Goal: Task Accomplishment & Management: Manage account settings

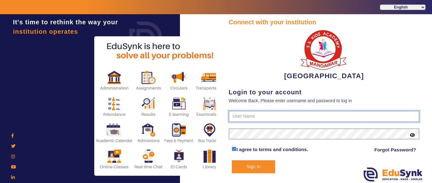
type input "9928895959"
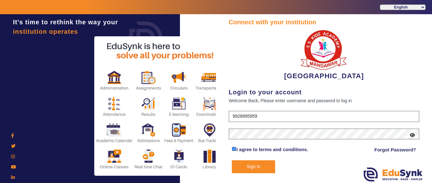
click at [265, 166] on button "Sign In" at bounding box center [253, 167] width 43 height 13
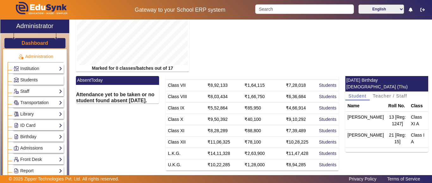
scroll to position [32, 0]
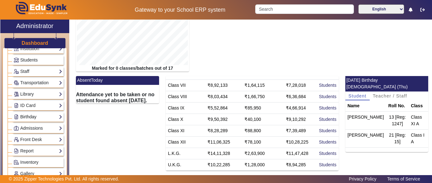
click at [30, 118] on link "Birthday" at bounding box center [38, 116] width 49 height 7
click at [27, 126] on link "Students" at bounding box center [25, 125] width 17 height 5
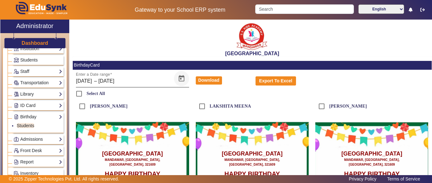
click at [180, 78] on span "Open calendar" at bounding box center [181, 78] width 15 height 15
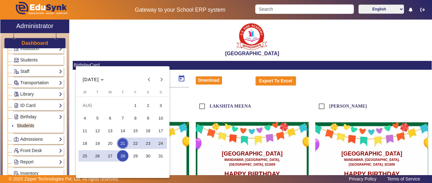
click at [124, 141] on span "21" at bounding box center [122, 143] width 11 height 11
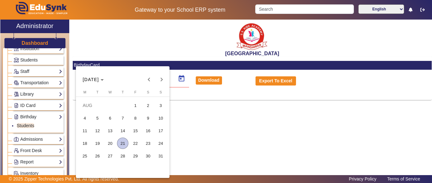
click at [124, 141] on span "21" at bounding box center [122, 143] width 11 height 11
type input "[DATE]"
click at [123, 142] on span "21" at bounding box center [122, 143] width 11 height 11
type input "[DATE]"
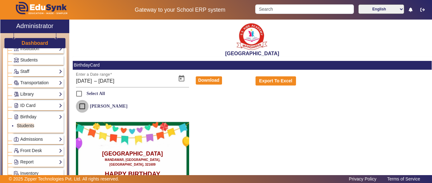
drag, startPoint x: 87, startPoint y: 106, endPoint x: 83, endPoint y: 107, distance: 3.4
click at [85, 107] on input "[PERSON_NAME]" at bounding box center [82, 106] width 13 height 13
checkbox input "true"
click at [209, 81] on button "Download" at bounding box center [209, 80] width 26 height 8
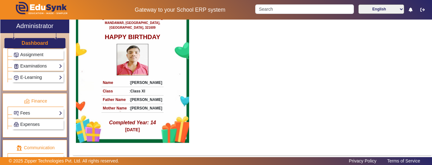
scroll to position [348, 0]
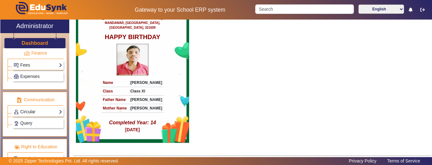
click at [24, 71] on div "Expenses" at bounding box center [36, 75] width 56 height 11
click at [24, 70] on div "Expenses" at bounding box center [36, 75] width 56 height 11
click at [24, 69] on link "Fees" at bounding box center [38, 65] width 49 height 7
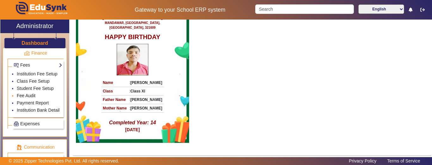
click at [27, 98] on link "Fee Audit" at bounding box center [26, 95] width 19 height 5
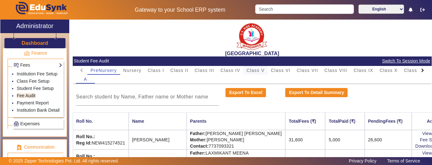
click at [265, 66] on div "Class V" at bounding box center [255, 70] width 24 height 9
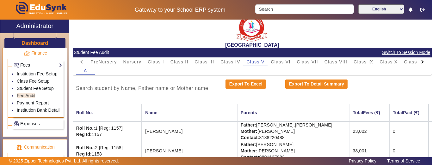
scroll to position [13, 0]
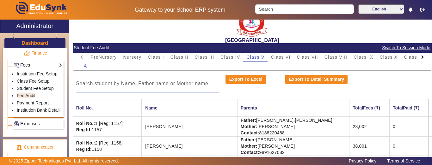
click at [125, 82] on input at bounding box center [147, 84] width 143 height 8
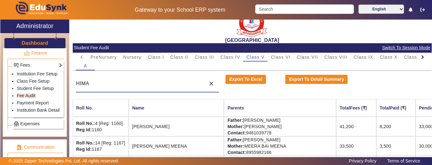
scroll to position [0, 0]
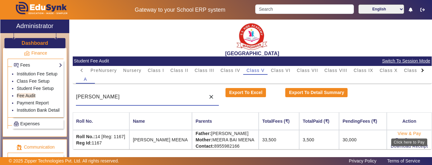
type input "[PERSON_NAME]"
click at [410, 133] on link "View & Pay" at bounding box center [408, 133] width 23 height 5
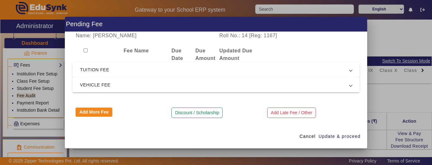
click at [109, 69] on span "TUITION FEE" at bounding box center [214, 70] width 269 height 8
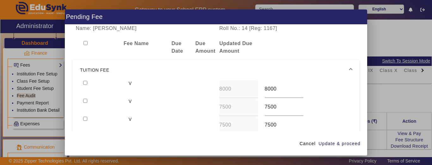
click at [86, 81] on input "checkbox" at bounding box center [85, 83] width 4 height 4
checkbox input "true"
click at [84, 101] on input "checkbox" at bounding box center [85, 101] width 4 height 4
checkbox input "true"
click at [343, 148] on span "button" at bounding box center [339, 143] width 43 height 15
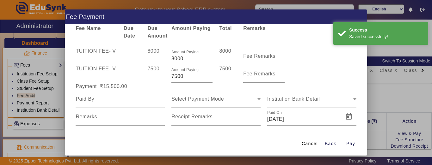
scroll to position [23, 0]
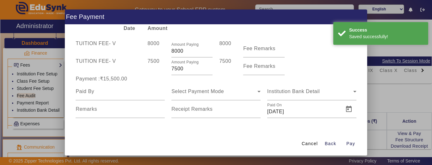
drag, startPoint x: 189, startPoint y: 71, endPoint x: 155, endPoint y: 70, distance: 33.8
click at [155, 70] on div "TUITION FEE - V 7500 Amount Paying 7500 7500 Fee Remarks" at bounding box center [215, 67] width 287 height 18
type input "3000"
drag, startPoint x: 128, startPoint y: 46, endPoint x: 130, endPoint y: 61, distance: 14.8
click at [129, 50] on div at bounding box center [132, 49] width 24 height 18
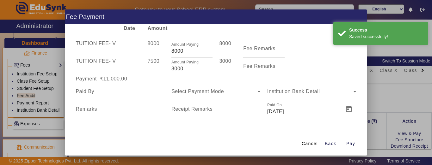
click at [108, 96] on div at bounding box center [120, 92] width 89 height 18
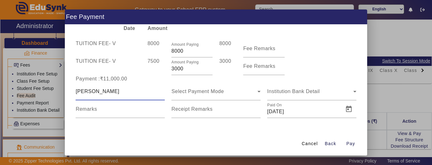
type input "[PERSON_NAME]"
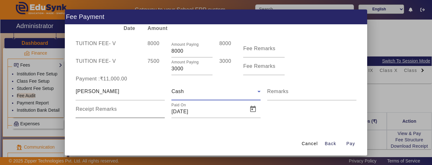
click at [108, 112] on mat-label "Receipt Remarks" at bounding box center [96, 109] width 41 height 5
click at [108, 112] on input "Receipt Remarks" at bounding box center [120, 112] width 89 height 8
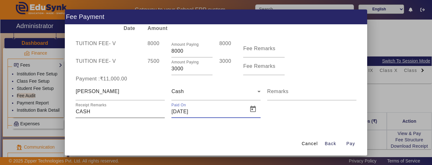
click at [106, 108] on input "Receipt Remarks" at bounding box center [120, 112] width 89 height 8
type input "C"
type input "N"
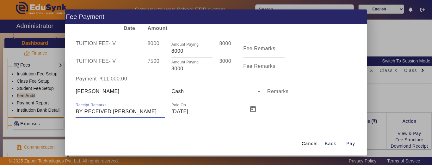
type input "BY RECEIVED [PERSON_NAME]"
click at [251, 111] on span "Open calendar" at bounding box center [252, 109] width 15 height 15
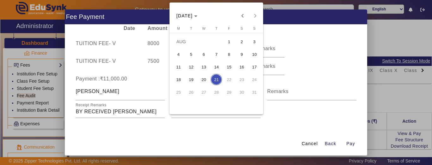
click at [206, 80] on span "20" at bounding box center [203, 79] width 11 height 11
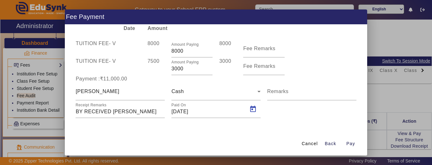
type input "[DATE]"
click at [351, 143] on span "Pay" at bounding box center [350, 144] width 9 height 7
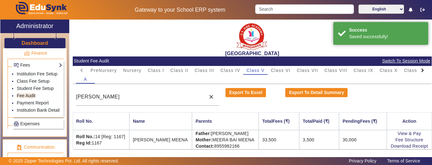
scroll to position [0, 0]
click at [407, 133] on link "View & Pay" at bounding box center [408, 133] width 23 height 5
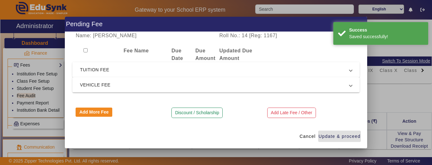
click at [138, 69] on span "TUITION FEE" at bounding box center [214, 70] width 269 height 8
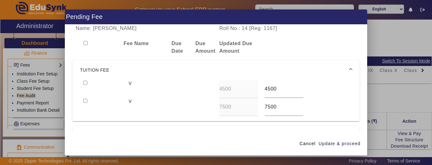
click at [86, 83] on input "checkbox" at bounding box center [85, 83] width 4 height 4
checkbox input "true"
click at [353, 145] on span "Update & proceed" at bounding box center [339, 144] width 42 height 7
type input "7500"
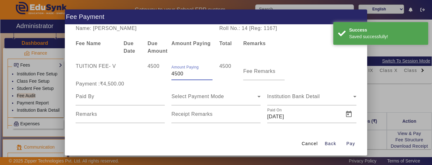
drag, startPoint x: 183, startPoint y: 76, endPoint x: 134, endPoint y: 74, distance: 49.3
click at [135, 74] on div "TUITION FEE - V 4500 Amount Paying 4500 4500 Fee Remarks" at bounding box center [215, 72] width 287 height 18
type input "3000"
click at [105, 98] on input at bounding box center [120, 97] width 89 height 8
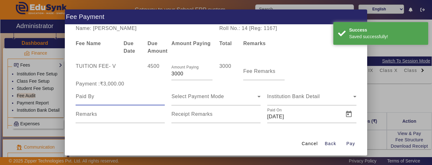
click at [105, 98] on input at bounding box center [120, 97] width 89 height 8
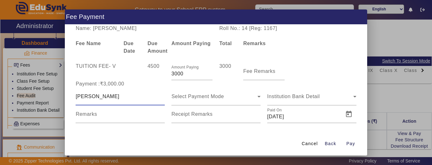
type input "[PERSON_NAME]"
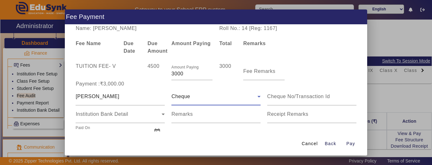
click at [209, 95] on div "Cheque" at bounding box center [214, 97] width 86 height 8
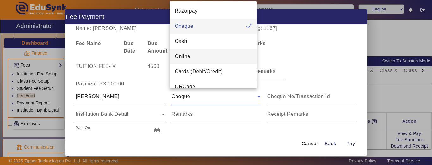
click at [195, 55] on mat-option "Online" at bounding box center [212, 56] width 87 height 15
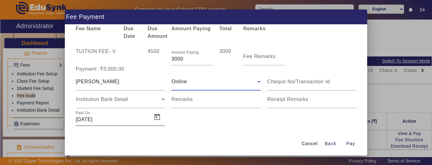
scroll to position [23, 0]
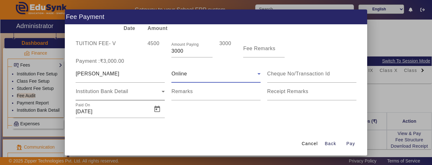
click at [108, 95] on div "Institution Bank Detail" at bounding box center [119, 92] width 86 height 8
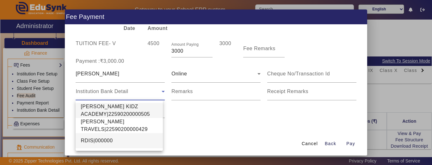
click at [94, 142] on span "RDIS|000000" at bounding box center [97, 141] width 32 height 8
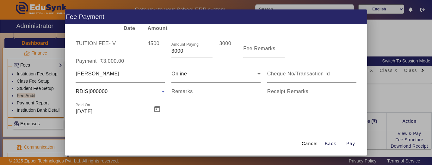
click at [108, 116] on div "Paid On [DATE]" at bounding box center [112, 110] width 73 height 18
click at [110, 114] on input "[DATE]" at bounding box center [112, 112] width 73 height 8
click at [163, 105] on span "Open calendar" at bounding box center [157, 109] width 15 height 15
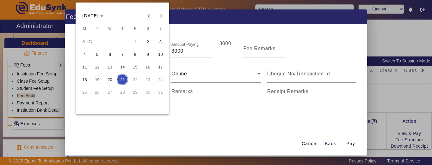
click at [115, 77] on span "20" at bounding box center [109, 79] width 11 height 11
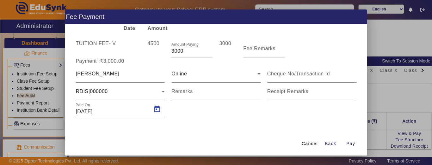
type input "[DATE]"
click at [350, 142] on span "Pay" at bounding box center [350, 144] width 9 height 7
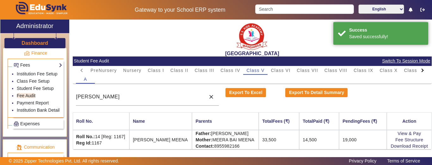
scroll to position [0, 0]
click at [402, 146] on link "Download Receipt" at bounding box center [408, 146] width 37 height 5
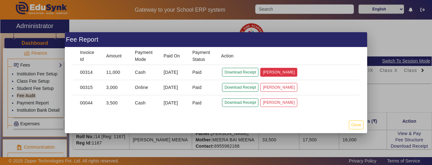
click at [264, 71] on button "[PERSON_NAME]" at bounding box center [278, 72] width 37 height 9
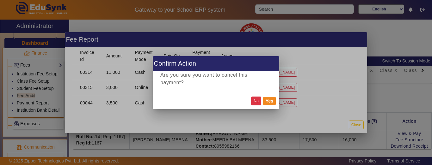
click at [254, 102] on button "No" at bounding box center [256, 101] width 10 height 9
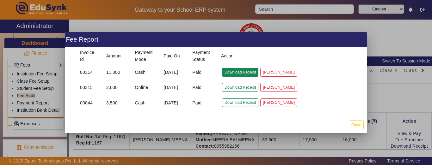
click at [237, 71] on button "Download Receipt" at bounding box center [240, 72] width 36 height 9
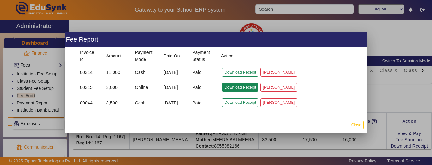
click at [234, 87] on button "Download Receipt" at bounding box center [240, 87] width 36 height 9
click at [355, 125] on button "Close" at bounding box center [356, 125] width 15 height 9
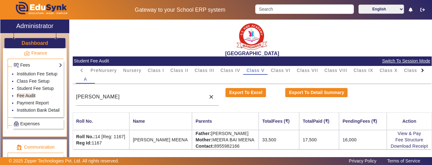
click at [398, 75] on div "A" at bounding box center [252, 79] width 352 height 9
click at [389, 65] on mat-card-header "Student Fee Audit Switch To Session Mode" at bounding box center [252, 61] width 359 height 9
click at [389, 70] on span "Class X" at bounding box center [388, 70] width 18 height 4
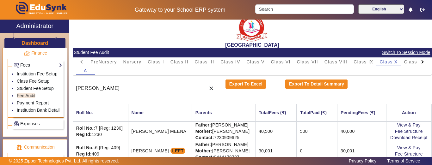
scroll to position [13, 0]
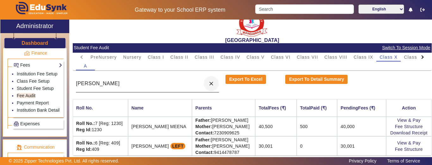
click at [210, 83] on mat-icon "close" at bounding box center [211, 84] width 6 height 6
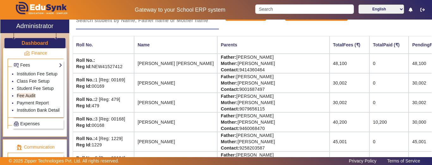
scroll to position [76, 35]
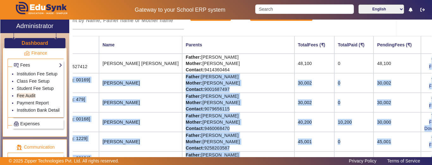
drag, startPoint x: 400, startPoint y: 69, endPoint x: 425, endPoint y: 69, distance: 25.9
click at [430, 69] on div "[GEOGRAPHIC_DATA] Student Fee Audit Switch To Session Mode PreNursery Nursery C…" at bounding box center [252, 90] width 359 height 141
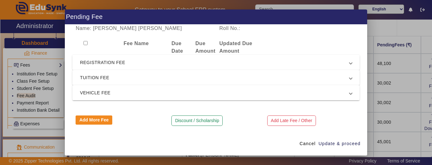
click at [102, 60] on span "REGISTRATION FEE" at bounding box center [214, 63] width 269 height 8
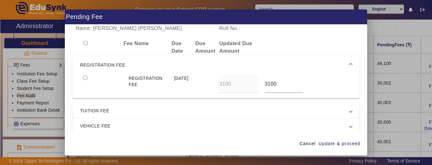
click at [95, 66] on span "REGISTRATION FEE" at bounding box center [214, 65] width 269 height 8
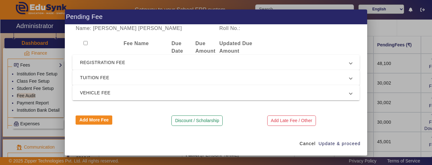
click at [100, 82] on mat-expansion-panel-header "TUITION FEE" at bounding box center [215, 77] width 287 height 15
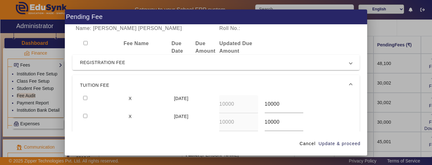
click at [87, 81] on mat-expansion-panel-header "TUITION FEE" at bounding box center [215, 85] width 287 height 20
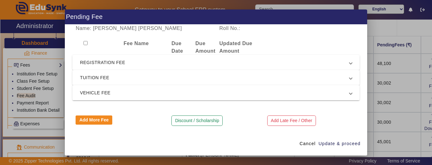
scroll to position [1, 0]
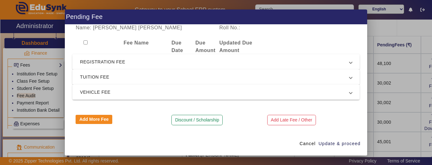
click at [102, 125] on div "Add More Fee" at bounding box center [120, 120] width 96 height 11
click at [98, 119] on button "Add More Fee" at bounding box center [94, 119] width 37 height 9
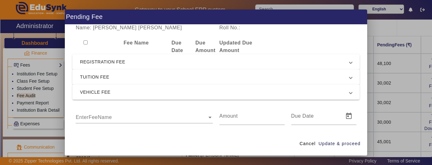
click at [105, 120] on input "text" at bounding box center [144, 118] width 137 height 8
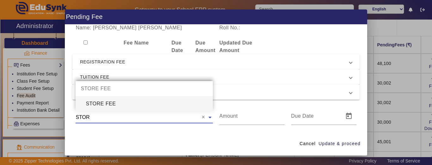
type input "STORE"
click at [111, 101] on div "STORE FEE" at bounding box center [144, 103] width 137 height 15
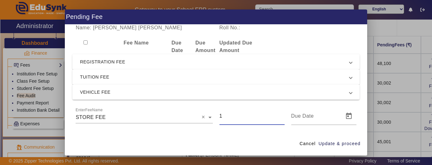
drag, startPoint x: 229, startPoint y: 119, endPoint x: 191, endPoint y: 115, distance: 38.5
click at [191, 115] on div "EnterFeeName × STORE FEE × 1" at bounding box center [215, 116] width 287 height 18
type input "200"
click at [329, 145] on span "Update & proceed" at bounding box center [339, 144] width 42 height 7
type input "[DATE]"
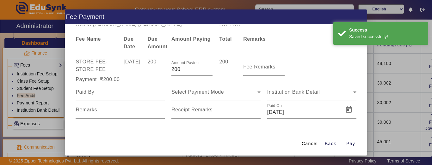
scroll to position [5, 0]
click at [129, 92] on input at bounding box center [120, 92] width 89 height 8
type input "C"
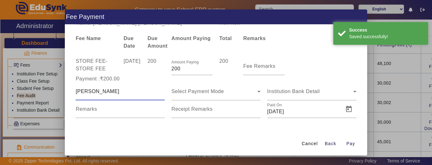
type input "[PERSON_NAME]"
click at [199, 96] on div "Select Payment Mode" at bounding box center [215, 92] width 89 height 18
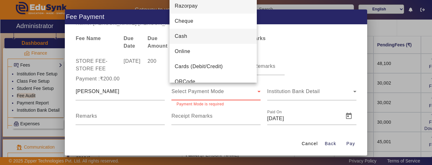
click at [198, 37] on mat-option "Cash" at bounding box center [212, 36] width 87 height 15
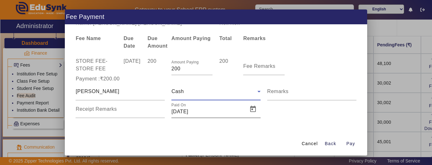
click at [220, 109] on input "[DATE]" at bounding box center [207, 112] width 73 height 8
click at [250, 111] on span "Open calendar" at bounding box center [252, 109] width 15 height 15
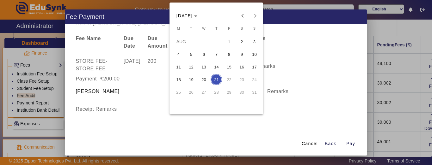
click at [208, 78] on span "20" at bounding box center [203, 79] width 11 height 11
type input "[DATE]"
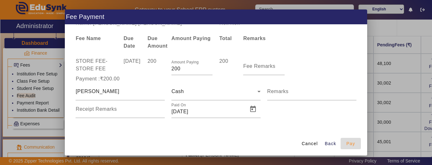
click at [348, 144] on span "Pay" at bounding box center [350, 144] width 9 height 7
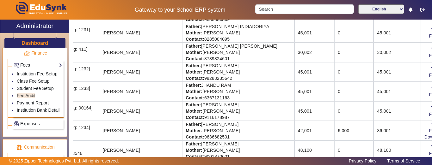
scroll to position [393, 35]
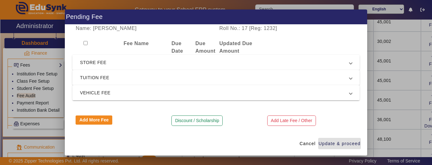
click at [96, 67] on mat-expansion-panel-header "STORE FEE" at bounding box center [215, 62] width 287 height 15
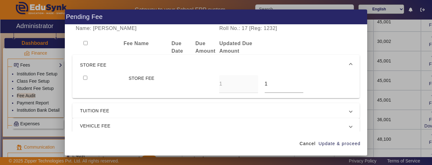
click at [82, 77] on div at bounding box center [102, 84] width 45 height 18
click at [83, 78] on div at bounding box center [102, 84] width 45 height 18
click at [84, 79] on input "checkbox" at bounding box center [85, 78] width 4 height 4
checkbox input "true"
drag, startPoint x: 275, startPoint y: 85, endPoint x: 217, endPoint y: 93, distance: 58.4
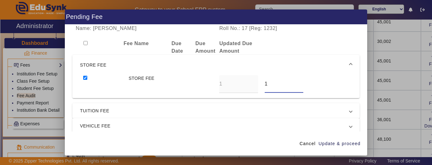
click at [218, 90] on div "STORE FEE 1 1" at bounding box center [216, 84] width 272 height 18
type input "200"
drag, startPoint x: 347, startPoint y: 142, endPoint x: 320, endPoint y: 150, distance: 27.8
click at [346, 143] on span "Update & proceed" at bounding box center [339, 144] width 42 height 7
type input "200"
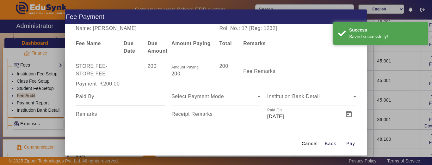
click at [124, 99] on input at bounding box center [120, 97] width 89 height 8
type input "[PERSON_NAME]"
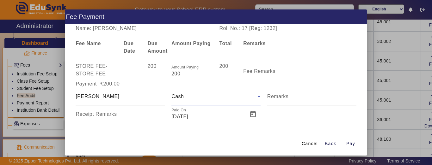
click at [120, 112] on div "Receipt Remarks" at bounding box center [120, 115] width 89 height 18
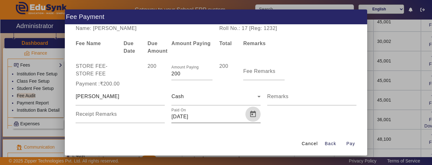
click at [248, 118] on span "Open calendar" at bounding box center [252, 114] width 15 height 15
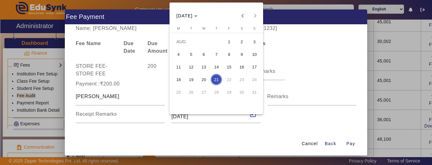
click at [206, 80] on span "20" at bounding box center [203, 79] width 11 height 11
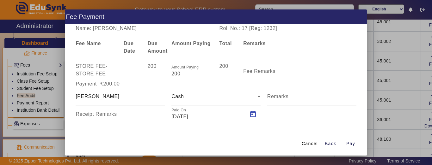
type input "[DATE]"
click at [354, 142] on span "Pay" at bounding box center [350, 144] width 9 height 7
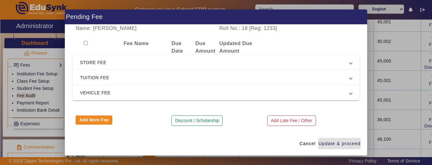
click at [119, 61] on span "STORE FEE" at bounding box center [214, 63] width 269 height 8
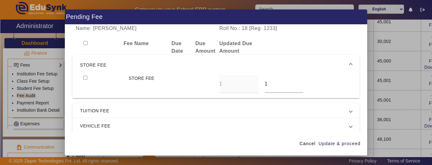
click at [87, 78] on input "checkbox" at bounding box center [85, 78] width 4 height 4
checkbox input "true"
drag, startPoint x: 265, startPoint y: 83, endPoint x: 221, endPoint y: 88, distance: 44.4
click at [221, 88] on div "STORE FEE 1 1" at bounding box center [216, 84] width 272 height 18
type input "200"
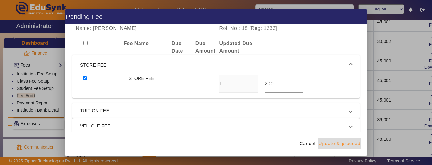
click at [351, 147] on span "Update & proceed" at bounding box center [339, 144] width 42 height 7
type input "200"
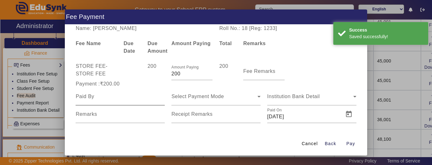
click at [139, 103] on div at bounding box center [120, 97] width 89 height 18
type input "C"
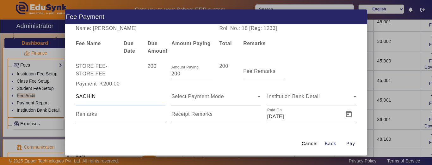
type input "SACHIN"
click at [211, 96] on span "Select Payment Mode" at bounding box center [197, 96] width 52 height 5
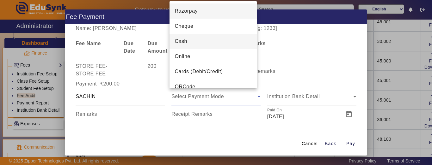
click at [191, 43] on mat-option "Cash" at bounding box center [212, 41] width 87 height 15
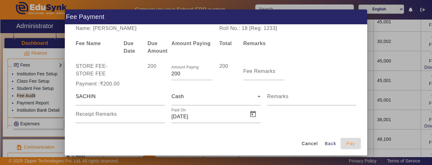
click at [349, 141] on span "Pay" at bounding box center [350, 144] width 9 height 7
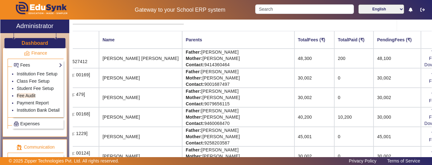
scroll to position [0, 35]
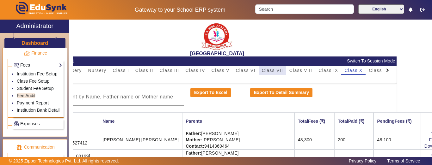
click at [280, 69] on span "Class VII" at bounding box center [272, 70] width 21 height 4
click at [307, 73] on span "Class VIII" at bounding box center [300, 70] width 23 height 9
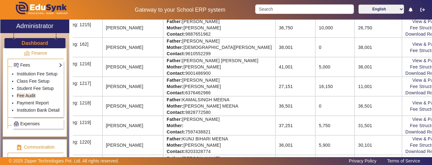
scroll to position [430, 34]
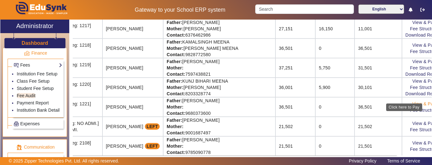
click at [412, 101] on link "View & Pay" at bounding box center [423, 103] width 23 height 5
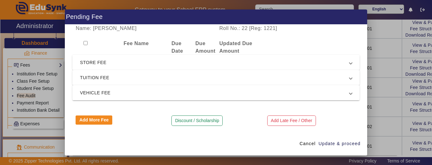
click at [97, 65] on span "STORE FEE" at bounding box center [214, 63] width 269 height 8
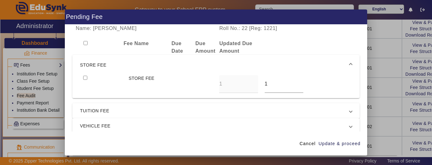
click at [84, 79] on input "checkbox" at bounding box center [85, 78] width 4 height 4
checkbox input "true"
click at [244, 93] on div "STORE FEE 1 1" at bounding box center [216, 84] width 272 height 18
type input "200"
click at [331, 143] on span "Update & proceed" at bounding box center [339, 144] width 42 height 7
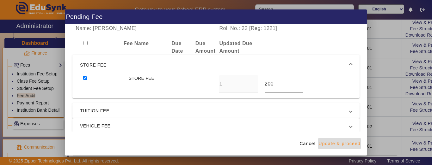
type input "200"
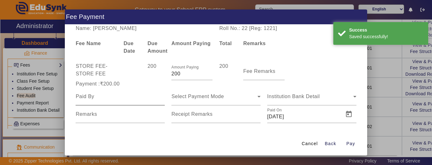
click at [108, 100] on input at bounding box center [120, 97] width 89 height 8
type input "[PERSON_NAME]"
click at [188, 102] on div "Select Payment Mode" at bounding box center [215, 97] width 89 height 18
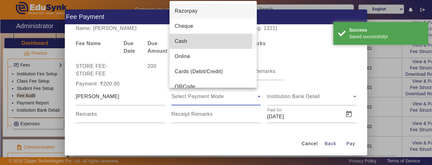
click at [185, 38] on span "Cash" at bounding box center [180, 42] width 12 height 8
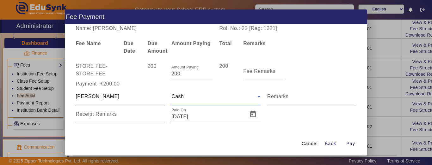
click at [211, 119] on input "[DATE]" at bounding box center [207, 117] width 73 height 8
click at [252, 116] on span "Open calendar" at bounding box center [252, 114] width 15 height 15
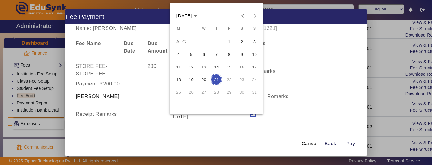
click at [203, 82] on span "20" at bounding box center [203, 79] width 11 height 11
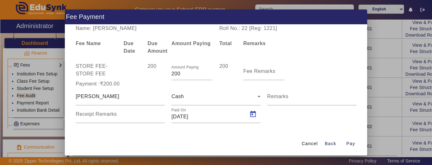
type input "[DATE]"
click at [350, 141] on span "Pay" at bounding box center [350, 144] width 9 height 7
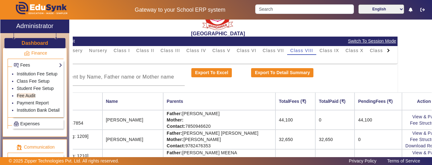
scroll to position [19, 34]
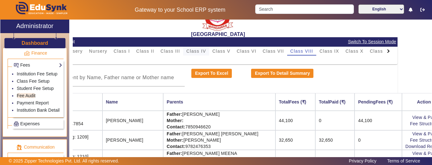
click at [199, 52] on span "Class IV" at bounding box center [196, 51] width 20 height 4
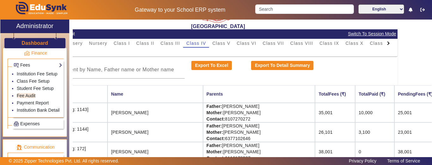
scroll to position [0, 34]
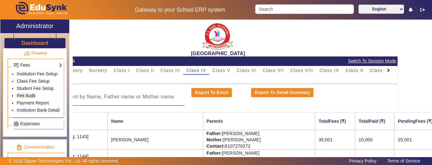
click at [143, 101] on div at bounding box center [113, 97] width 143 height 18
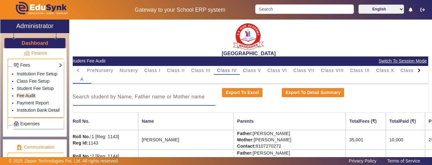
click at [144, 96] on input at bounding box center [143, 97] width 143 height 8
click at [167, 99] on input at bounding box center [143, 97] width 143 height 8
click at [167, 98] on input at bounding box center [143, 97] width 143 height 8
click at [166, 92] on div at bounding box center [143, 97] width 143 height 18
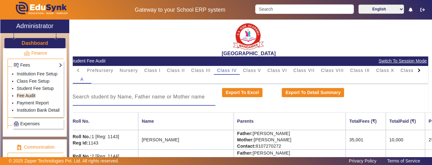
click at [166, 90] on div at bounding box center [143, 97] width 143 height 18
click at [159, 97] on input at bounding box center [143, 97] width 143 height 8
click at [123, 89] on div at bounding box center [143, 97] width 143 height 18
click at [106, 96] on input at bounding box center [143, 97] width 143 height 8
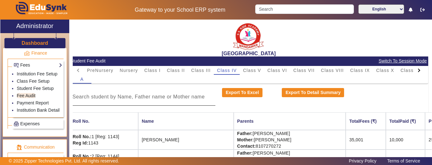
click at [83, 102] on div at bounding box center [143, 97] width 143 height 18
click at [85, 98] on input at bounding box center [143, 97] width 143 height 8
click at [88, 98] on input at bounding box center [143, 97] width 143 height 8
click at [95, 96] on input at bounding box center [143, 97] width 143 height 8
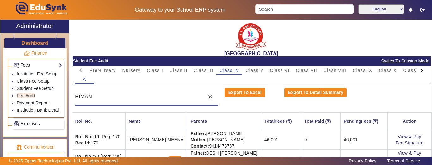
scroll to position [0, 0]
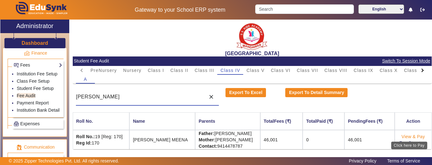
type input "[PERSON_NAME]"
click at [410, 136] on link "View & Pay" at bounding box center [412, 136] width 23 height 5
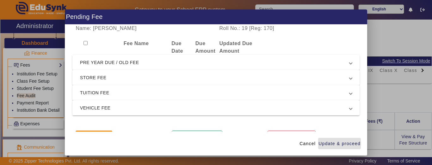
click at [96, 76] on span "STORE FEE" at bounding box center [214, 78] width 269 height 8
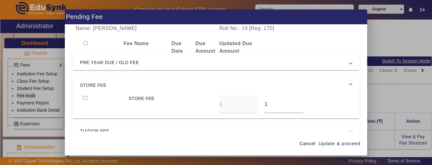
click at [85, 99] on input "checkbox" at bounding box center [85, 98] width 4 height 4
checkbox input "true"
drag, startPoint x: 263, startPoint y: 105, endPoint x: 232, endPoint y: 112, distance: 31.6
click at [232, 112] on div "STORE FEE 1 1" at bounding box center [216, 104] width 272 height 18
type input "200"
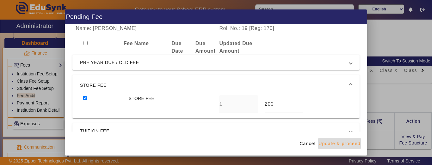
drag, startPoint x: 334, startPoint y: 144, endPoint x: 328, endPoint y: 142, distance: 6.1
click at [335, 144] on span "Update & proceed" at bounding box center [339, 144] width 42 height 7
type input "200"
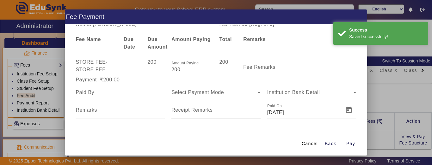
scroll to position [5, 0]
click at [200, 98] on div "Select Payment Mode" at bounding box center [215, 92] width 89 height 18
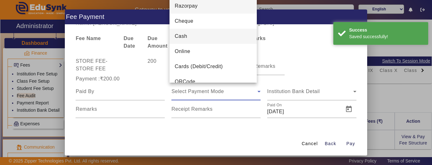
click at [189, 40] on mat-option "Cash" at bounding box center [212, 36] width 87 height 15
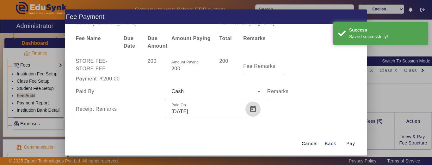
click at [254, 109] on span "Open calendar" at bounding box center [252, 109] width 15 height 15
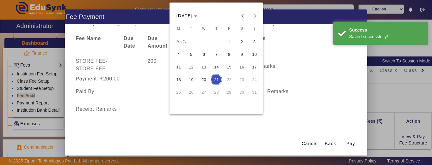
click at [207, 80] on span "20" at bounding box center [203, 79] width 11 height 11
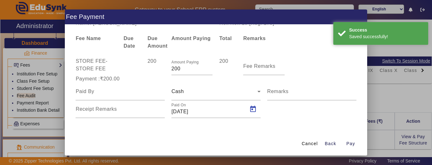
type input "[DATE]"
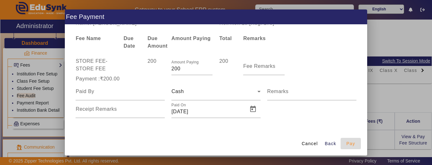
click at [356, 147] on span "button" at bounding box center [350, 143] width 20 height 15
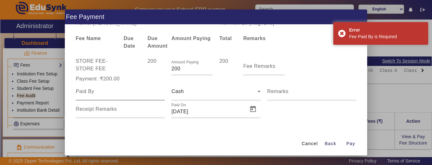
click at [104, 92] on input at bounding box center [120, 92] width 89 height 8
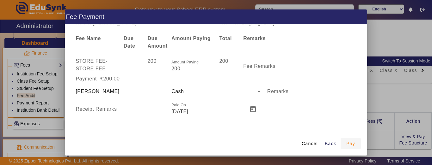
type input "[PERSON_NAME]"
drag, startPoint x: 349, startPoint y: 143, endPoint x: 340, endPoint y: 144, distance: 8.9
click at [347, 144] on span "Pay" at bounding box center [350, 144] width 9 height 7
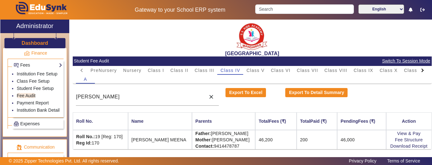
click at [28, 42] on h3 "Dashboard" at bounding box center [34, 43] width 27 height 6
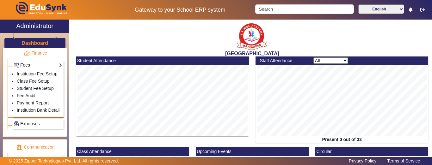
click at [28, 42] on h3 "Dashboard" at bounding box center [34, 43] width 27 height 6
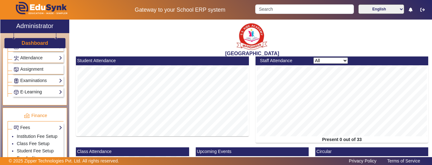
scroll to position [271, 0]
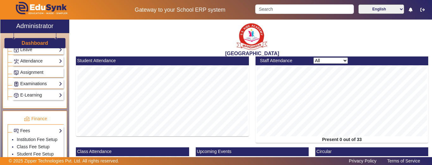
click at [32, 83] on link "Examinations" at bounding box center [38, 83] width 49 height 7
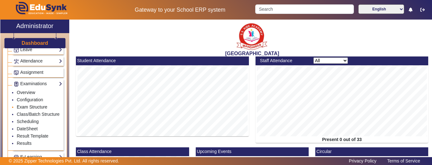
scroll to position [303, 0]
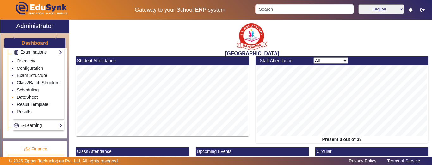
click at [26, 100] on link "DateSheet" at bounding box center [27, 97] width 21 height 5
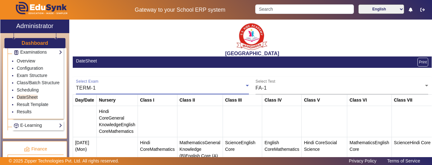
click at [125, 89] on div "TERM-1" at bounding box center [161, 88] width 170 height 8
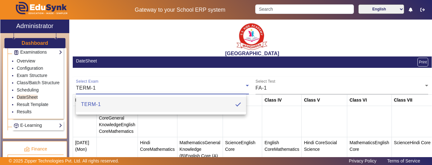
click at [166, 79] on div at bounding box center [216, 82] width 432 height 165
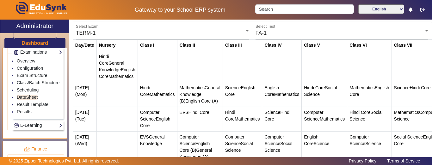
scroll to position [63, 0]
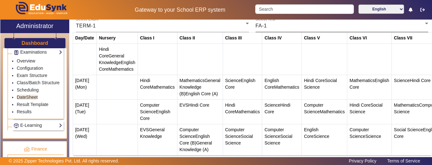
click at [267, 27] on div "FA-1" at bounding box center [340, 26] width 170 height 8
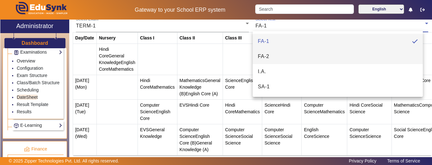
click at [272, 57] on mat-option "FA-2" at bounding box center [338, 56] width 170 height 15
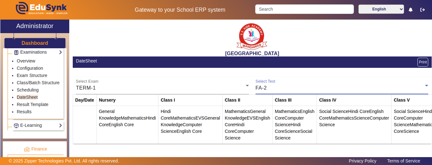
scroll to position [0, 0]
click at [30, 93] on link "Scheduling" at bounding box center [28, 90] width 22 height 5
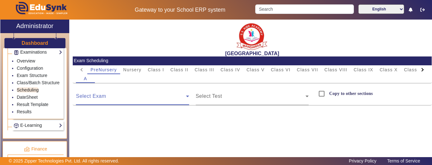
click at [135, 96] on span at bounding box center [131, 99] width 110 height 8
click at [129, 104] on div "Select Exam" at bounding box center [132, 97] width 113 height 18
click at [127, 96] on span at bounding box center [131, 99] width 110 height 8
drag, startPoint x: 127, startPoint y: 71, endPoint x: 125, endPoint y: 76, distance: 4.9
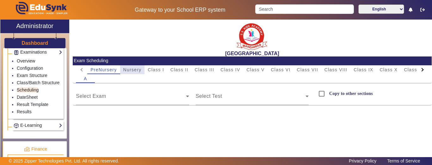
click at [127, 71] on span "Nursery" at bounding box center [132, 70] width 18 height 4
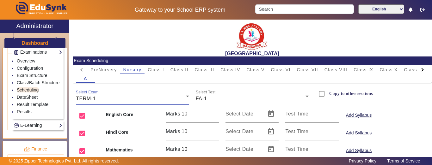
click at [125, 100] on div "TERM-1" at bounding box center [131, 99] width 110 height 8
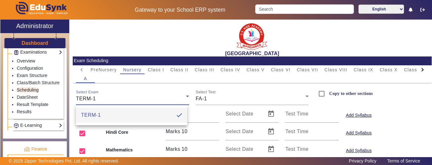
click at [236, 96] on div at bounding box center [216, 82] width 432 height 165
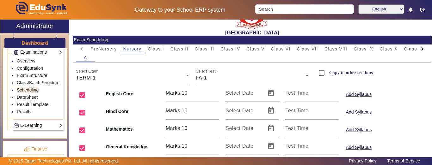
scroll to position [32, 0]
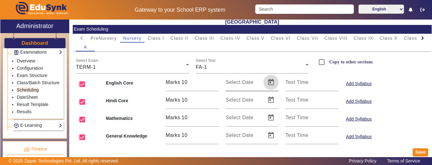
click at [265, 81] on span "Open calendar" at bounding box center [270, 82] width 15 height 15
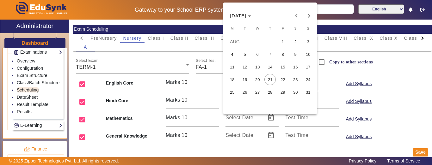
click at [233, 91] on span "25" at bounding box center [231, 92] width 11 height 11
type input "[DATE]"
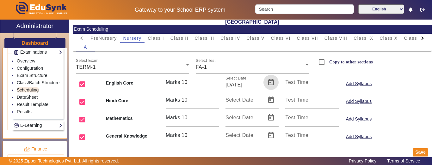
click at [298, 84] on mat-label "Test Time" at bounding box center [296, 82] width 23 height 5
click at [298, 84] on input "Test Time" at bounding box center [311, 85] width 53 height 8
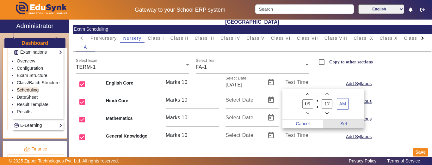
click at [344, 125] on span "Set" at bounding box center [343, 124] width 41 height 9
type input "09:17"
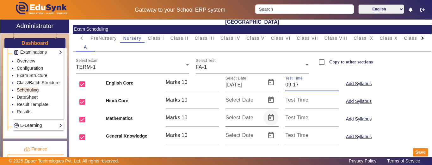
click at [269, 120] on span "Open calendar" at bounding box center [270, 117] width 15 height 15
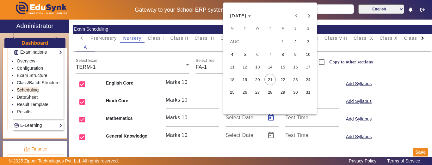
click at [242, 93] on span "26" at bounding box center [244, 92] width 11 height 11
type input "[DATE]"
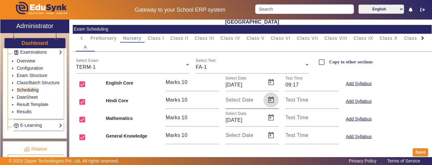
click at [264, 99] on span "Open calendar" at bounding box center [270, 100] width 15 height 15
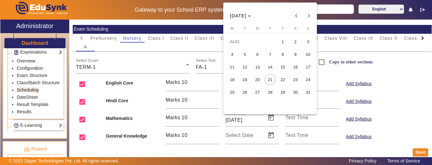
click at [257, 92] on span "27" at bounding box center [257, 92] width 11 height 11
type input "[DATE]"
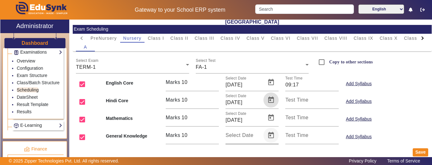
click at [271, 135] on span "Open calendar" at bounding box center [270, 135] width 15 height 15
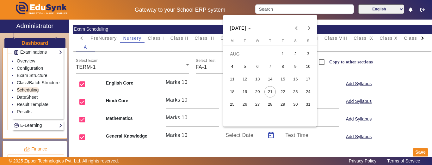
drag, startPoint x: 284, startPoint y: 106, endPoint x: 271, endPoint y: 106, distance: 13.3
click at [271, 106] on tr "25 26 27 28 29 30 31" at bounding box center [270, 104] width 89 height 13
click at [271, 106] on span "28" at bounding box center [269, 104] width 11 height 11
type input "[DATE]"
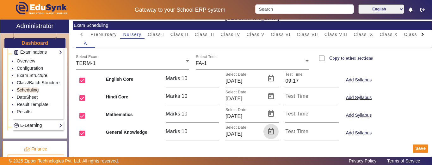
scroll to position [37, 0]
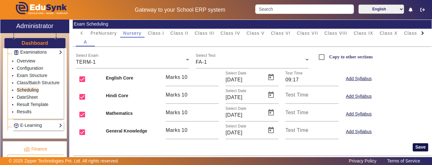
click at [413, 147] on button "Save" at bounding box center [420, 148] width 15 height 8
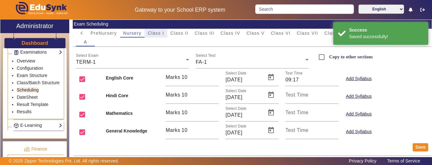
drag, startPoint x: 163, startPoint y: 30, endPoint x: 164, endPoint y: 34, distance: 4.1
click at [164, 31] on span "Class I" at bounding box center [156, 33] width 16 height 9
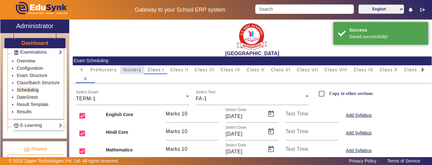
click at [135, 71] on span "Nursery" at bounding box center [132, 70] width 18 height 4
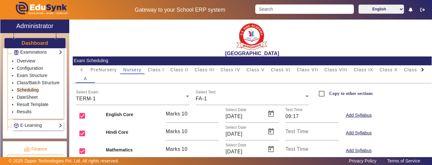
click at [421, 71] on div at bounding box center [422, 69] width 11 height 9
click at [418, 70] on mat-tab-header "PreNursery Nursery Class I Class II Class III Class IV Class V Class VI Class V…" at bounding box center [252, 69] width 352 height 9
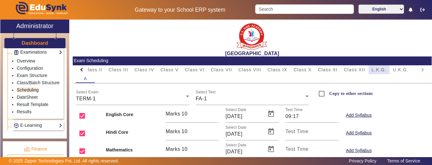
click at [378, 71] on span "L.K.G." at bounding box center [378, 70] width 15 height 4
click at [82, 71] on div at bounding box center [82, 69] width 3 height 3
click at [82, 71] on mat-tab-header "PreNursery Nursery Class I Class II Class III Class IV Class V Class VI Class V…" at bounding box center [252, 69] width 352 height 9
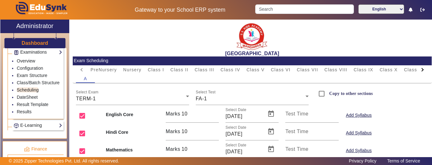
click at [82, 71] on mat-tab-header "PreNursery Nursery Class I Class II Class III Class IV Class V Class VI Class V…" at bounding box center [252, 69] width 352 height 9
click at [136, 71] on span "Nursery" at bounding box center [132, 70] width 18 height 4
click at [215, 99] on div "FA-1" at bounding box center [251, 99] width 110 height 8
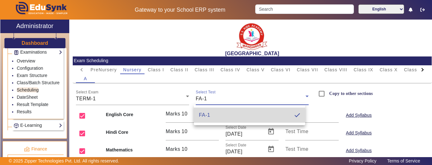
click at [213, 115] on mat-option "FA-1" at bounding box center [249, 115] width 111 height 15
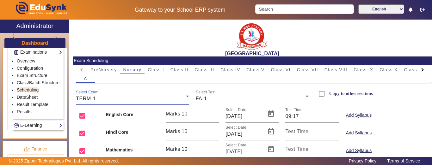
click at [166, 98] on div "TERM-1" at bounding box center [131, 99] width 110 height 8
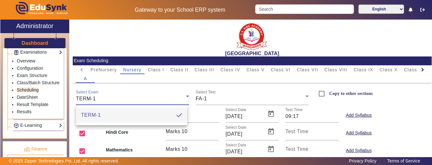
click at [221, 99] on div at bounding box center [216, 82] width 432 height 165
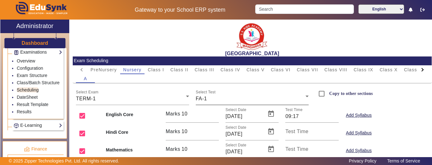
click at [222, 99] on div "FA-1" at bounding box center [251, 99] width 110 height 8
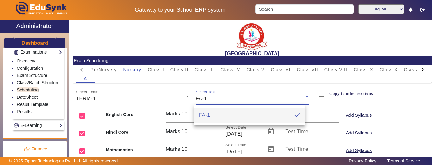
click at [222, 99] on div at bounding box center [216, 82] width 432 height 165
click at [222, 99] on div "FA-1" at bounding box center [251, 99] width 110 height 8
click at [222, 99] on div at bounding box center [216, 82] width 432 height 165
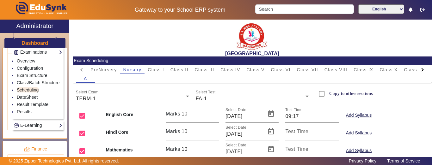
click at [221, 99] on div "FA-1" at bounding box center [251, 99] width 110 height 8
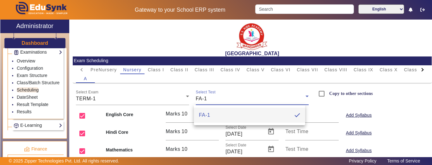
click at [221, 99] on div at bounding box center [216, 82] width 432 height 165
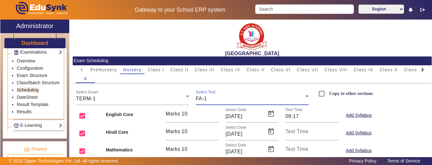
click at [221, 99] on div "FA-1" at bounding box center [251, 99] width 110 height 8
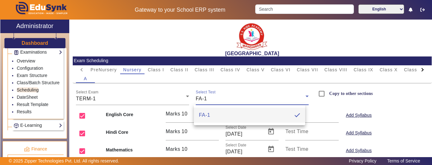
click at [221, 99] on div at bounding box center [216, 82] width 432 height 165
click at [221, 99] on div "FA-1" at bounding box center [251, 99] width 110 height 8
click at [221, 99] on div at bounding box center [216, 82] width 432 height 165
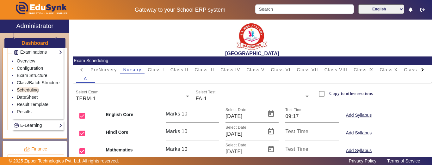
click at [26, 68] on link "Configuration" at bounding box center [30, 68] width 26 height 5
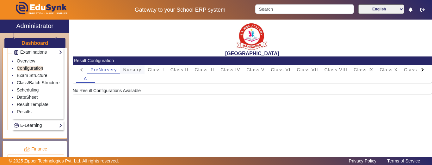
click at [126, 73] on span "Nursery" at bounding box center [132, 69] width 18 height 9
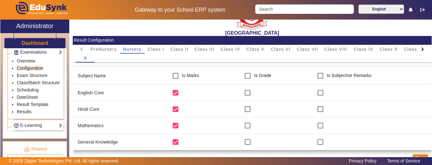
scroll to position [32, 0]
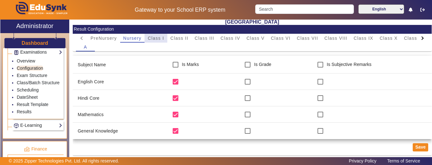
click at [163, 42] on span "Class I" at bounding box center [156, 38] width 16 height 9
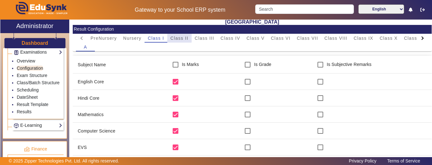
click at [177, 38] on span "Class II" at bounding box center [179, 38] width 18 height 4
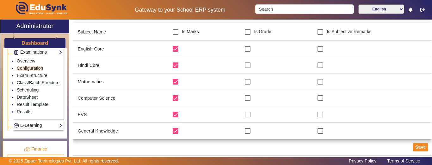
scroll to position [0, 0]
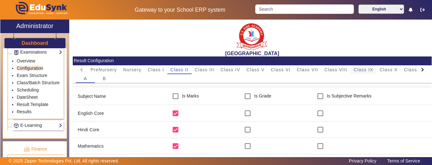
click at [373, 68] on span "Class IX" at bounding box center [363, 70] width 20 height 4
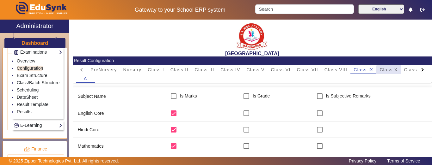
click at [397, 71] on span "Class X" at bounding box center [388, 70] width 18 height 4
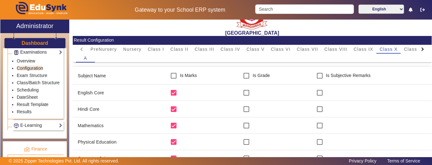
scroll to position [32, 0]
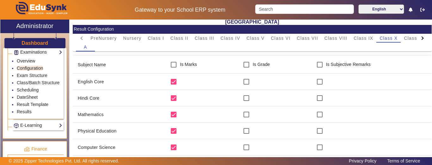
click at [406, 43] on div "A" at bounding box center [252, 47] width 352 height 9
click at [406, 40] on span "Class XI" at bounding box center [414, 38] width 20 height 4
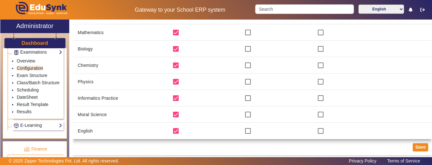
scroll to position [18, 0]
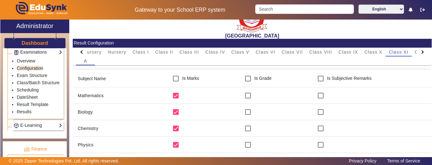
click at [420, 52] on div at bounding box center [421, 51] width 3 height 3
click at [416, 52] on mat-tab-header "PreNursery Nursery Class I Class II Class III Class IV Class V Class VI Class V…" at bounding box center [252, 52] width 352 height 9
click at [364, 53] on span "Class XII" at bounding box center [354, 52] width 21 height 4
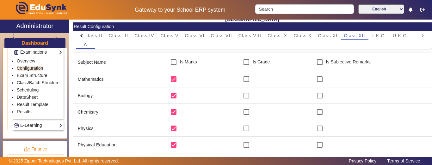
scroll to position [0, 0]
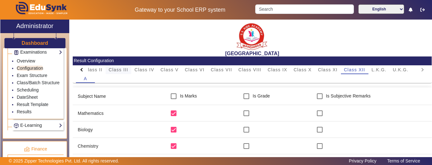
click at [113, 66] on span "Class III" at bounding box center [119, 69] width 20 height 9
click at [80, 69] on div at bounding box center [81, 69] width 11 height 9
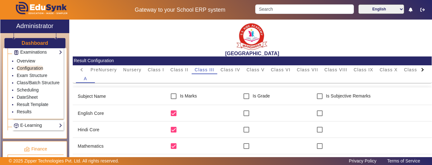
click at [80, 69] on mat-tab-header "PreNursery Nursery Class I Class II Class III Class IV Class V Class VI Class V…" at bounding box center [252, 69] width 352 height 9
click at [183, 71] on span "Class II" at bounding box center [179, 70] width 18 height 4
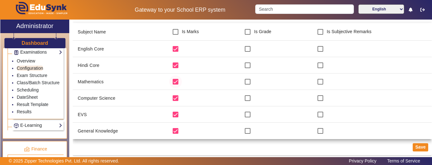
scroll to position [1, 0]
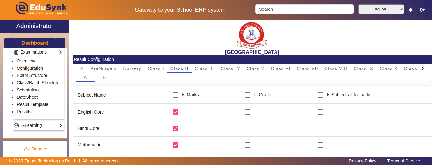
click at [200, 73] on div "A B" at bounding box center [252, 77] width 352 height 9
click at [205, 68] on span "Class III" at bounding box center [205, 68] width 20 height 4
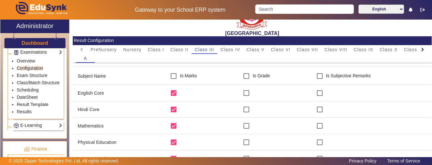
scroll to position [18, 0]
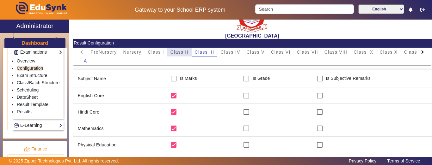
click at [177, 51] on span "Class II" at bounding box center [179, 52] width 18 height 4
click at [160, 54] on span "Class I" at bounding box center [156, 52] width 16 height 4
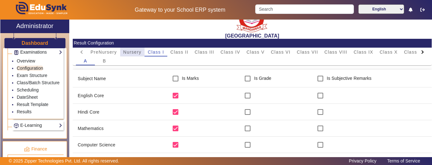
click at [135, 54] on span "Nursery" at bounding box center [132, 52] width 18 height 4
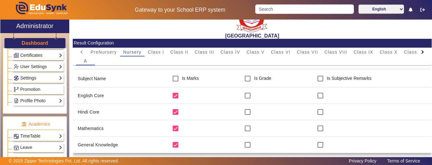
scroll to position [113, 0]
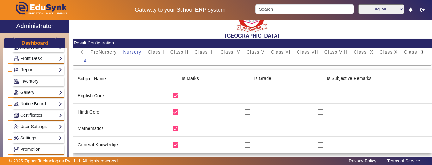
click at [33, 46] on h3 "Dashboard" at bounding box center [34, 43] width 27 height 6
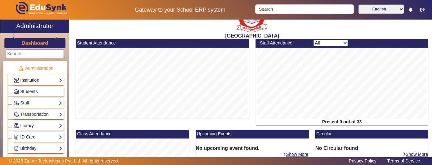
click at [29, 77] on link "Institution" at bounding box center [38, 80] width 49 height 7
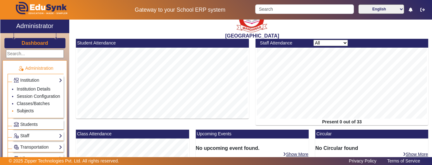
click at [25, 113] on link "Subjects" at bounding box center [25, 110] width 17 height 5
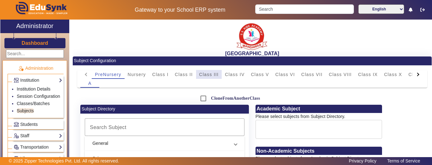
click at [205, 73] on span "Class III" at bounding box center [209, 74] width 20 height 4
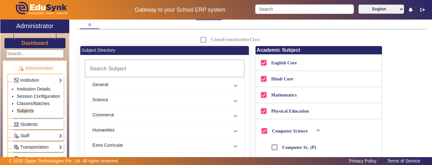
scroll to position [95, 0]
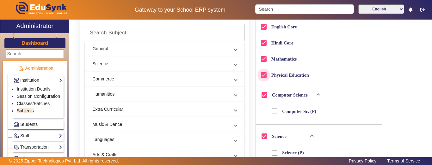
click at [261, 74] on input "Physical Education" at bounding box center [263, 75] width 13 height 13
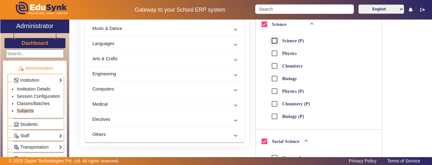
scroll to position [158, 0]
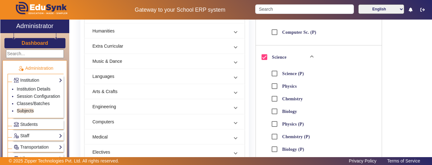
click at [307, 56] on span "Science" at bounding box center [284, 57] width 53 height 13
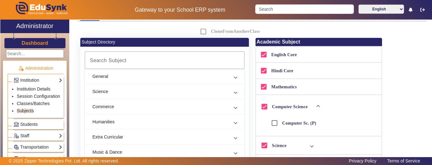
scroll to position [63, 0]
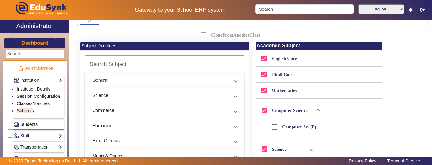
click at [111, 80] on mat-panel-title "General" at bounding box center [160, 80] width 137 height 7
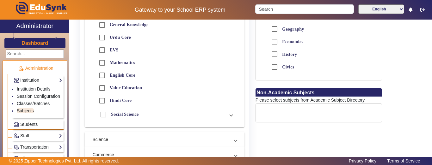
scroll to position [190, 0]
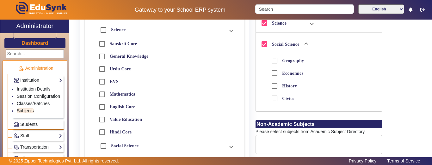
click at [119, 57] on label "General Knowledge" at bounding box center [128, 56] width 40 height 5
click at [108, 57] on input "General Knowledge" at bounding box center [102, 56] width 13 height 13
checkbox input "true"
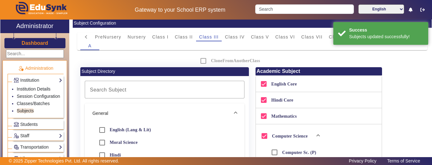
scroll to position [0, 0]
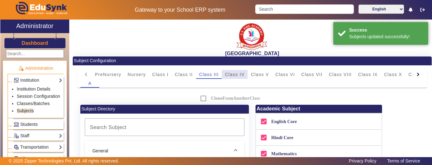
click at [238, 75] on span "Class IV" at bounding box center [235, 74] width 20 height 4
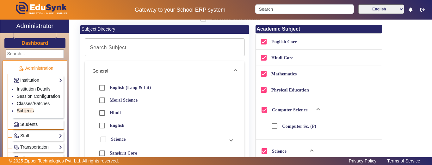
scroll to position [95, 0]
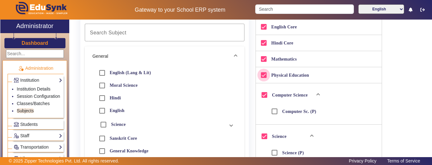
drag, startPoint x: 262, startPoint y: 75, endPoint x: 320, endPoint y: 81, distance: 58.2
click at [262, 75] on input "Physical Education" at bounding box center [263, 75] width 13 height 13
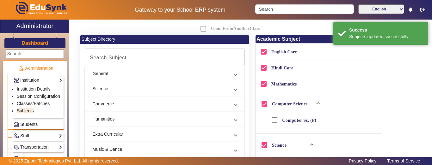
scroll to position [63, 0]
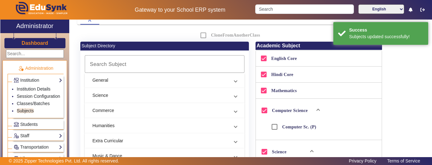
click at [116, 82] on mat-panel-title "General" at bounding box center [160, 80] width 137 height 7
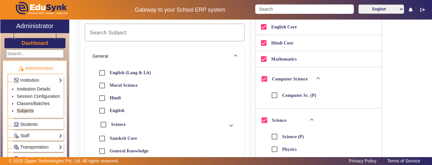
scroll to position [126, 0]
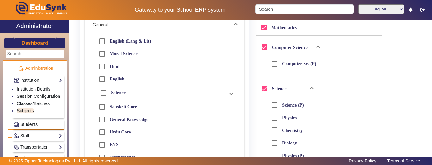
click at [119, 119] on label "General Knowledge" at bounding box center [128, 119] width 40 height 5
click at [108, 119] on input "General Knowledge" at bounding box center [102, 119] width 13 height 13
checkbox input "true"
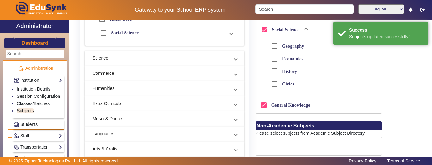
scroll to position [416, 0]
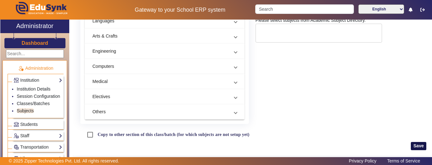
click at [419, 144] on button "Save" at bounding box center [418, 146] width 15 height 8
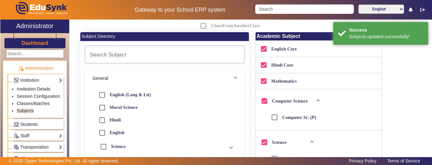
scroll to position [0, 0]
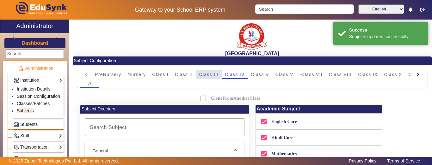
click at [217, 72] on span "Class III" at bounding box center [209, 74] width 20 height 4
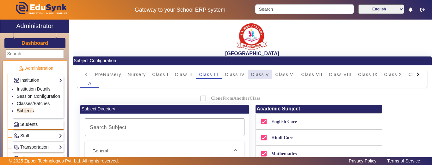
click at [261, 76] on span "Class V" at bounding box center [260, 74] width 18 height 4
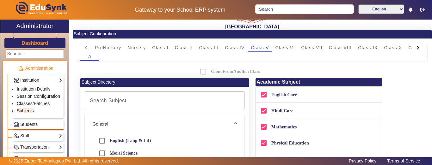
scroll to position [63, 0]
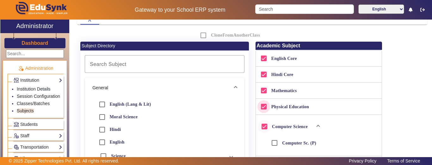
click at [260, 106] on input "Physical Education" at bounding box center [263, 107] width 13 height 13
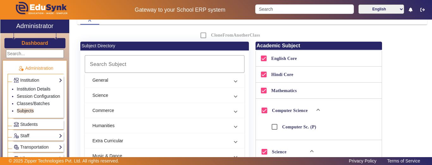
click at [101, 83] on mat-panel-title "General" at bounding box center [160, 80] width 137 height 7
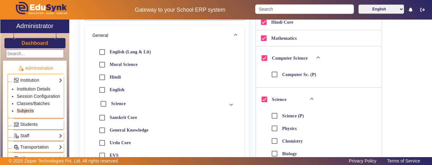
scroll to position [126, 0]
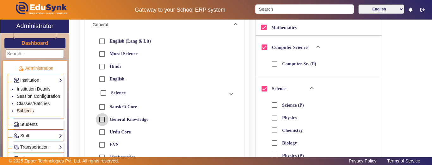
drag, startPoint x: 101, startPoint y: 119, endPoint x: 134, endPoint y: 121, distance: 32.7
click at [102, 118] on input "General Knowledge" at bounding box center [102, 119] width 13 height 13
checkbox input "true"
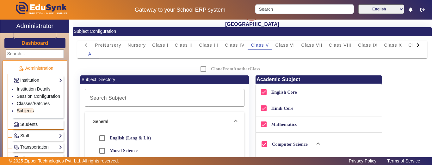
scroll to position [0, 0]
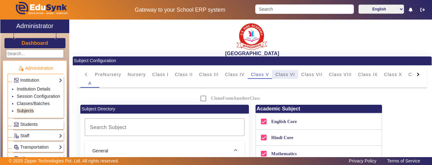
drag, startPoint x: 283, startPoint y: 74, endPoint x: 319, endPoint y: 99, distance: 43.6
click at [285, 75] on span "Class VI" at bounding box center [285, 74] width 20 height 4
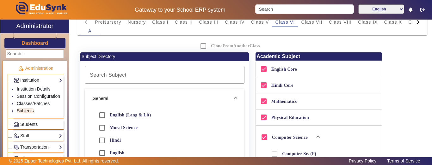
scroll to position [63, 0]
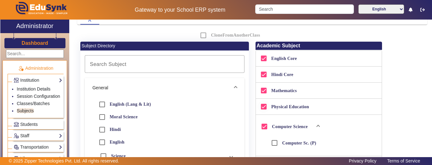
drag, startPoint x: 261, startPoint y: 107, endPoint x: 273, endPoint y: 108, distance: 12.7
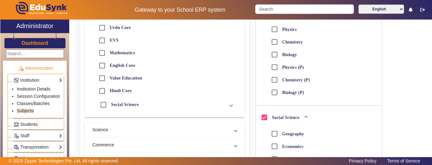
scroll to position [0, 0]
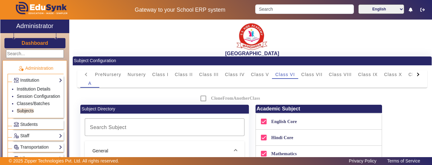
click at [317, 72] on span "Class VII" at bounding box center [311, 74] width 21 height 4
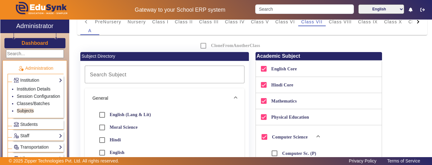
scroll to position [63, 0]
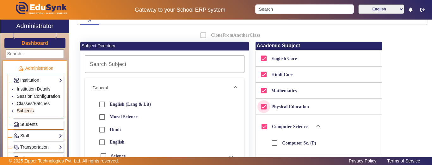
drag, startPoint x: 258, startPoint y: 104, endPoint x: 262, endPoint y: 104, distance: 4.4
click at [259, 104] on input "Physical Education" at bounding box center [263, 107] width 13 height 13
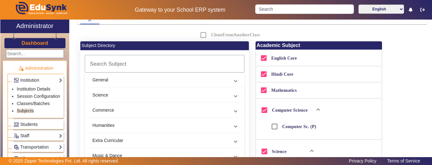
scroll to position [0, 0]
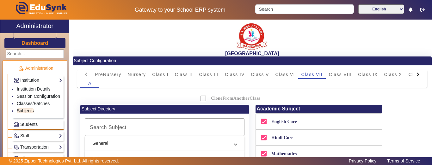
drag, startPoint x: 342, startPoint y: 73, endPoint x: 332, endPoint y: 89, distance: 19.0
click at [342, 73] on span "Class VIII" at bounding box center [340, 74] width 23 height 4
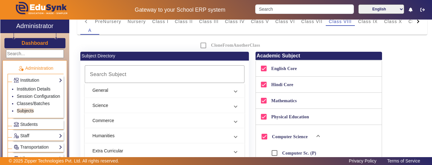
scroll to position [63, 0]
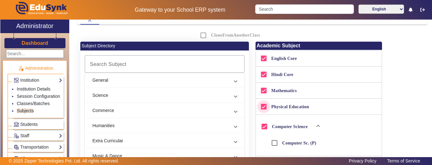
click at [260, 107] on input "Physical Education" at bounding box center [263, 107] width 13 height 13
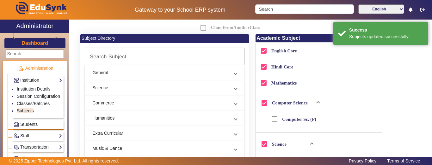
scroll to position [0, 0]
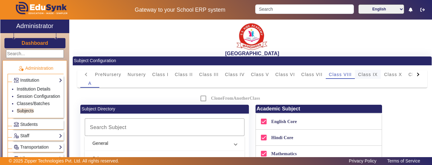
click at [371, 75] on span "Class IX" at bounding box center [368, 74] width 20 height 4
checkbox input "true"
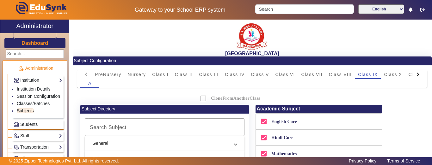
checkbox input "true"
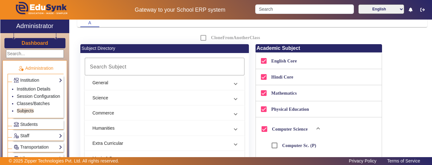
scroll to position [63, 0]
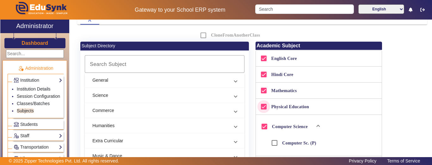
drag, startPoint x: 261, startPoint y: 106, endPoint x: 268, endPoint y: 110, distance: 7.5
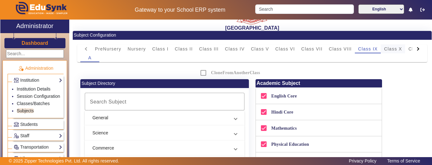
scroll to position [0, 0]
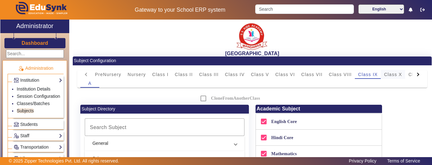
click at [398, 75] on span "Class X" at bounding box center [393, 74] width 18 height 4
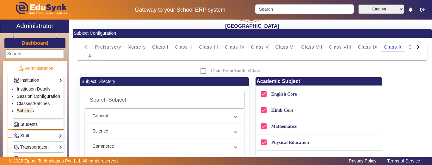
scroll to position [63, 0]
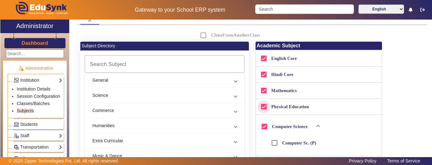
click at [261, 104] on input "Physical Education" at bounding box center [263, 107] width 13 height 13
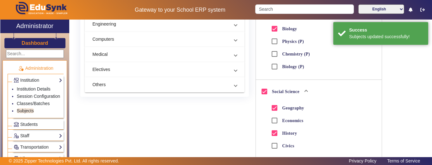
scroll to position [0, 0]
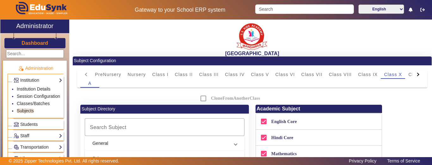
click at [416, 75] on div at bounding box center [417, 74] width 3 height 3
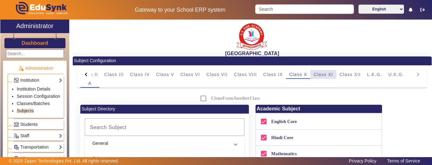
click at [317, 76] on span "Class XI" at bounding box center [323, 74] width 20 height 4
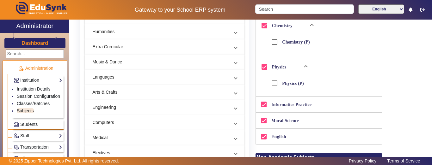
scroll to position [158, 0]
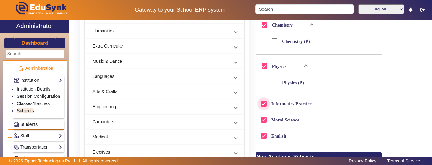
click at [258, 104] on input "Informatics Practice" at bounding box center [263, 104] width 13 height 13
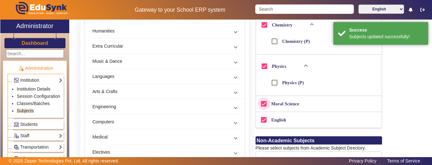
drag, startPoint x: 260, startPoint y: 103, endPoint x: 262, endPoint y: 105, distance: 3.4
click at [260, 102] on input "Moral Science" at bounding box center [263, 104] width 13 height 13
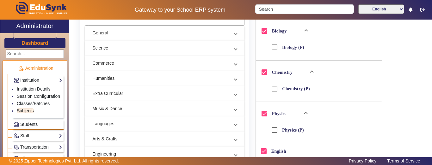
scroll to position [87, 0]
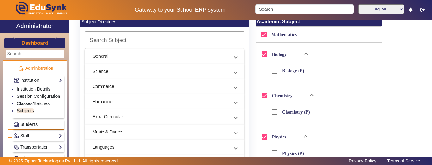
click at [121, 69] on mat-panel-title "Science" at bounding box center [160, 71] width 137 height 7
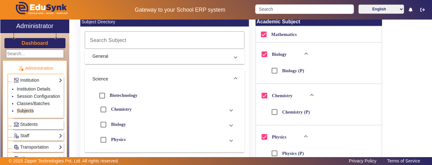
click at [114, 57] on mat-panel-title "General" at bounding box center [160, 56] width 137 height 7
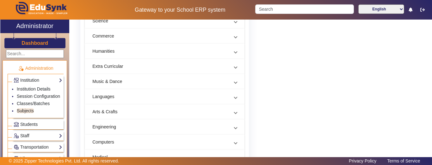
scroll to position [309, 0]
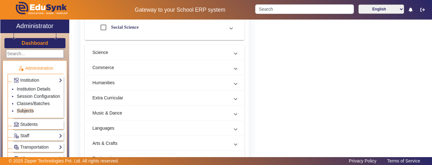
click at [122, 68] on mat-panel-title "Commerce" at bounding box center [160, 67] width 137 height 7
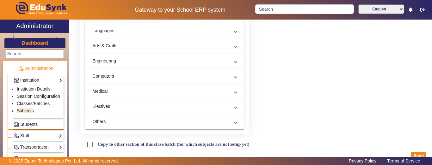
scroll to position [613, 0]
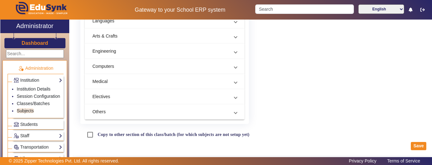
click at [126, 83] on mat-panel-title "Medical" at bounding box center [160, 81] width 137 height 7
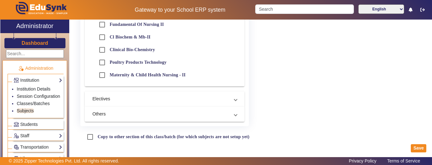
scroll to position [462, 0]
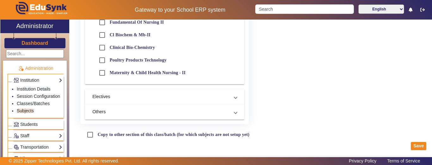
click at [124, 113] on mat-panel-title "Others" at bounding box center [160, 112] width 137 height 7
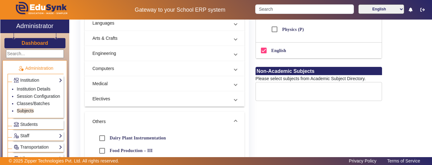
scroll to position [223, 0]
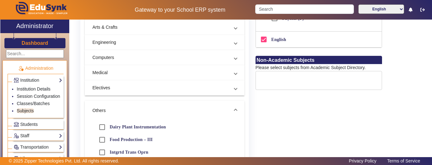
click at [126, 86] on mat-panel-title "Electives" at bounding box center [160, 88] width 137 height 7
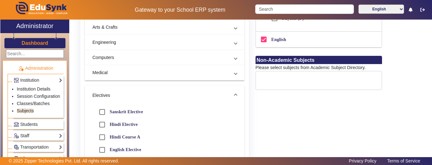
click at [113, 56] on mat-panel-title "Computers" at bounding box center [160, 57] width 137 height 7
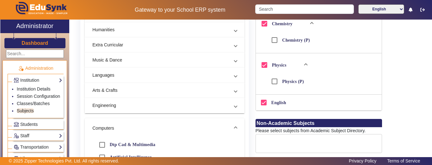
scroll to position [128, 0]
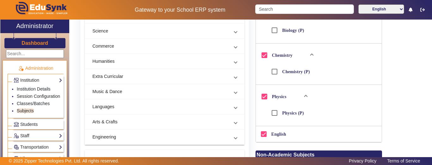
click at [127, 77] on mat-panel-title "Extra Curricular" at bounding box center [160, 76] width 137 height 7
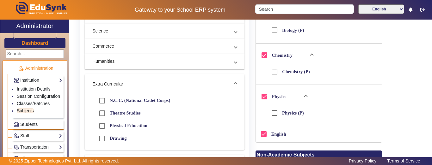
click at [119, 125] on label "Physical Education" at bounding box center [127, 125] width 39 height 5
click at [108, 125] on input "Physical Education" at bounding box center [102, 126] width 13 height 13
checkbox input "true"
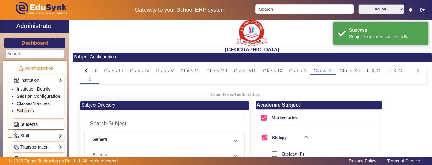
scroll to position [0, 0]
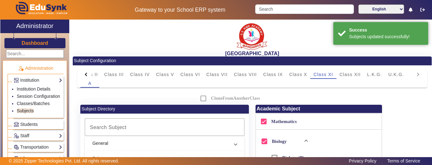
click at [354, 74] on span "Class XII" at bounding box center [349, 74] width 21 height 4
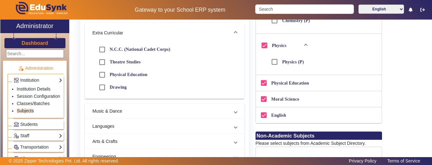
scroll to position [190, 0]
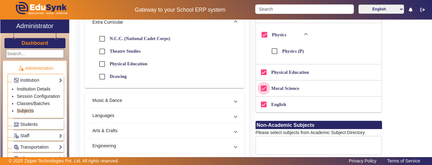
drag, startPoint x: 260, startPoint y: 88, endPoint x: 295, endPoint y: 100, distance: 36.5
click at [260, 89] on input "Moral Science" at bounding box center [263, 88] width 13 height 13
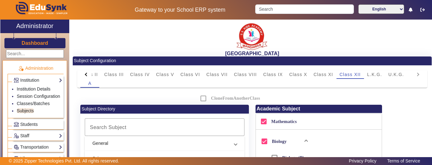
scroll to position [316, 0]
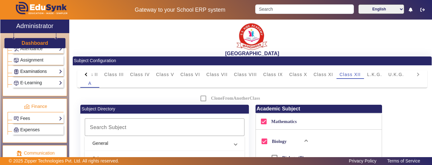
click at [33, 75] on link "Examinations" at bounding box center [38, 71] width 49 height 7
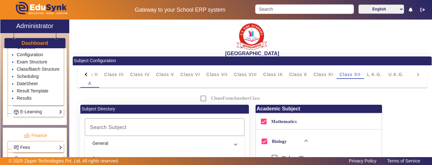
scroll to position [277, 0]
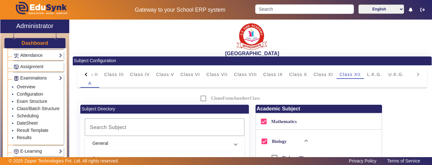
click at [27, 84] on li "Overview" at bounding box center [40, 87] width 46 height 7
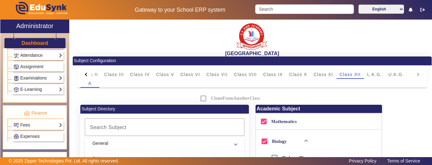
click at [27, 80] on link "Examinations" at bounding box center [38, 78] width 49 height 7
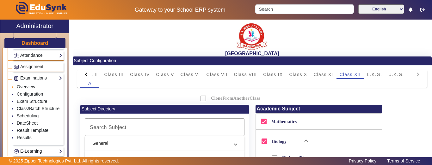
drag, startPoint x: 25, startPoint y: 86, endPoint x: 36, endPoint y: 89, distance: 11.1
click at [25, 86] on link "Overview" at bounding box center [26, 86] width 18 height 5
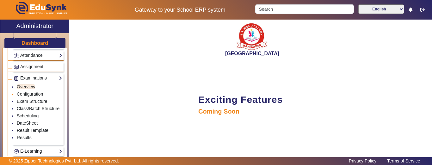
click at [28, 95] on link "Configuration" at bounding box center [30, 94] width 26 height 5
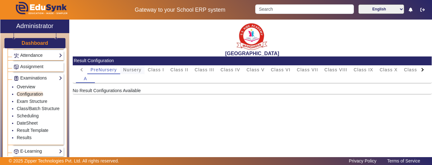
click at [133, 72] on span "Nursery" at bounding box center [132, 70] width 18 height 4
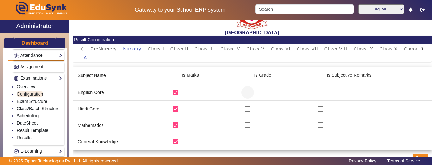
scroll to position [32, 0]
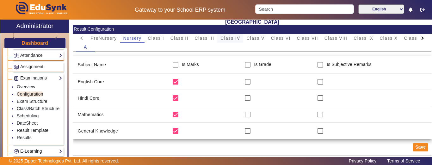
click at [219, 39] on div "Class IV" at bounding box center [230, 38] width 26 height 9
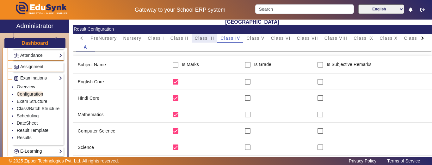
drag, startPoint x: 211, startPoint y: 38, endPoint x: 228, endPoint y: 61, distance: 29.3
click at [210, 38] on span "Class III" at bounding box center [205, 38] width 20 height 4
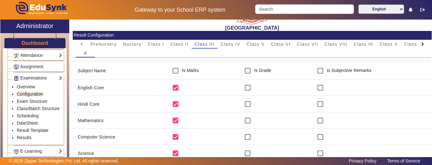
scroll to position [0, 0]
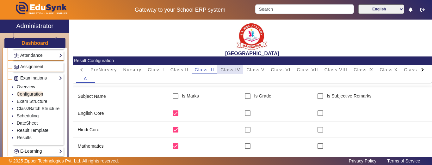
click at [231, 65] on span "Class IV" at bounding box center [230, 69] width 20 height 9
click at [35, 101] on link "Exam Structure" at bounding box center [32, 101] width 30 height 5
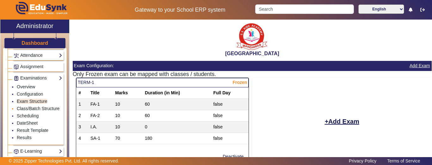
click at [30, 109] on link "Class/Batch Structure" at bounding box center [38, 108] width 43 height 5
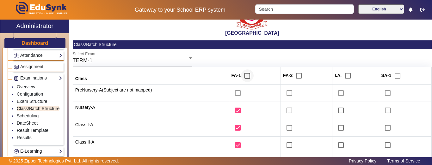
scroll to position [32, 0]
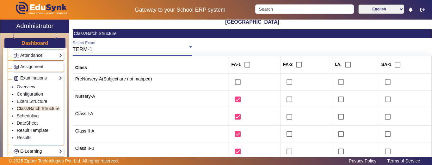
click at [154, 49] on div "TERM-1" at bounding box center [131, 50] width 116 height 8
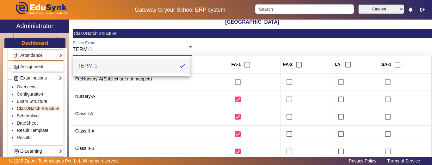
click at [154, 49] on div at bounding box center [216, 82] width 432 height 165
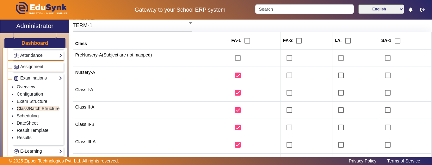
scroll to position [251, 0]
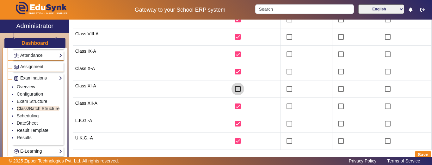
click at [233, 89] on input "checkbox" at bounding box center [237, 89] width 13 height 13
click at [233, 87] on input "checkbox" at bounding box center [237, 89] width 13 height 13
checkbox input "false"
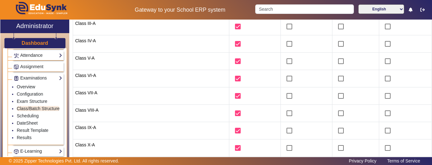
scroll to position [61, 0]
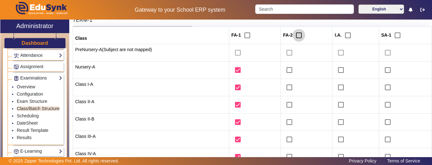
click at [292, 38] on input "checkbox" at bounding box center [298, 35] width 13 height 13
checkbox input "true"
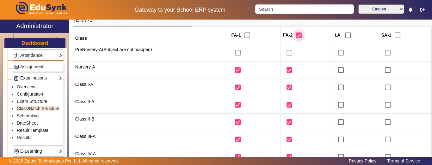
checkbox input "true"
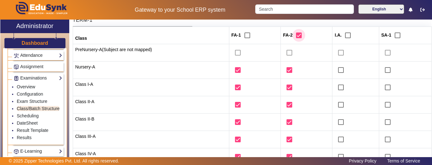
checkbox input "true"
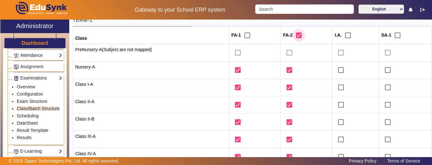
checkbox input "true"
click at [284, 53] on span at bounding box center [289, 52] width 13 height 5
click at [284, 54] on span at bounding box center [289, 52] width 13 height 5
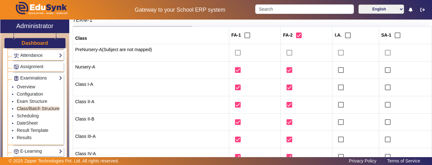
click at [284, 53] on span at bounding box center [289, 52] width 13 height 5
click at [284, 52] on span at bounding box center [289, 52] width 13 height 5
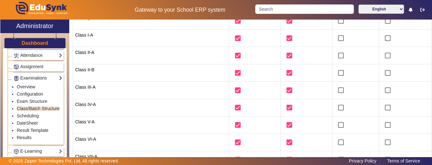
scroll to position [251, 0]
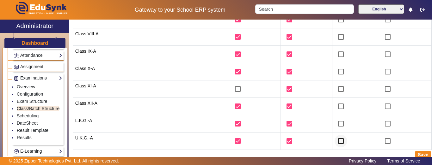
drag, startPoint x: 416, startPoint y: 154, endPoint x: 334, endPoint y: 134, distance: 84.9
click at [416, 154] on button "Save" at bounding box center [422, 155] width 15 height 8
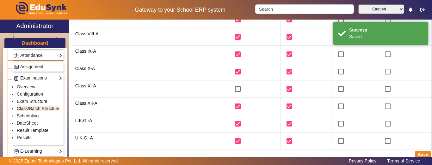
click at [24, 119] on link "Scheduling" at bounding box center [28, 115] width 22 height 5
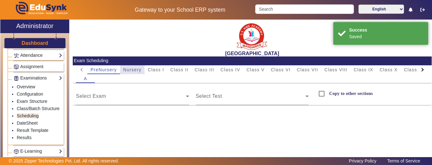
click at [138, 70] on span "Nursery" at bounding box center [132, 70] width 18 height 4
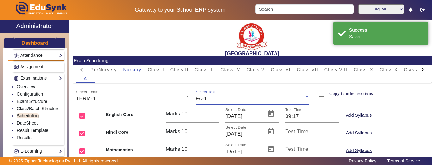
click at [217, 99] on div "FA-1" at bounding box center [251, 99] width 110 height 8
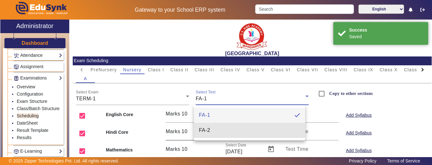
drag, startPoint x: 209, startPoint y: 132, endPoint x: 210, endPoint y: 126, distance: 6.4
click at [209, 132] on span "FA-2" at bounding box center [204, 131] width 11 height 8
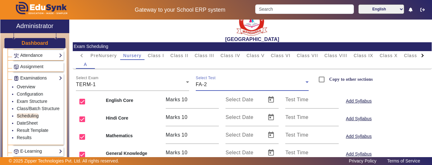
scroll to position [37, 0]
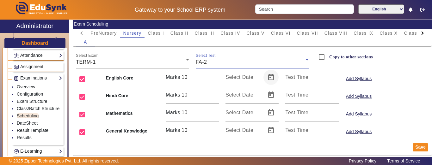
click at [268, 78] on span "Open calendar" at bounding box center [270, 77] width 15 height 15
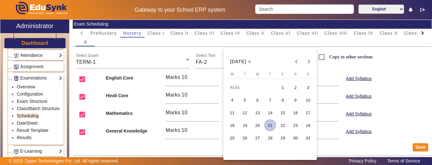
click at [235, 138] on span "25" at bounding box center [231, 137] width 11 height 11
type input "[DATE]"
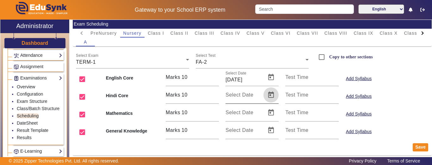
click at [269, 94] on span "Open calendar" at bounding box center [270, 95] width 15 height 15
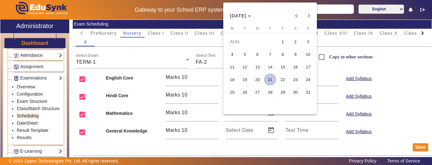
click at [254, 93] on span "27" at bounding box center [257, 92] width 11 height 11
type input "[DATE]"
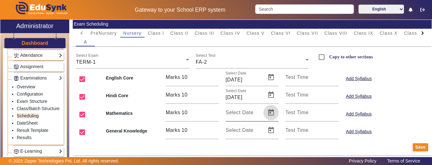
click at [269, 115] on span "Open calendar" at bounding box center [270, 112] width 15 height 15
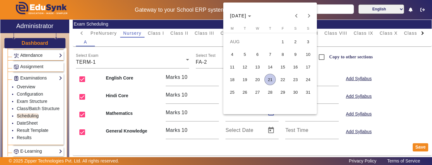
click at [238, 93] on button "25" at bounding box center [232, 92] width 13 height 13
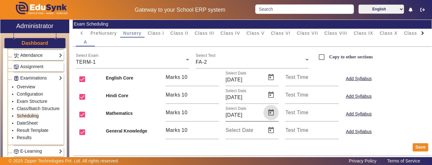
click at [273, 114] on span "Open calendar" at bounding box center [270, 112] width 15 height 15
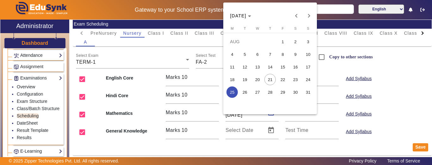
click at [242, 91] on span "26" at bounding box center [244, 92] width 11 height 11
type input "[DATE]"
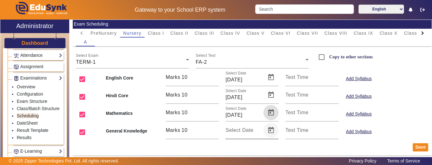
click at [265, 132] on span "Open calendar" at bounding box center [270, 130] width 15 height 15
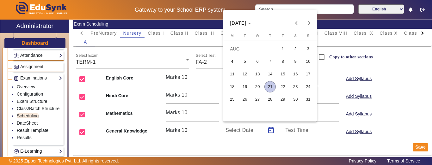
click at [272, 102] on span "28" at bounding box center [269, 99] width 11 height 11
type input "[DATE]"
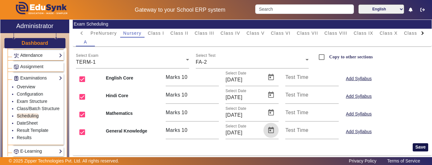
click at [413, 150] on button "Save" at bounding box center [420, 148] width 15 height 8
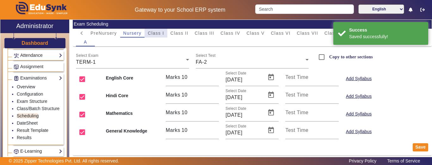
click at [158, 34] on span "Class I" at bounding box center [156, 33] width 16 height 4
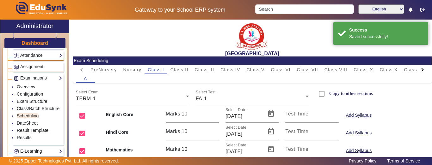
click at [419, 69] on div at bounding box center [422, 69] width 11 height 9
click at [417, 70] on mat-tab-header "PreNursery Nursery Class I Class II Class III Class IV Class V Class VI Class V…" at bounding box center [252, 69] width 352 height 9
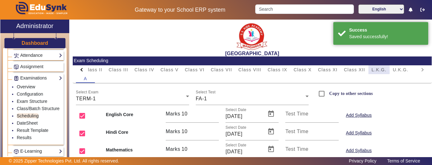
click at [379, 69] on span "L.K.G." at bounding box center [378, 70] width 15 height 4
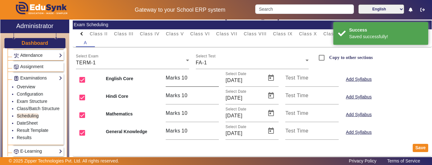
scroll to position [37, 0]
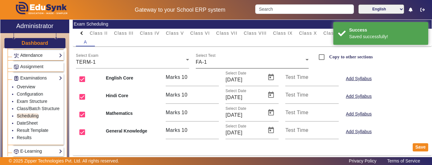
click at [207, 65] on div "FA-1" at bounding box center [251, 62] width 110 height 8
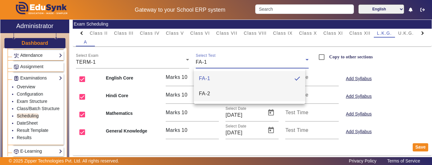
click at [209, 93] on span "FA-2" at bounding box center [204, 94] width 11 height 8
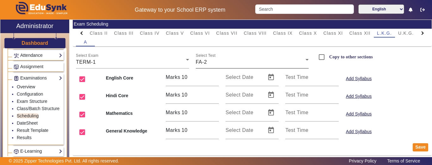
click at [215, 67] on div "Select Test FA-2" at bounding box center [252, 60] width 113 height 18
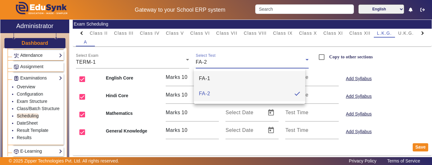
click at [209, 74] on mat-option "FA-1" at bounding box center [249, 78] width 111 height 15
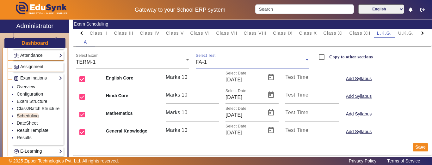
click at [222, 62] on div "FA-1" at bounding box center [251, 62] width 110 height 8
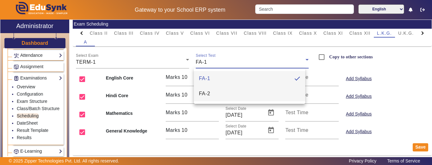
click at [218, 94] on mat-option "FA-2" at bounding box center [249, 93] width 111 height 15
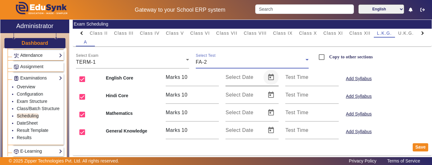
click at [270, 79] on span "Open calendar" at bounding box center [270, 77] width 15 height 15
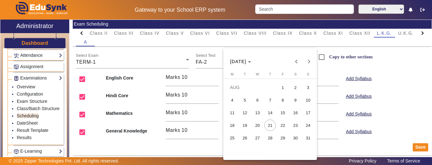
click at [232, 139] on span "25" at bounding box center [231, 137] width 11 height 11
type input "[DATE]"
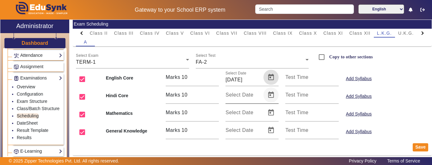
click at [270, 96] on span "Open calendar" at bounding box center [270, 95] width 15 height 15
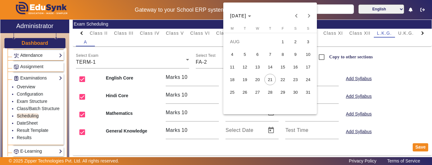
click at [247, 92] on span "26" at bounding box center [244, 92] width 11 height 11
type input "[DATE]"
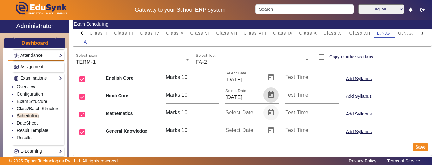
click at [267, 113] on span "Open calendar" at bounding box center [270, 112] width 15 height 15
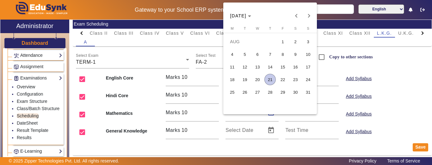
click at [255, 94] on span "27" at bounding box center [257, 92] width 11 height 11
type input "[DATE]"
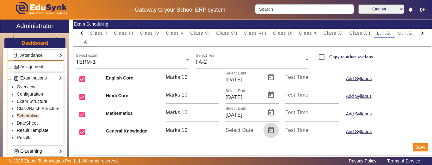
click at [270, 133] on span "Open calendar" at bounding box center [270, 130] width 15 height 15
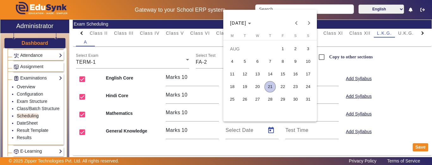
click at [272, 97] on span "28" at bounding box center [269, 99] width 11 height 11
type input "[DATE]"
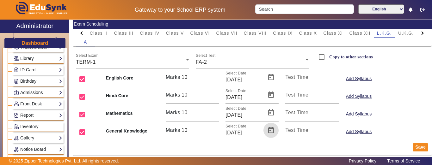
scroll to position [0, 0]
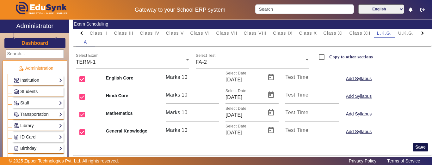
click at [414, 147] on button "Save" at bounding box center [420, 148] width 15 height 8
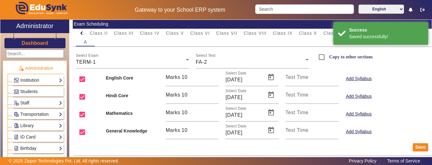
click at [407, 68] on mat-checkbox "Copy to other sections" at bounding box center [371, 60] width 119 height 18
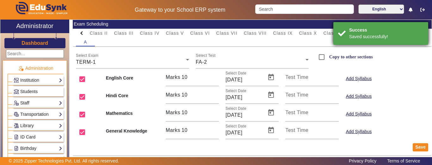
click at [421, 34] on div "Saved successfully!" at bounding box center [386, 37] width 74 height 7
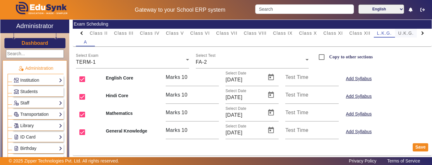
click at [406, 33] on span "U.K.G." at bounding box center [406, 33] width 16 height 4
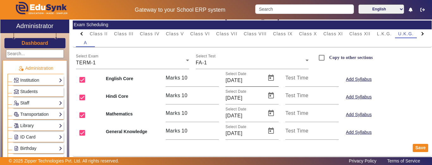
scroll to position [37, 0]
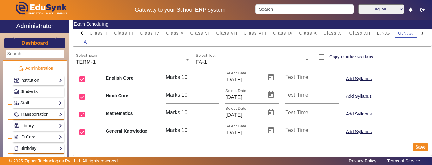
click at [220, 60] on div "FA-1" at bounding box center [251, 62] width 110 height 8
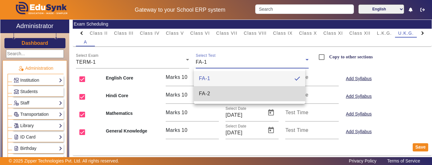
click at [210, 93] on span "FA-2" at bounding box center [204, 94] width 11 height 8
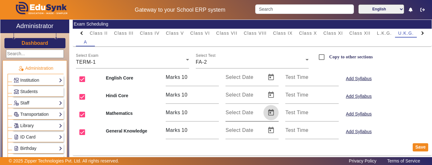
click at [267, 116] on span "Open calendar" at bounding box center [270, 112] width 15 height 15
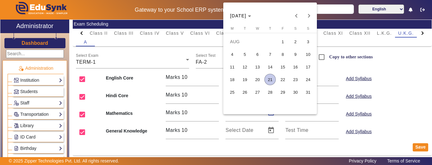
click at [231, 95] on span "25" at bounding box center [231, 92] width 11 height 11
type input "[DATE]"
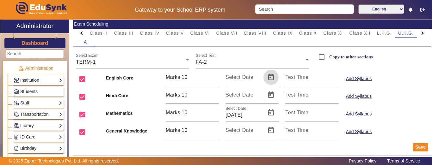
click at [273, 78] on span "Open calendar" at bounding box center [270, 77] width 15 height 15
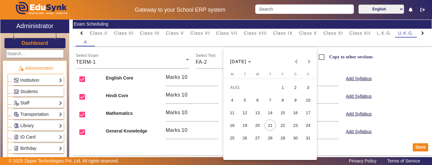
click at [244, 138] on span "26" at bounding box center [244, 137] width 11 height 11
type input "[DATE]"
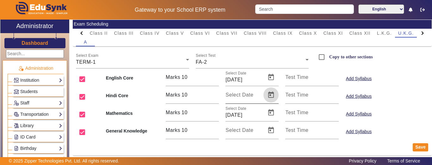
click at [269, 98] on span "Open calendar" at bounding box center [270, 95] width 15 height 15
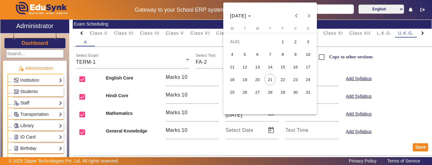
click at [260, 93] on span "27" at bounding box center [257, 92] width 11 height 11
type input "[DATE]"
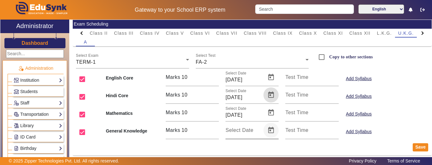
click at [271, 128] on span "Open calendar" at bounding box center [270, 130] width 15 height 15
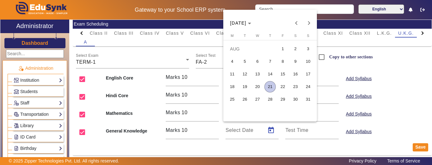
click at [270, 101] on span "28" at bounding box center [269, 99] width 11 height 11
type input "[DATE]"
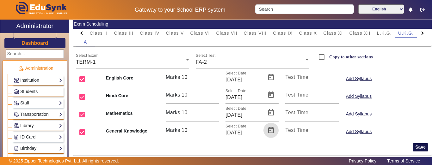
click at [420, 149] on button "Save" at bounding box center [420, 148] width 15 height 8
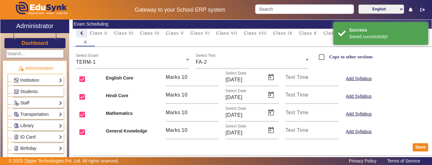
click at [80, 37] on div at bounding box center [81, 33] width 11 height 9
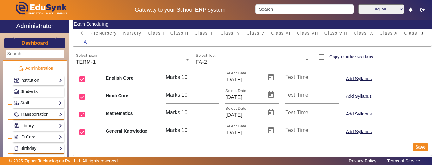
click at [80, 37] on mat-tab-header "PreNursery Nursery Class I Class II Class III Class IV Class V Class VI Class V…" at bounding box center [252, 33] width 352 height 9
click at [152, 32] on span "Class I" at bounding box center [156, 33] width 16 height 4
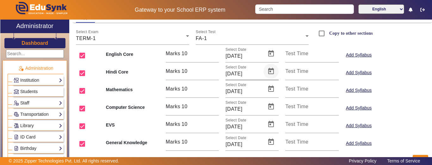
scroll to position [63, 0]
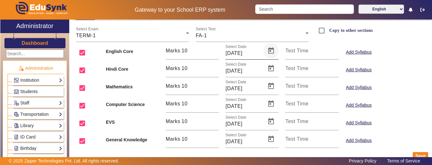
click at [266, 53] on span "Open calendar" at bounding box center [270, 50] width 15 height 15
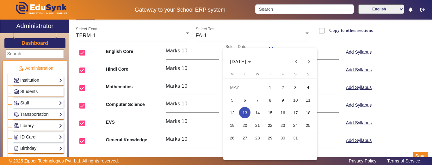
click at [213, 35] on div at bounding box center [216, 82] width 432 height 165
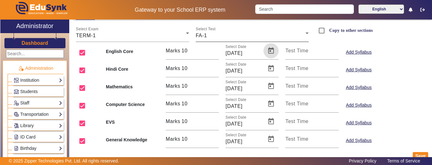
click at [210, 33] on div "FA-1" at bounding box center [251, 36] width 110 height 8
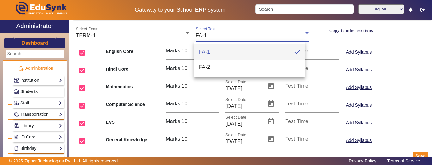
drag, startPoint x: 209, startPoint y: 66, endPoint x: 212, endPoint y: 69, distance: 4.0
click at [209, 67] on span "FA-2" at bounding box center [204, 68] width 11 height 8
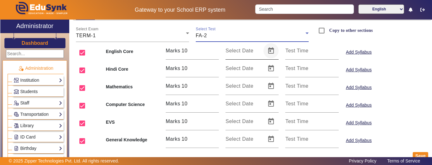
click at [269, 53] on span "Open calendar" at bounding box center [270, 50] width 15 height 15
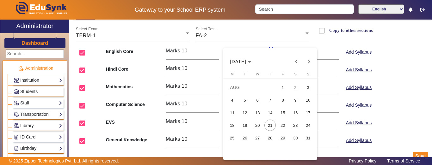
click at [233, 138] on span "25" at bounding box center [231, 137] width 11 height 11
type input "[DATE]"
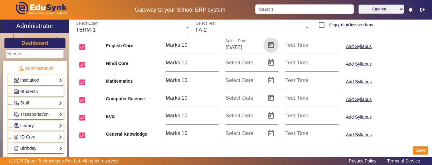
scroll to position [72, 0]
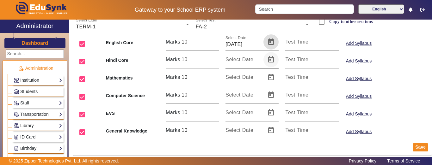
click at [270, 62] on span "Open calendar" at bounding box center [270, 59] width 15 height 15
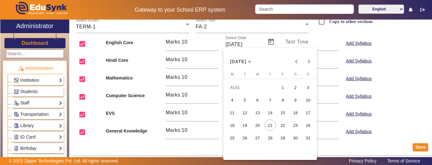
click at [247, 138] on span "26" at bounding box center [244, 137] width 11 height 11
type input "[DATE]"
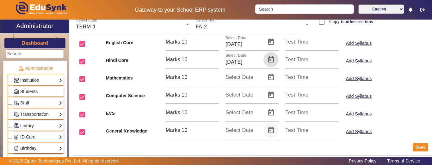
click at [272, 131] on span "Open calendar" at bounding box center [270, 130] width 15 height 15
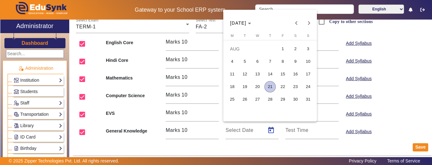
click at [246, 101] on span "26" at bounding box center [244, 99] width 11 height 11
type input "[DATE]"
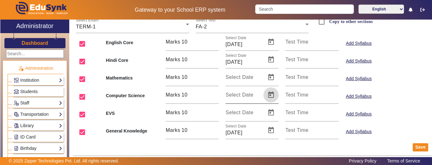
click at [267, 95] on span "Open calendar" at bounding box center [270, 95] width 15 height 15
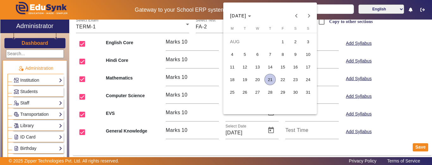
click at [257, 92] on span "27" at bounding box center [257, 92] width 11 height 11
type input "[DATE]"
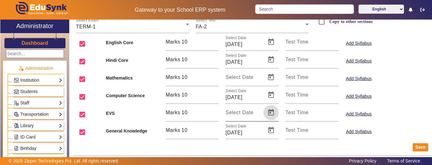
click at [269, 111] on span "Open calendar" at bounding box center [270, 112] width 15 height 15
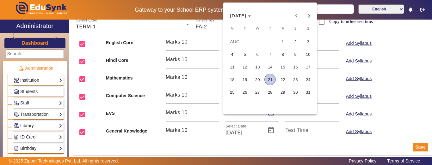
click at [258, 95] on span "27" at bounding box center [257, 92] width 11 height 11
type input "[DATE]"
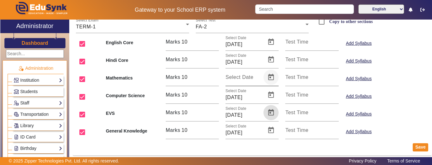
click at [265, 77] on span "Open calendar" at bounding box center [270, 77] width 15 height 15
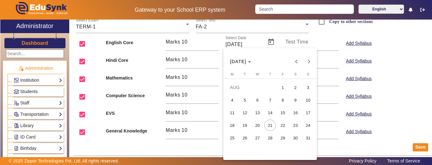
click at [269, 141] on span "28" at bounding box center [269, 137] width 11 height 11
type input "[DATE]"
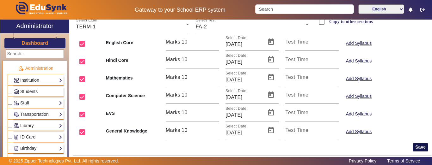
click at [419, 148] on button "Save" at bounding box center [420, 148] width 15 height 8
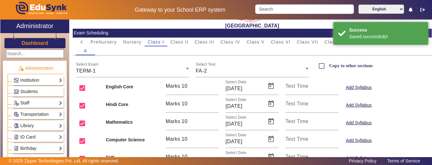
scroll to position [0, 0]
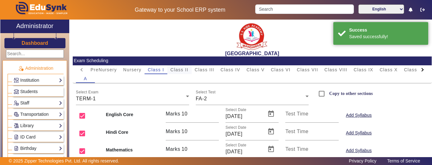
click at [186, 69] on span "Class II" at bounding box center [179, 70] width 18 height 4
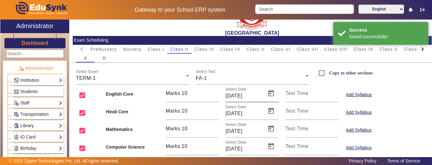
scroll to position [32, 0]
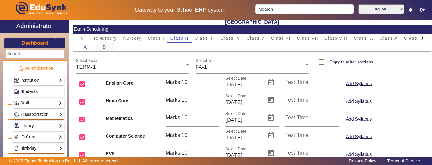
click at [110, 46] on div "B" at bounding box center [104, 47] width 19 height 9
click at [82, 46] on div "A" at bounding box center [85, 47] width 19 height 9
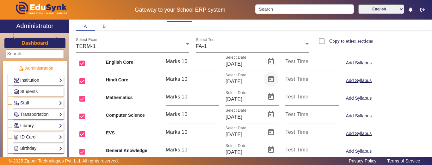
scroll to position [63, 0]
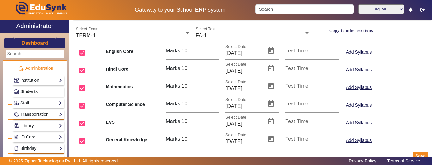
click at [226, 36] on div "FA-1" at bounding box center [251, 36] width 110 height 8
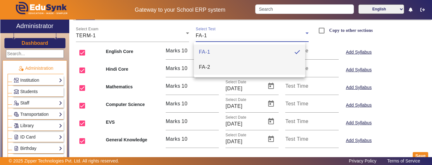
click at [209, 69] on span "FA-2" at bounding box center [204, 68] width 11 height 8
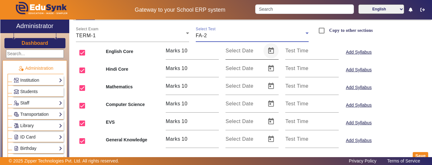
click at [269, 54] on span "Open calendar" at bounding box center [270, 50] width 15 height 15
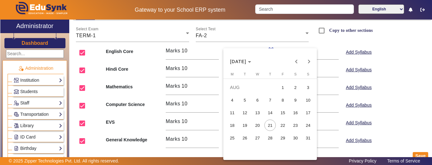
click at [248, 34] on div at bounding box center [216, 82] width 432 height 165
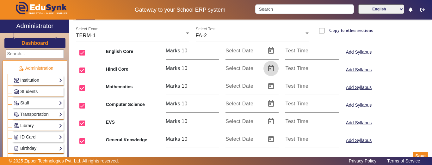
click at [269, 68] on span "Open calendar" at bounding box center [270, 68] width 15 height 15
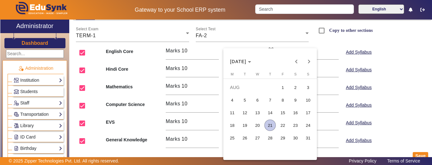
click at [232, 138] on span "25" at bounding box center [231, 137] width 11 height 11
type input "[DATE]"
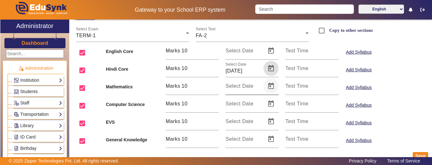
click at [267, 86] on span "Open calendar" at bounding box center [270, 86] width 15 height 15
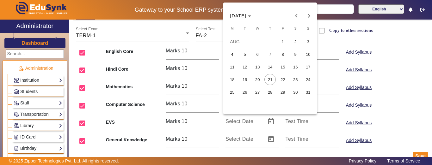
click at [229, 91] on span "25" at bounding box center [231, 92] width 11 height 11
type input "[DATE]"
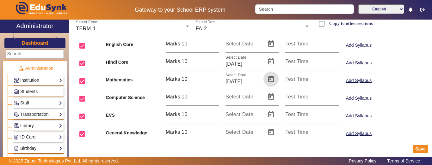
scroll to position [72, 0]
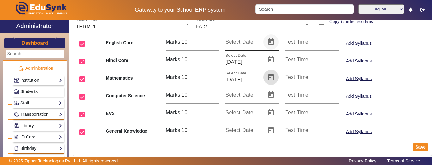
click at [264, 44] on span "Open calendar" at bounding box center [270, 41] width 15 height 15
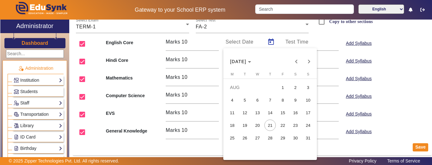
click at [246, 140] on span "26" at bounding box center [244, 137] width 11 height 11
type input "[DATE]"
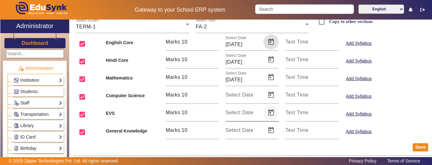
click at [269, 113] on span "Open calendar" at bounding box center [270, 112] width 15 height 15
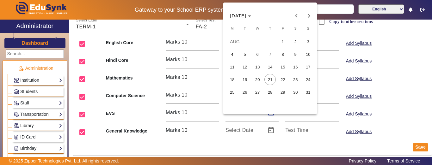
click at [260, 92] on span "27" at bounding box center [257, 92] width 11 height 11
type input "[DATE]"
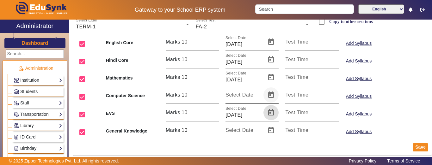
click at [272, 96] on span "Open calendar" at bounding box center [270, 95] width 15 height 15
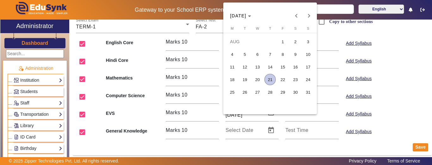
click at [268, 95] on span "28" at bounding box center [269, 92] width 11 height 11
type input "[DATE]"
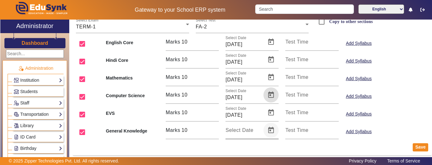
click at [267, 128] on span "Open calendar" at bounding box center [270, 130] width 15 height 15
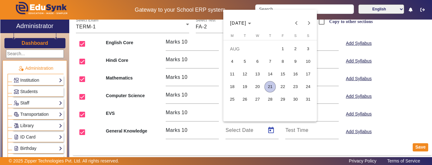
click at [284, 100] on span "29" at bounding box center [282, 99] width 11 height 11
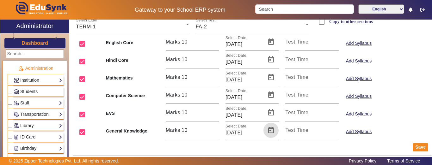
click at [268, 129] on span "Open calendar" at bounding box center [270, 130] width 15 height 15
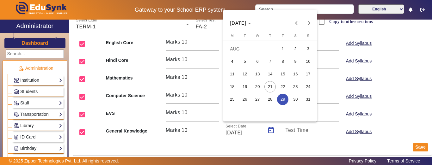
click at [270, 102] on span "28" at bounding box center [269, 99] width 11 height 11
type input "[DATE]"
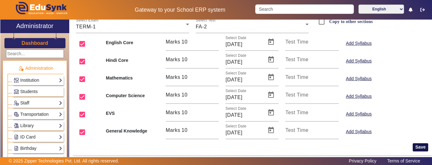
click at [413, 147] on button "Save" at bounding box center [420, 148] width 15 height 8
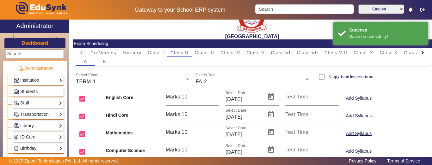
scroll to position [9, 0]
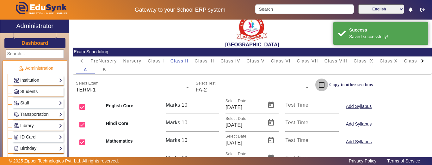
click at [317, 86] on input "Copy to other sections" at bounding box center [321, 85] width 13 height 13
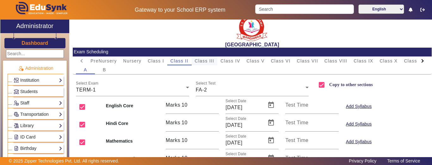
click at [210, 64] on span "Class III" at bounding box center [205, 61] width 20 height 9
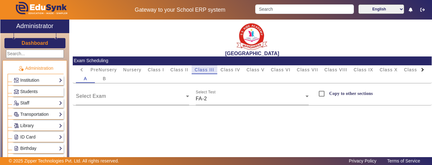
scroll to position [0, 0]
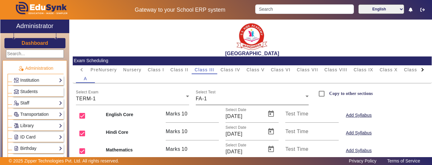
click at [220, 99] on div "FA-1" at bounding box center [251, 99] width 110 height 8
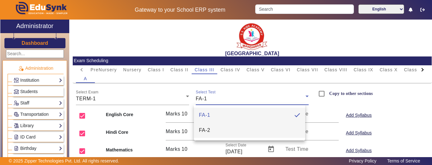
click at [207, 131] on span "FA-2" at bounding box center [204, 131] width 11 height 8
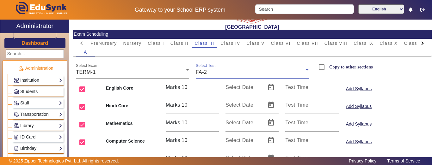
scroll to position [32, 0]
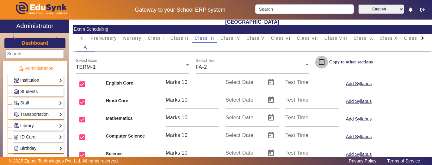
click at [315, 61] on input "Copy to other sections" at bounding box center [321, 62] width 13 height 13
click at [318, 63] on input "Copy to other sections" at bounding box center [321, 62] width 13 height 13
click at [175, 40] on span "Class II" at bounding box center [179, 38] width 18 height 4
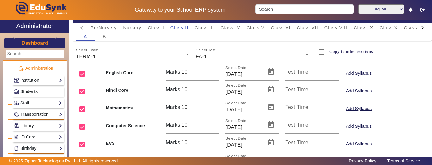
scroll to position [9, 0]
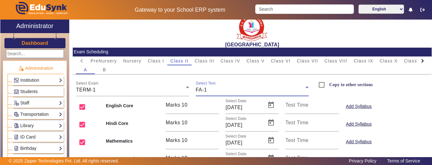
click at [216, 89] on div "FA-1" at bounding box center [251, 90] width 110 height 8
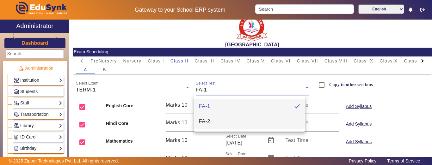
click at [209, 119] on span "FA-2" at bounding box center [204, 122] width 11 height 8
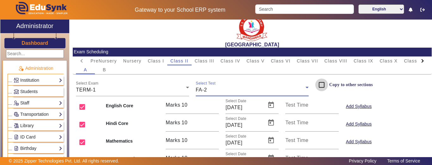
click at [319, 86] on input "Copy to other sections" at bounding box center [321, 85] width 13 height 13
click at [105, 72] on span "B" at bounding box center [104, 70] width 3 height 4
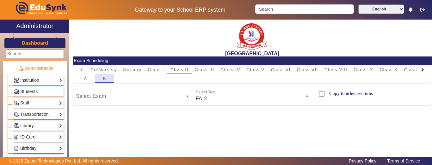
scroll to position [0, 0]
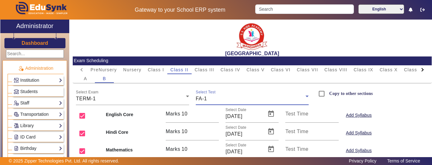
click at [245, 98] on div "FA-1" at bounding box center [251, 99] width 110 height 8
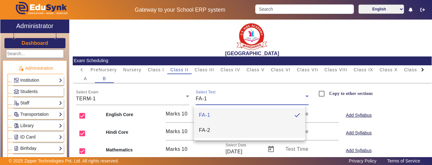
click at [216, 131] on mat-option "FA-2" at bounding box center [249, 130] width 111 height 15
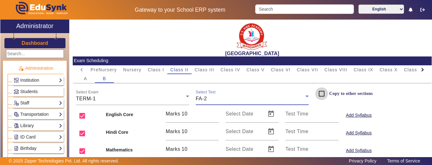
click at [317, 93] on input "Copy to other sections" at bounding box center [321, 94] width 13 height 13
click at [341, 89] on div "Copy to other sections" at bounding box center [344, 94] width 58 height 13
click at [339, 91] on label "Copy to other sections" at bounding box center [350, 93] width 45 height 5
click at [328, 91] on input "Copy to other sections" at bounding box center [321, 94] width 13 height 13
click at [337, 93] on label "Copy to other sections" at bounding box center [350, 93] width 45 height 5
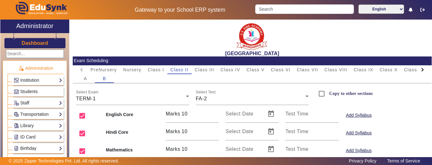
click at [328, 93] on input "Copy to other sections" at bounding box center [321, 94] width 13 height 13
click at [338, 93] on label "Copy to other sections" at bounding box center [350, 93] width 45 height 5
click at [328, 93] on input "Copy to other sections" at bounding box center [321, 94] width 13 height 13
click at [322, 93] on input "Copy to other sections" at bounding box center [321, 94] width 13 height 13
click at [320, 95] on input "Copy to other sections" at bounding box center [321, 94] width 13 height 13
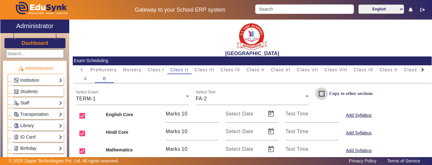
checkbox input "false"
click at [90, 76] on div "A" at bounding box center [85, 78] width 19 height 9
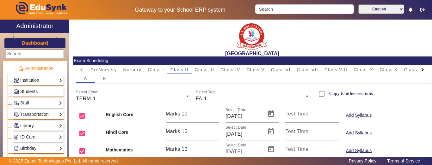
click at [238, 95] on div "FA-1" at bounding box center [251, 99] width 110 height 8
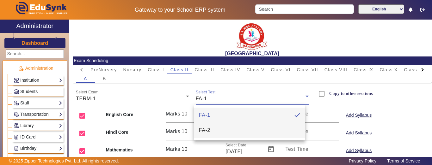
click at [215, 128] on mat-option "FA-2" at bounding box center [249, 130] width 111 height 15
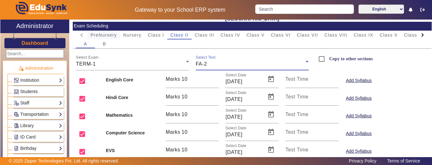
scroll to position [9, 0]
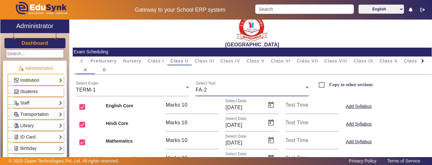
drag, startPoint x: 106, startPoint y: 68, endPoint x: 121, endPoint y: 74, distance: 16.8
click at [106, 69] on span "B" at bounding box center [104, 70] width 3 height 4
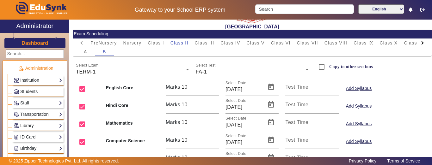
scroll to position [63, 0]
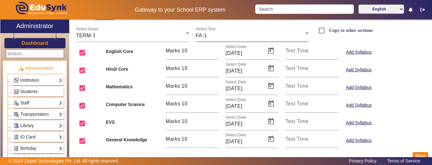
click at [203, 37] on span "FA-1" at bounding box center [201, 35] width 11 height 5
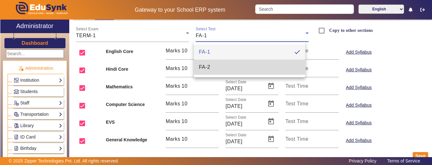
click at [206, 68] on span "FA-2" at bounding box center [204, 68] width 11 height 8
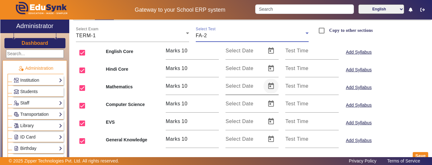
click at [270, 84] on span "Open calendar" at bounding box center [270, 86] width 15 height 15
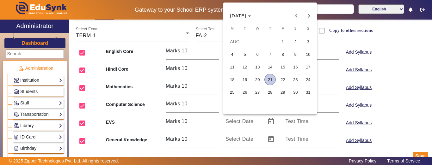
click at [234, 91] on span "25" at bounding box center [231, 92] width 11 height 11
type input "[DATE]"
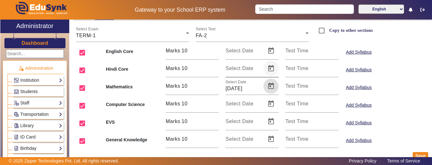
click at [268, 69] on span "Open calendar" at bounding box center [270, 68] width 15 height 15
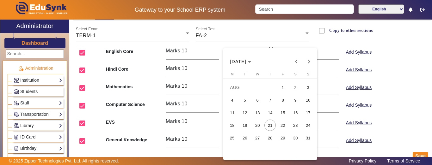
click at [234, 138] on span "25" at bounding box center [231, 137] width 11 height 11
type input "[DATE]"
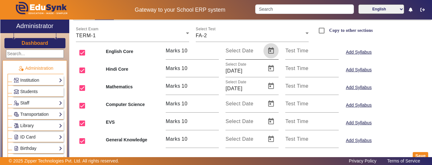
click at [267, 52] on span "Open calendar" at bounding box center [270, 50] width 15 height 15
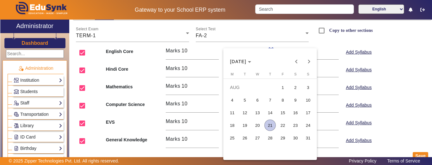
click at [248, 138] on span "26" at bounding box center [244, 137] width 11 height 11
type input "[DATE]"
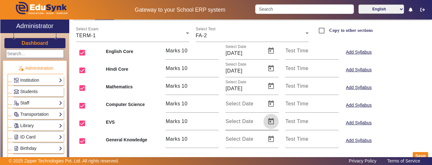
click at [272, 122] on span "Open calendar" at bounding box center [270, 121] width 15 height 15
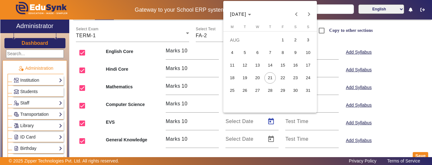
click at [258, 90] on span "27" at bounding box center [257, 90] width 11 height 11
type input "[DATE]"
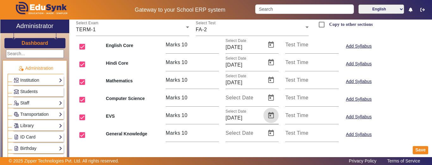
scroll to position [72, 0]
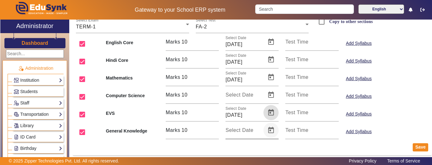
click at [271, 131] on span "Open calendar" at bounding box center [270, 130] width 15 height 15
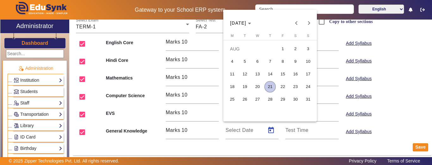
click at [272, 101] on span "28" at bounding box center [269, 99] width 11 height 11
type input "[DATE]"
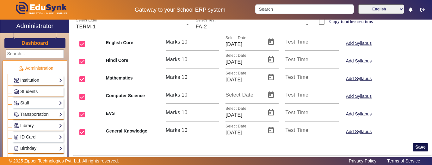
click at [413, 149] on button "Save" at bounding box center [420, 148] width 15 height 8
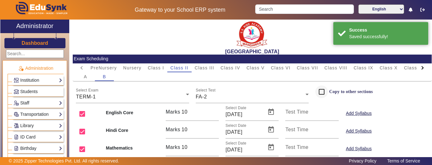
scroll to position [0, 0]
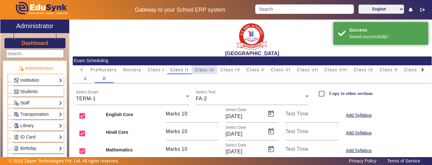
click at [210, 69] on span "Class III" at bounding box center [205, 70] width 20 height 4
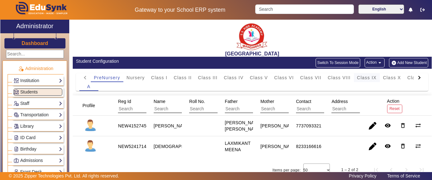
click at [370, 76] on span "Class IX" at bounding box center [367, 77] width 20 height 4
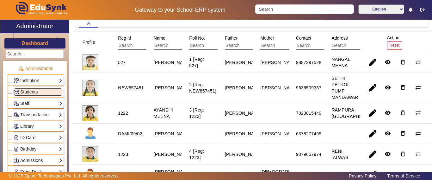
scroll to position [95, 0]
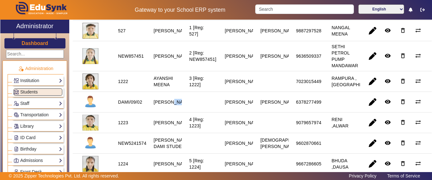
drag, startPoint x: 149, startPoint y: 107, endPoint x: 173, endPoint y: 108, distance: 24.1
click at [173, 108] on mat-cell "CHARVI AGARWAL" at bounding box center [164, 102] width 36 height 21
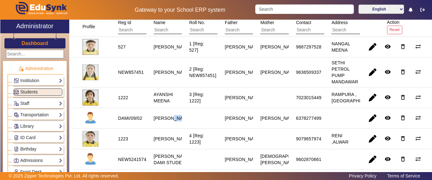
scroll to position [90, 0]
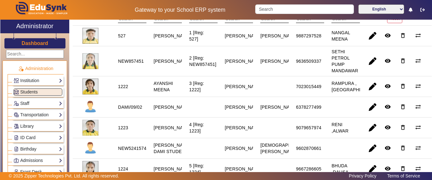
click at [187, 109] on div at bounding box center [189, 107] width 4 height 4
drag, startPoint x: 156, startPoint y: 108, endPoint x: 175, endPoint y: 112, distance: 19.0
click at [175, 109] on staff-with-status "CHARVI AGARWAL" at bounding box center [172, 106] width 37 height 5
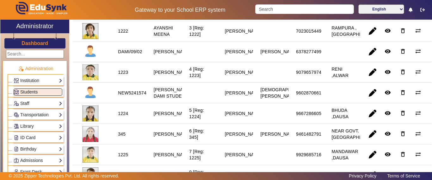
scroll to position [153, 0]
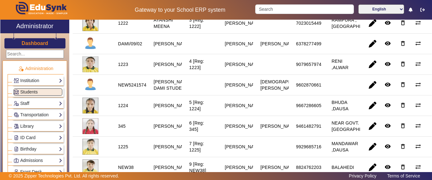
drag, startPoint x: 152, startPoint y: 90, endPoint x: 176, endPoint y: 108, distance: 30.5
click at [176, 93] on div "KANISHKA BAMNAWAT DAMI STUDENT" at bounding box center [172, 84] width 42 height 17
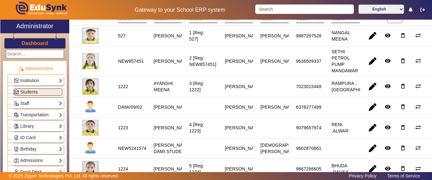
scroll to position [0, 0]
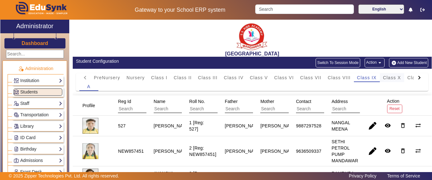
click at [393, 79] on span "Class X" at bounding box center [392, 77] width 18 height 4
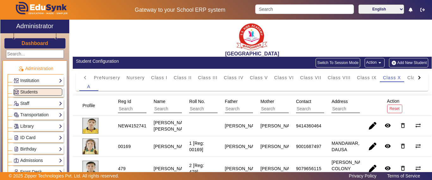
click at [413, 75] on div at bounding box center [418, 77] width 11 height 9
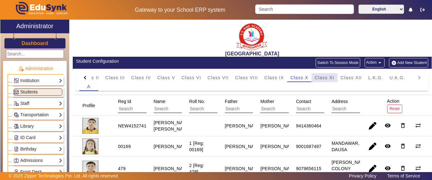
click at [330, 78] on span "Class XI" at bounding box center [325, 77] width 20 height 4
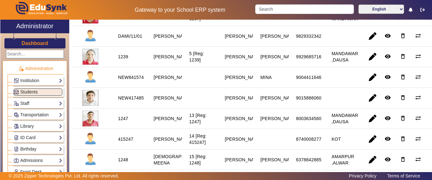
scroll to position [99, 0]
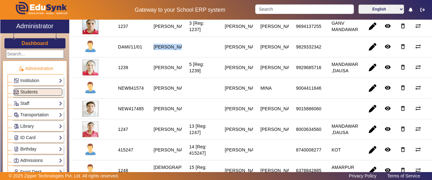
drag, startPoint x: 152, startPoint y: 42, endPoint x: 180, endPoint y: 52, distance: 29.3
click at [180, 52] on mat-row "DAMI/11/01 BHUMIKA NAREDA PAWAN KUMAR MEENA GUDDI DEVI MEENA 9829332342 remove_…" at bounding box center [252, 47] width 359 height 21
click at [182, 52] on mat-cell at bounding box center [200, 47] width 36 height 21
drag, startPoint x: 152, startPoint y: 43, endPoint x: 176, endPoint y: 51, distance: 25.1
click at [176, 51] on mat-cell "[PERSON_NAME]" at bounding box center [164, 47] width 36 height 21
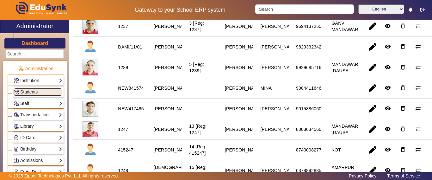
drag, startPoint x: 153, startPoint y: 88, endPoint x: 179, endPoint y: 94, distance: 27.0
click at [179, 93] on div "KANAV BAMNAWAT" at bounding box center [172, 88] width 42 height 11
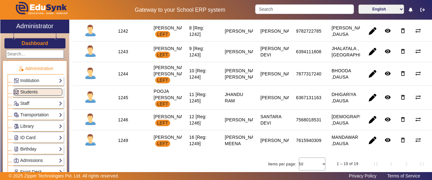
scroll to position [415, 0]
click at [366, 93] on span "button" at bounding box center [372, 97] width 15 height 15
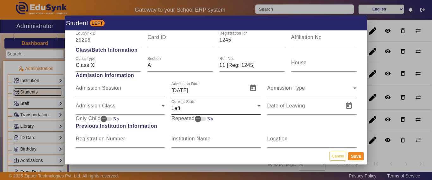
scroll to position [348, 0]
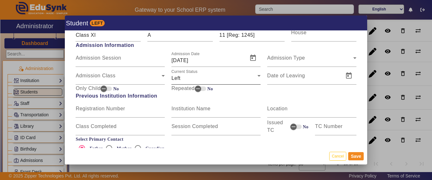
click at [184, 79] on div "Left" at bounding box center [214, 78] width 86 height 8
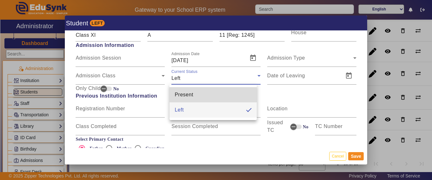
click at [186, 96] on span "Present" at bounding box center [183, 95] width 19 height 8
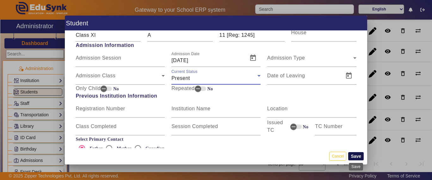
click at [356, 156] on button "Save" at bounding box center [355, 156] width 15 height 8
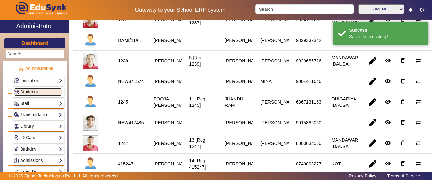
scroll to position [95, 0]
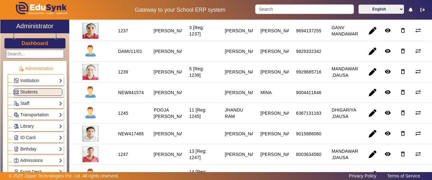
drag, startPoint x: 154, startPoint y: 47, endPoint x: 177, endPoint y: 56, distance: 24.9
click at [177, 56] on mat-cell "[PERSON_NAME]" at bounding box center [164, 51] width 36 height 21
drag, startPoint x: 147, startPoint y: 91, endPoint x: 179, endPoint y: 100, distance: 33.2
click at [179, 100] on mat-cell "KANAV BAMNAWAT" at bounding box center [164, 92] width 36 height 21
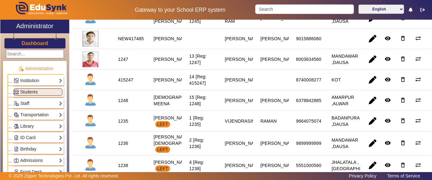
scroll to position [221, 0]
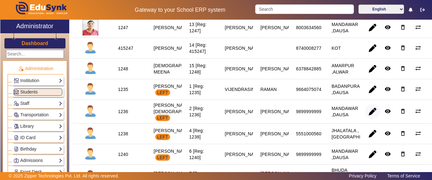
click at [366, 119] on span "button" at bounding box center [372, 111] width 15 height 15
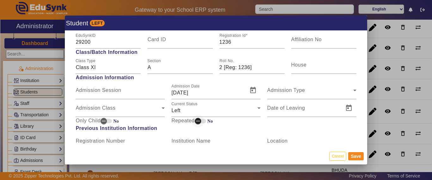
scroll to position [348, 0]
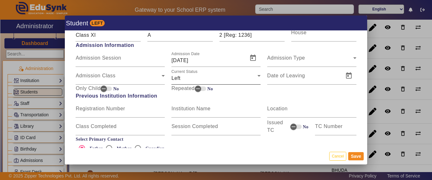
click at [188, 83] on div "Current Status Left" at bounding box center [215, 76] width 89 height 18
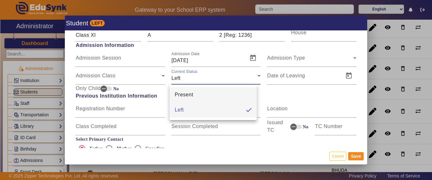
click at [183, 94] on span "Present" at bounding box center [183, 95] width 19 height 8
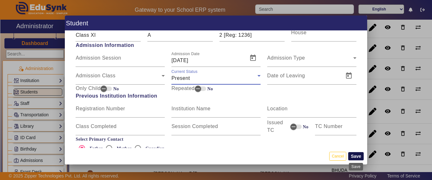
click at [355, 156] on button "Save" at bounding box center [355, 156] width 15 height 8
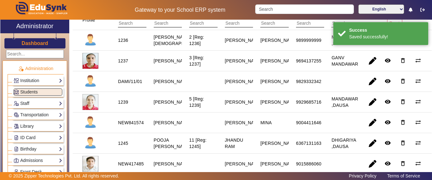
scroll to position [284, 0]
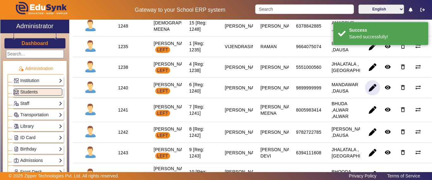
click at [370, 95] on span "button" at bounding box center [372, 87] width 15 height 15
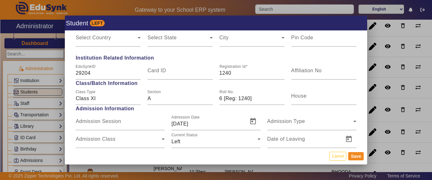
scroll to position [348, 0]
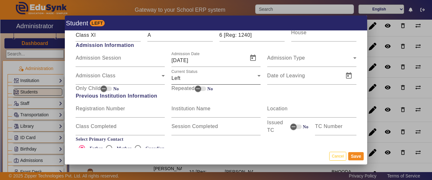
click at [186, 78] on div "Left" at bounding box center [214, 78] width 86 height 8
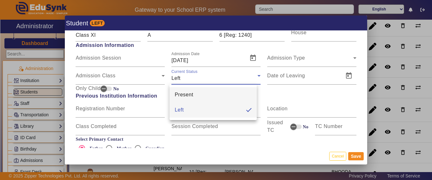
click at [183, 96] on span "Present" at bounding box center [183, 95] width 19 height 8
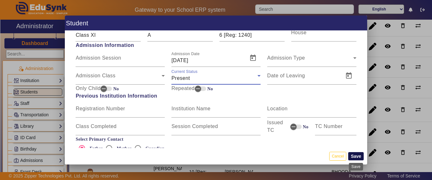
click at [358, 155] on button "Save" at bounding box center [355, 156] width 15 height 8
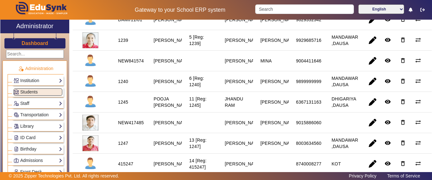
scroll to position [158, 0]
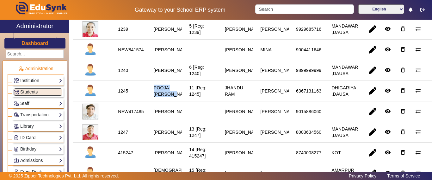
drag, startPoint x: 151, startPoint y: 95, endPoint x: 176, endPoint y: 102, distance: 26.5
click at [176, 99] on div "POOJA PRAJAPAT" at bounding box center [172, 90] width 42 height 17
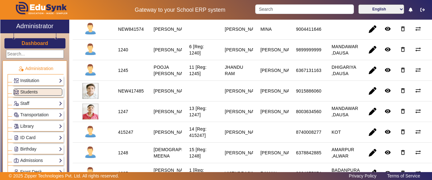
scroll to position [190, 0]
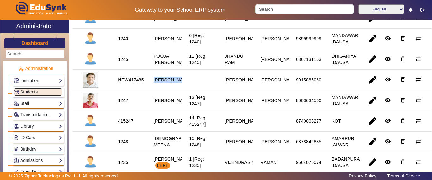
drag, startPoint x: 150, startPoint y: 88, endPoint x: 174, endPoint y: 95, distance: 24.7
click at [174, 90] on mat-cell "PRATAP SINGH" at bounding box center [164, 80] width 36 height 21
click at [174, 85] on div "PRATAP SINGH" at bounding box center [172, 79] width 42 height 11
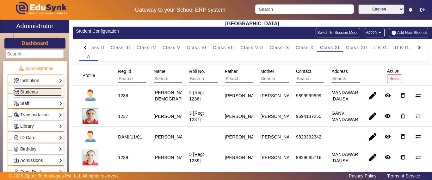
scroll to position [0, 0]
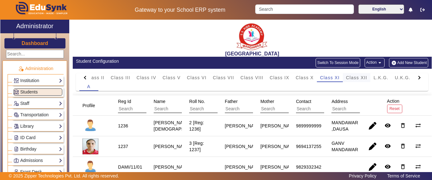
click at [353, 76] on span "Class XII" at bounding box center [356, 77] width 21 height 4
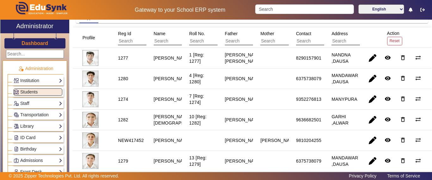
scroll to position [79, 0]
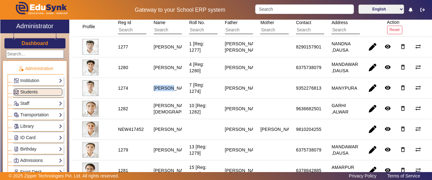
drag, startPoint x: 151, startPoint y: 92, endPoint x: 177, endPoint y: 93, distance: 25.9
click at [177, 93] on mat-cell "DESHRAJ" at bounding box center [164, 88] width 36 height 21
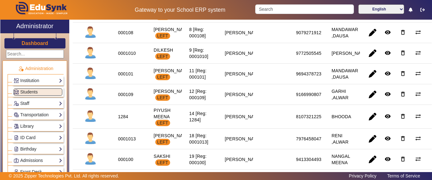
scroll to position [395, 0]
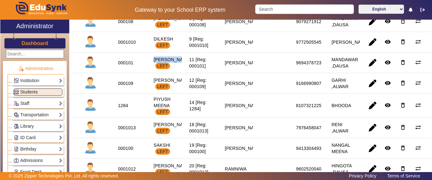
drag, startPoint x: 148, startPoint y: 73, endPoint x: 178, endPoint y: 81, distance: 30.8
click at [178, 73] on mat-cell "KANISHK JAIN LEFT" at bounding box center [164, 62] width 36 height 21
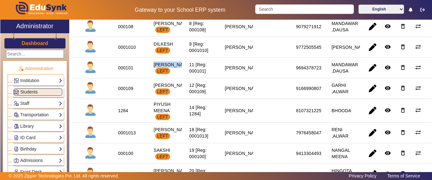
scroll to position [426, 0]
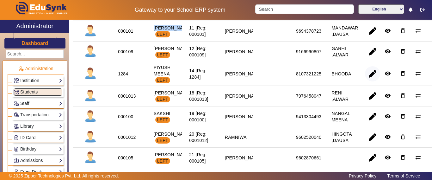
click at [365, 81] on span "button" at bounding box center [372, 73] width 15 height 15
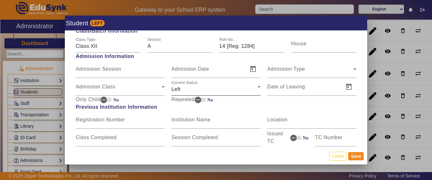
scroll to position [348, 0]
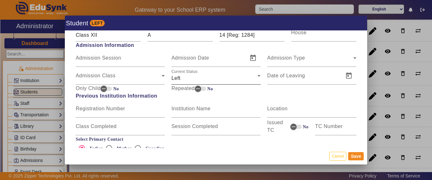
click at [186, 80] on div "Left" at bounding box center [214, 78] width 86 height 8
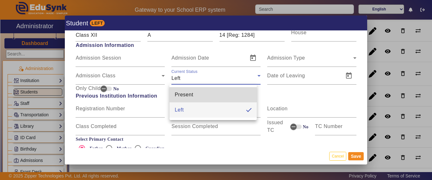
click at [182, 93] on span "Present" at bounding box center [183, 95] width 19 height 8
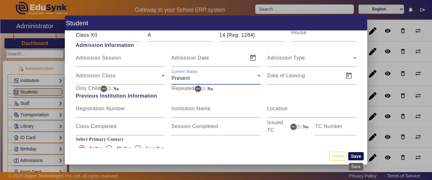
click at [356, 157] on button "Save" at bounding box center [355, 156] width 15 height 8
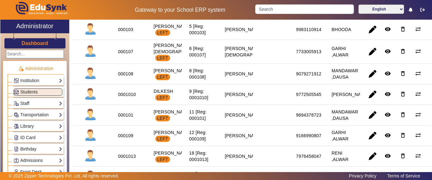
scroll to position [332, 0]
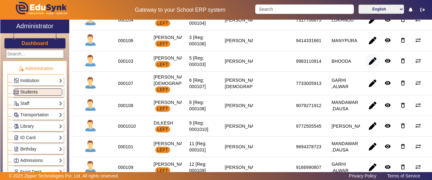
click at [370, 69] on span "button" at bounding box center [372, 60] width 15 height 15
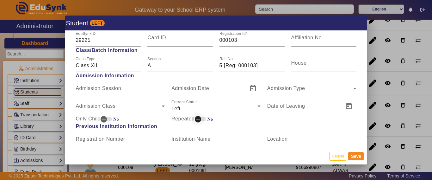
scroll to position [348, 0]
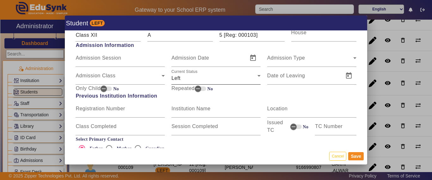
click at [190, 78] on div "Left" at bounding box center [214, 78] width 86 height 8
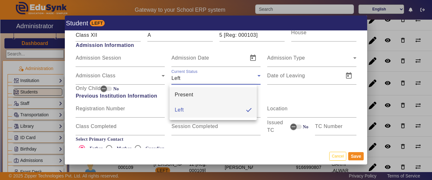
click at [184, 100] on mat-option "Present" at bounding box center [212, 94] width 87 height 15
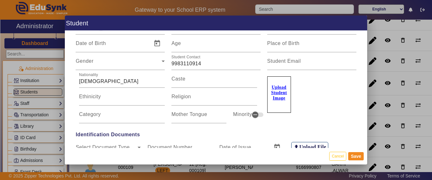
scroll to position [0, 0]
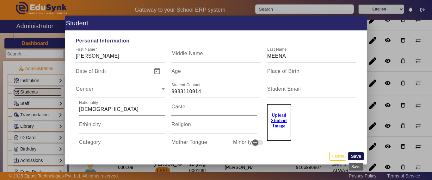
click at [355, 160] on button "Save" at bounding box center [355, 156] width 15 height 8
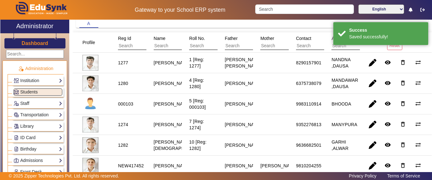
scroll to position [63, 0]
click at [369, 102] on span "button" at bounding box center [372, 103] width 15 height 15
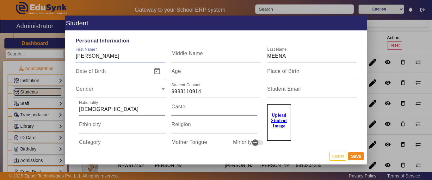
click at [120, 55] on input "CHANCHAL" at bounding box center [120, 56] width 89 height 8
type input "CHANCHAL SHARMA"
drag, startPoint x: 195, startPoint y: 52, endPoint x: 211, endPoint y: 54, distance: 15.6
click at [195, 52] on div "First Name CHANCHAL SHARMA Middle Name Last Name MEENA" at bounding box center [215, 54] width 287 height 18
click at [354, 158] on button "Save" at bounding box center [355, 156] width 15 height 8
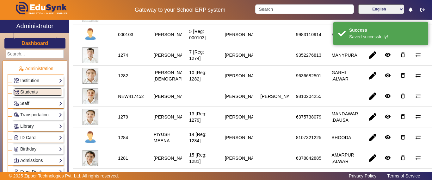
scroll to position [316, 0]
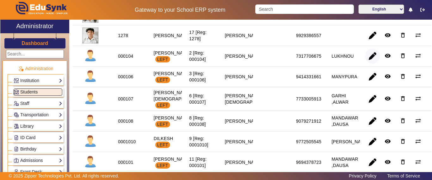
click at [370, 64] on span "button" at bounding box center [372, 55] width 15 height 15
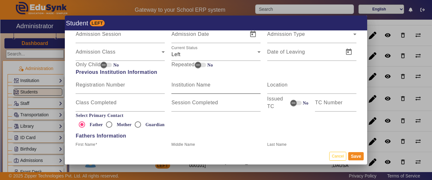
scroll to position [379, 0]
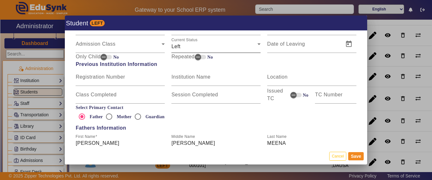
click at [196, 48] on div "Left" at bounding box center [214, 47] width 86 height 8
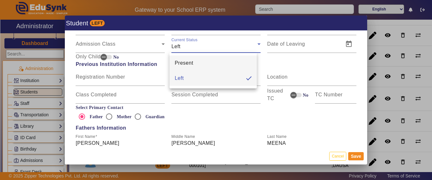
click at [186, 60] on span "Present" at bounding box center [183, 63] width 19 height 8
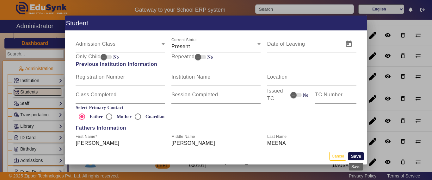
click at [357, 155] on button "Save" at bounding box center [355, 156] width 15 height 8
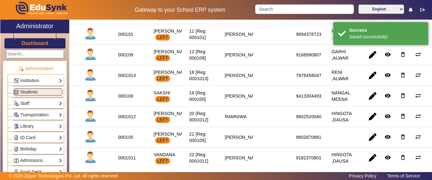
scroll to position [474, 0]
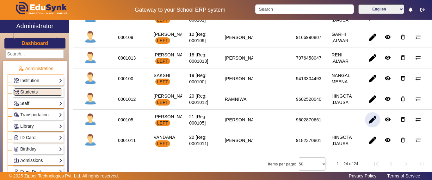
click at [368, 127] on span "button" at bounding box center [372, 119] width 15 height 15
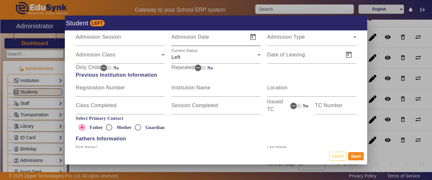
scroll to position [284, 0]
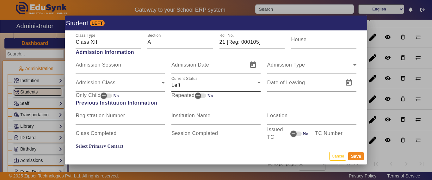
click at [176, 89] on div "Current Status Left" at bounding box center [215, 83] width 89 height 18
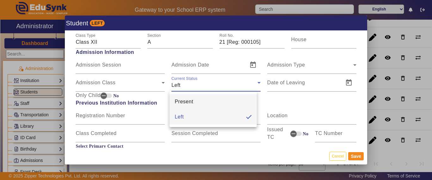
click at [183, 106] on mat-option "Present" at bounding box center [212, 101] width 87 height 15
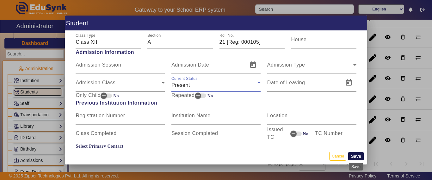
click at [351, 156] on button "Save" at bounding box center [355, 156] width 15 height 8
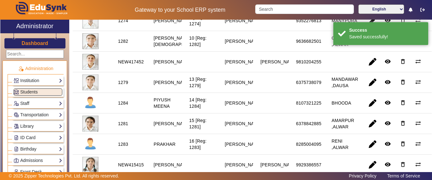
scroll to position [316, 0]
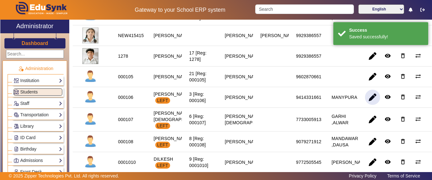
click at [368, 105] on span "button" at bounding box center [372, 96] width 15 height 15
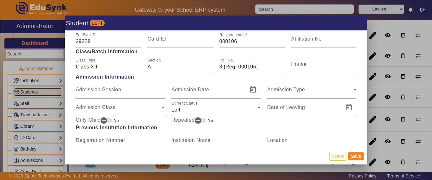
scroll to position [379, 0]
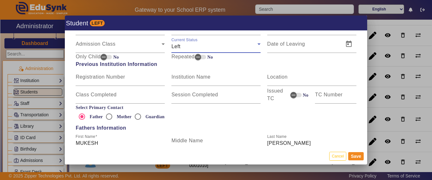
click at [183, 47] on div "Left" at bounding box center [214, 47] width 86 height 8
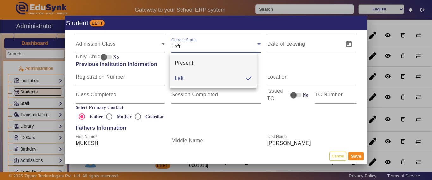
click at [182, 62] on span "Present" at bounding box center [183, 63] width 19 height 8
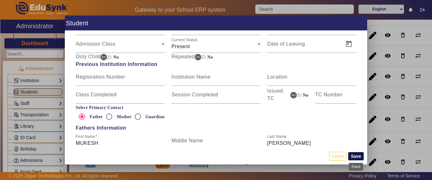
click at [360, 156] on button "Save" at bounding box center [355, 156] width 15 height 8
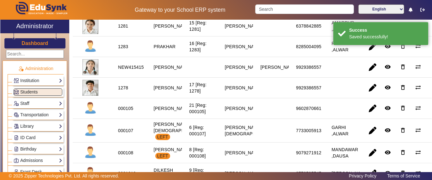
scroll to position [316, 0]
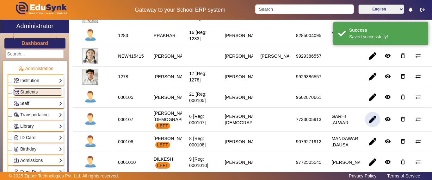
click at [370, 127] on span "button" at bounding box center [372, 119] width 15 height 15
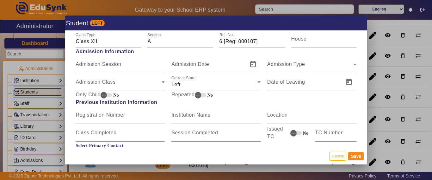
scroll to position [348, 0]
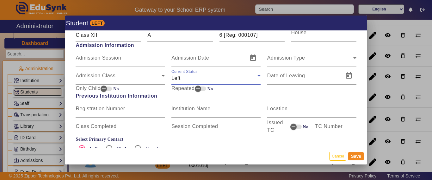
click at [192, 76] on div "Left" at bounding box center [214, 78] width 86 height 8
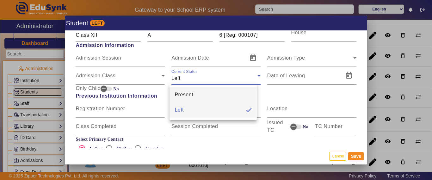
click at [185, 92] on span "Present" at bounding box center [183, 95] width 19 height 8
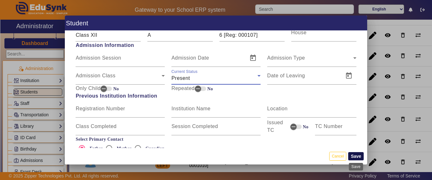
click at [357, 157] on button "Save" at bounding box center [355, 156] width 15 height 8
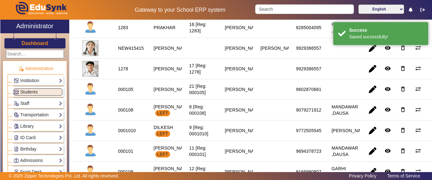
scroll to position [379, 0]
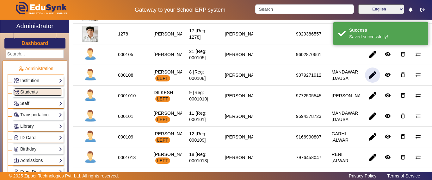
click at [369, 83] on span "button" at bounding box center [372, 74] width 15 height 15
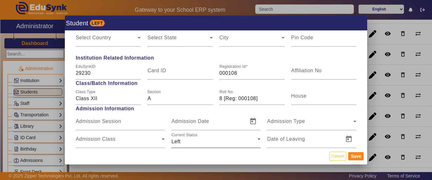
scroll to position [348, 0]
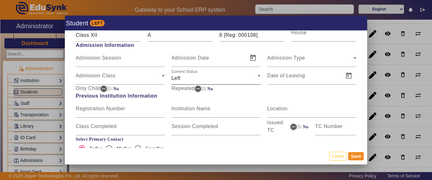
click at [185, 75] on div "Left" at bounding box center [214, 78] width 86 height 8
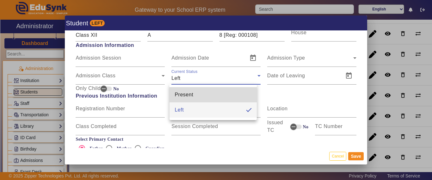
click at [185, 94] on span "Present" at bounding box center [183, 95] width 19 height 8
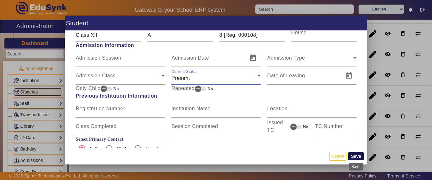
click at [361, 156] on button "Save" at bounding box center [355, 156] width 15 height 8
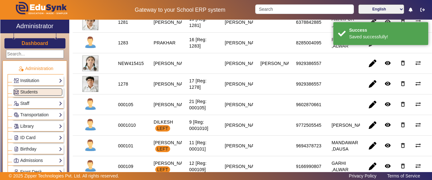
scroll to position [443, 0]
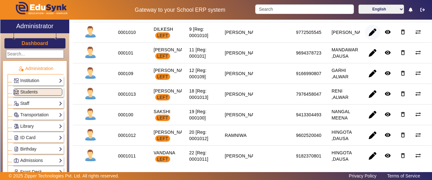
click at [370, 40] on span "button" at bounding box center [372, 32] width 15 height 15
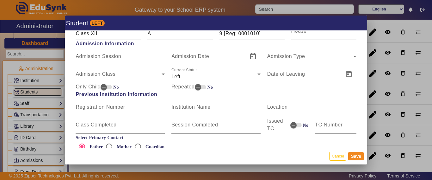
scroll to position [379, 0]
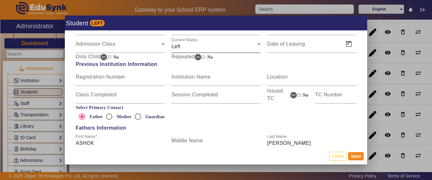
click at [185, 47] on div "Left" at bounding box center [214, 47] width 86 height 8
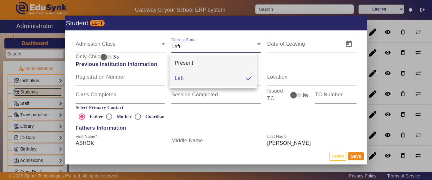
click at [182, 62] on span "Present" at bounding box center [183, 63] width 19 height 8
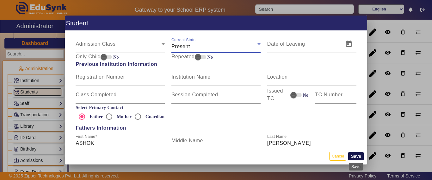
click at [352, 156] on button "Save" at bounding box center [355, 156] width 15 height 8
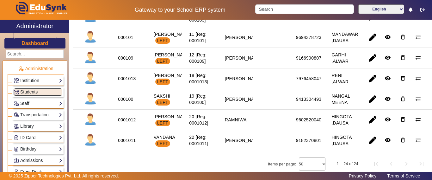
scroll to position [480, 0]
click at [369, 121] on span "button" at bounding box center [372, 119] width 15 height 15
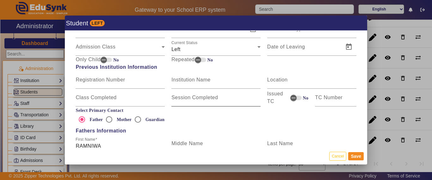
scroll to position [379, 0]
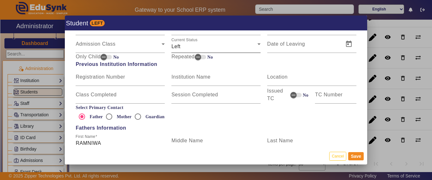
click at [182, 46] on div "Left" at bounding box center [214, 47] width 86 height 8
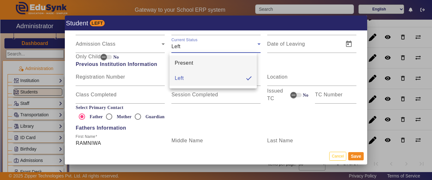
click at [185, 64] on span "Present" at bounding box center [183, 63] width 19 height 8
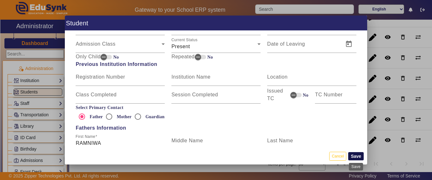
click at [355, 155] on button "Save" at bounding box center [355, 156] width 15 height 8
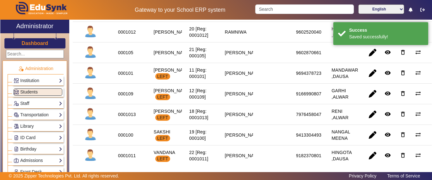
scroll to position [480, 0]
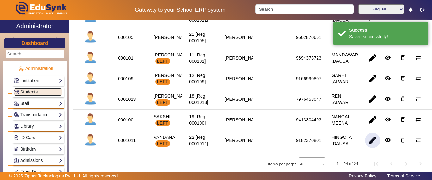
click at [365, 142] on span "button" at bounding box center [372, 139] width 15 height 15
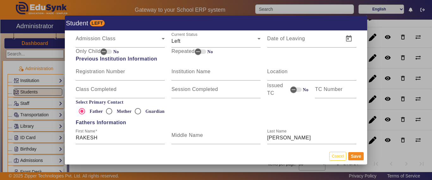
scroll to position [348, 0]
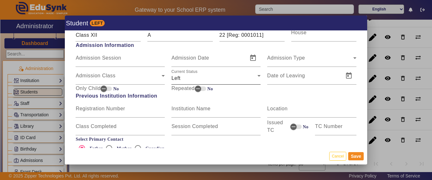
click at [193, 77] on div "Left" at bounding box center [214, 78] width 86 height 8
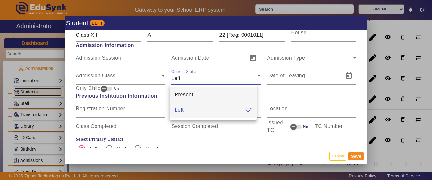
drag, startPoint x: 183, startPoint y: 94, endPoint x: 265, endPoint y: 136, distance: 92.0
click at [183, 94] on span "Present" at bounding box center [183, 95] width 19 height 8
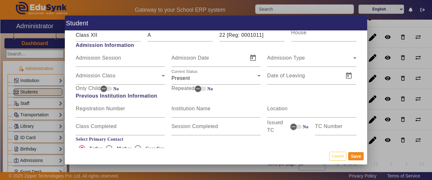
click at [360, 151] on mat-dialog-actions "Cancel Save" at bounding box center [216, 156] width 302 height 16
click at [355, 154] on button "Save" at bounding box center [355, 156] width 15 height 8
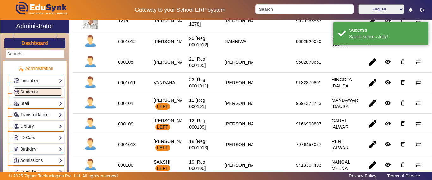
scroll to position [480, 0]
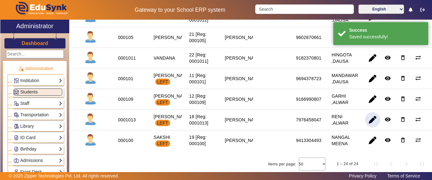
click at [367, 119] on span "button" at bounding box center [372, 119] width 15 height 15
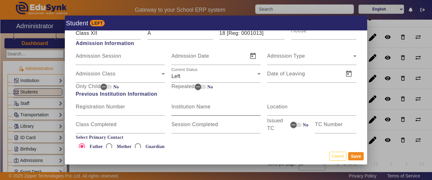
scroll to position [379, 0]
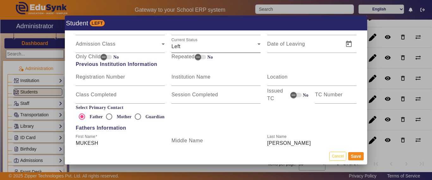
click at [190, 49] on div "Left" at bounding box center [214, 47] width 86 height 8
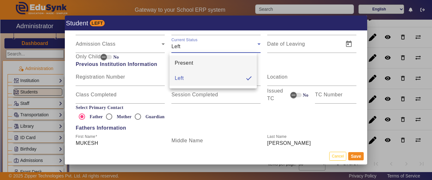
click at [185, 63] on span "Present" at bounding box center [183, 63] width 19 height 8
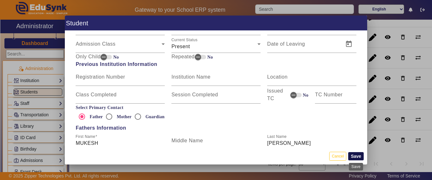
click at [357, 156] on button "Save" at bounding box center [355, 156] width 15 height 8
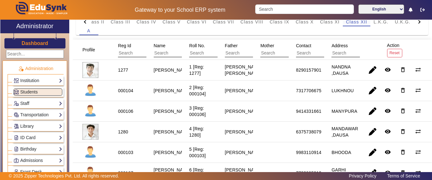
scroll to position [0, 0]
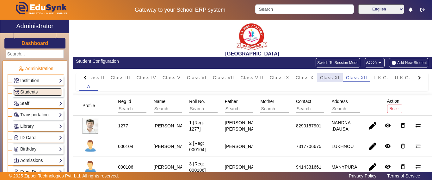
click at [340, 77] on div "Class XI" at bounding box center [330, 77] width 26 height 9
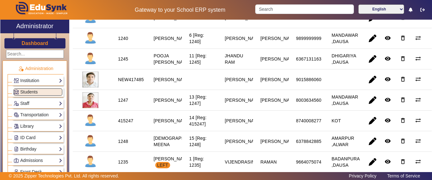
scroll to position [284, 0]
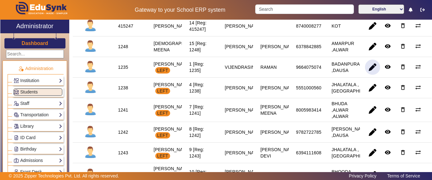
click at [370, 75] on span "button" at bounding box center [372, 66] width 15 height 15
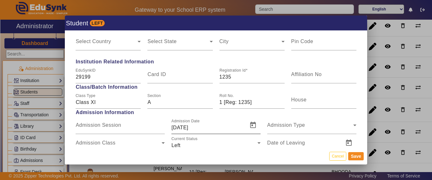
scroll to position [316, 0]
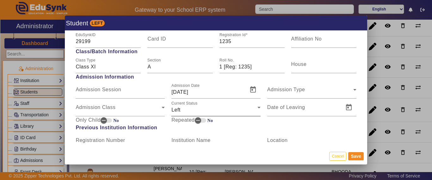
click at [180, 108] on div "Left" at bounding box center [214, 110] width 86 height 8
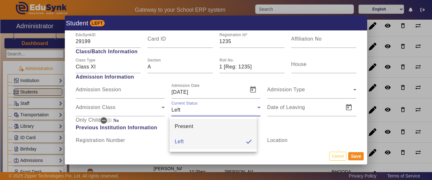
click at [186, 125] on span "Present" at bounding box center [183, 126] width 19 height 8
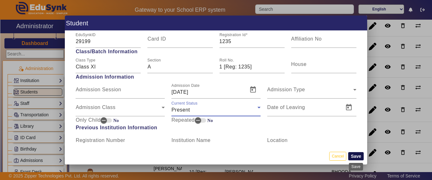
click at [354, 157] on button "Save" at bounding box center [355, 156] width 15 height 8
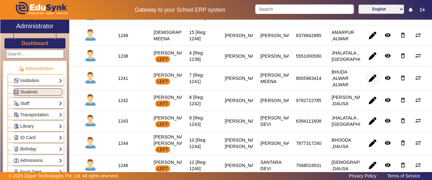
click at [367, 86] on span "button" at bounding box center [372, 77] width 15 height 15
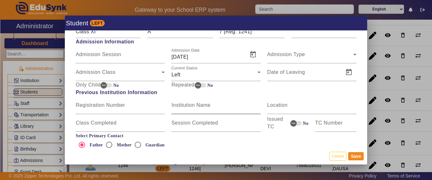
scroll to position [379, 0]
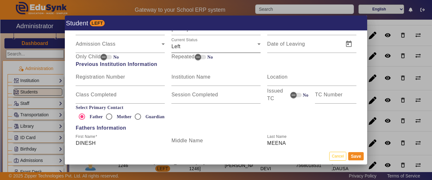
click at [182, 51] on div "Current Status Left" at bounding box center [215, 44] width 89 height 18
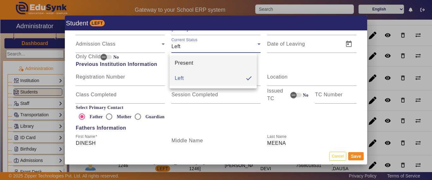
click at [182, 61] on span "Present" at bounding box center [183, 63] width 19 height 8
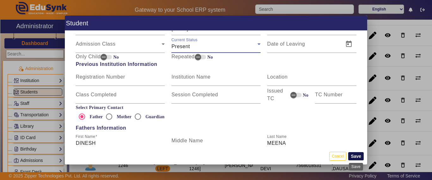
click at [352, 157] on button "Save" at bounding box center [355, 156] width 15 height 8
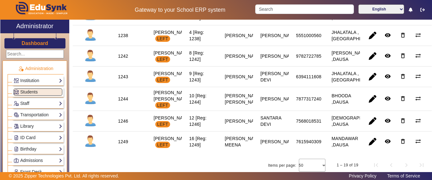
scroll to position [371, 0]
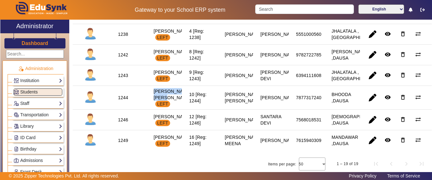
drag, startPoint x: 152, startPoint y: 110, endPoint x: 174, endPoint y: 124, distance: 25.3
click at [174, 109] on div "NEERAJ KUMAR BAIRWA LEFT" at bounding box center [172, 97] width 42 height 23
click at [173, 109] on div "NEERAJ KUMAR BAIRWA LEFT" at bounding box center [172, 97] width 42 height 23
click at [172, 107] on div "NEERAJ KUMAR BAIRWA LEFT" at bounding box center [172, 97] width 37 height 19
drag, startPoint x: 150, startPoint y: 109, endPoint x: 175, endPoint y: 124, distance: 28.2
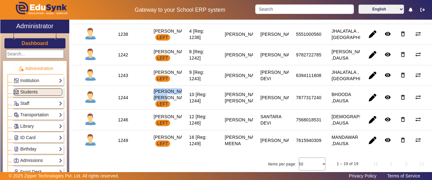
click at [175, 109] on div "NEERAJ KUMAR BAIRWA LEFT" at bounding box center [172, 97] width 42 height 23
click at [188, 109] on mat-cell "10 [Reg: 1244]" at bounding box center [200, 98] width 36 height 24
click at [172, 113] on div "SACHIN MEENA LEFT" at bounding box center [172, 119] width 37 height 13
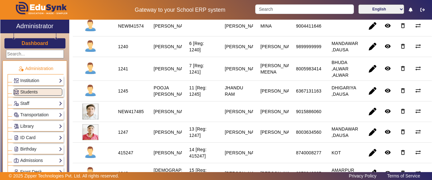
scroll to position [213, 0]
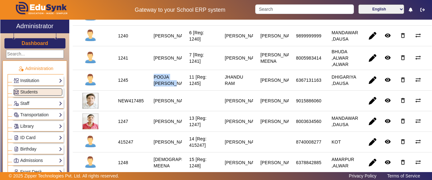
drag, startPoint x: 152, startPoint y: 86, endPoint x: 176, endPoint y: 92, distance: 24.8
click at [176, 89] on div "POOJA PRAJAPAT" at bounding box center [172, 79] width 42 height 17
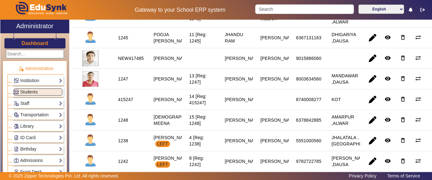
scroll to position [245, 0]
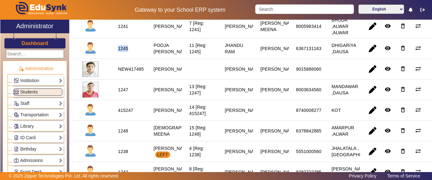
drag, startPoint x: 119, startPoint y: 58, endPoint x: 128, endPoint y: 58, distance: 8.5
click at [128, 54] on div "1245" at bounding box center [123, 48] width 15 height 11
drag, startPoint x: 129, startPoint y: 57, endPoint x: 119, endPoint y: 56, distance: 10.5
click at [119, 54] on div "1245" at bounding box center [123, 48] width 15 height 11
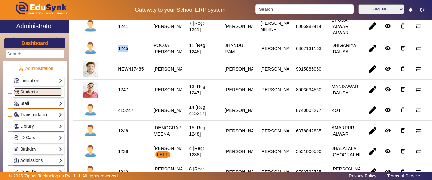
click at [119, 52] on div "1245" at bounding box center [123, 48] width 10 height 6
drag, startPoint x: 118, startPoint y: 56, endPoint x: 127, endPoint y: 58, distance: 8.7
click at [127, 52] on div "1245" at bounding box center [123, 48] width 10 height 6
click at [126, 52] on div "1245" at bounding box center [123, 48] width 10 height 6
drag, startPoint x: 118, startPoint y: 57, endPoint x: 128, endPoint y: 57, distance: 9.8
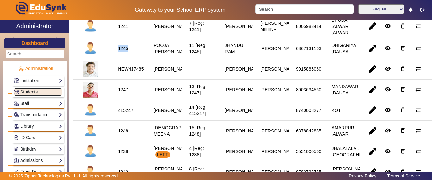
click at [128, 54] on div "1245" at bounding box center [123, 48] width 15 height 11
drag, startPoint x: 128, startPoint y: 58, endPoint x: 112, endPoint y: 59, distance: 16.1
click at [112, 59] on mat-cell "1245" at bounding box center [129, 48] width 36 height 21
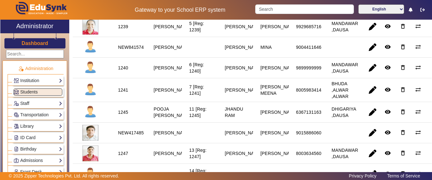
scroll to position [181, 0]
drag, startPoint x: 119, startPoint y: 121, endPoint x: 127, endPoint y: 121, distance: 8.9
click at [127, 115] on div "1245" at bounding box center [123, 111] width 10 height 6
click at [119, 117] on div "1245" at bounding box center [123, 111] width 15 height 11
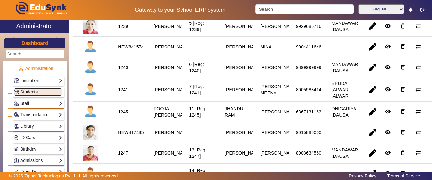
click at [118, 115] on div "1245" at bounding box center [123, 111] width 10 height 6
drag, startPoint x: 115, startPoint y: 120, endPoint x: 138, endPoint y: 120, distance: 23.1
click at [138, 120] on mat-cell "1245" at bounding box center [129, 111] width 36 height 21
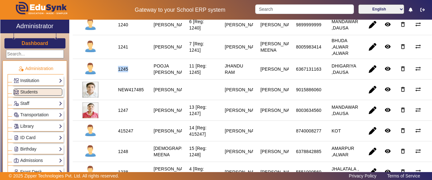
scroll to position [213, 0]
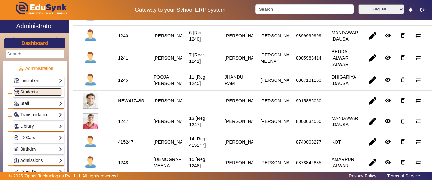
click at [127, 101] on mat-cell "NEW417485" at bounding box center [129, 100] width 36 height 21
drag, startPoint x: 118, startPoint y: 89, endPoint x: 129, endPoint y: 89, distance: 11.1
click at [129, 85] on div "1245" at bounding box center [123, 80] width 15 height 11
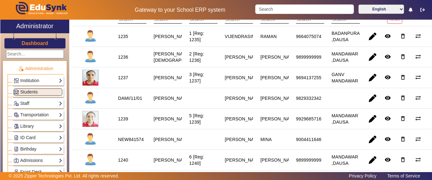
scroll to position [87, 0]
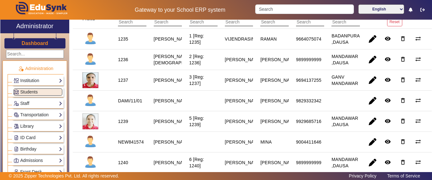
drag, startPoint x: 149, startPoint y: 98, endPoint x: 176, endPoint y: 109, distance: 29.6
click at [176, 109] on mat-cell "[PERSON_NAME]" at bounding box center [164, 100] width 36 height 21
click at [177, 109] on mat-cell "[PERSON_NAME]" at bounding box center [164, 100] width 36 height 21
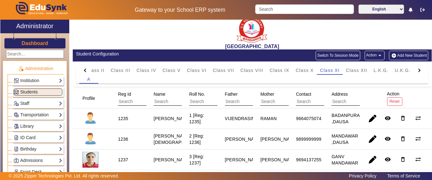
scroll to position [0, 0]
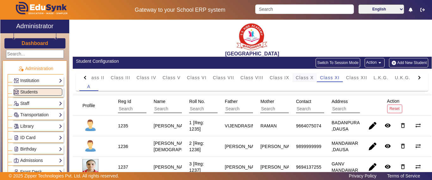
click at [308, 79] on span "Class X" at bounding box center [305, 77] width 18 height 4
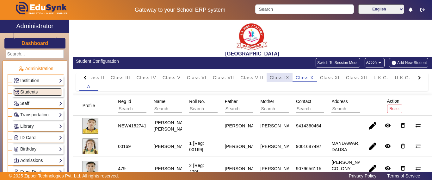
click at [278, 77] on span "Class IX" at bounding box center [280, 77] width 20 height 4
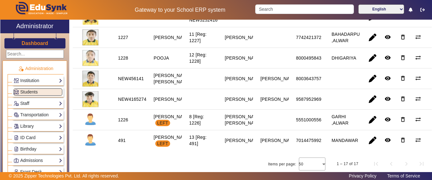
scroll to position [374, 0]
drag, startPoint x: 153, startPoint y: 109, endPoint x: 172, endPoint y: 115, distance: 19.6
click at [172, 115] on div "MANNAT BAIRWA LEFT" at bounding box center [172, 119] width 37 height 13
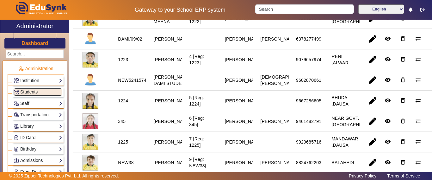
scroll to position [158, 0]
drag, startPoint x: 152, startPoint y: 80, endPoint x: 184, endPoint y: 106, distance: 42.0
click at [184, 90] on mat-row "NEW52415745 KANISHKA BAMNAWAT DAMI STUDENT RAKESH KUMAR MEENA SUNITA MEENA 9602…" at bounding box center [252, 80] width 359 height 21
click at [182, 90] on mat-cell at bounding box center [200, 80] width 36 height 21
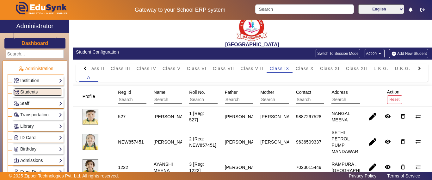
scroll to position [0, 0]
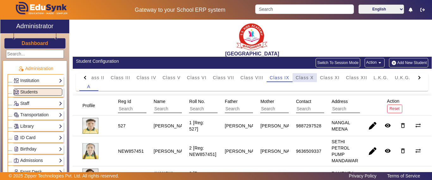
click at [300, 79] on span "Class X" at bounding box center [305, 77] width 18 height 4
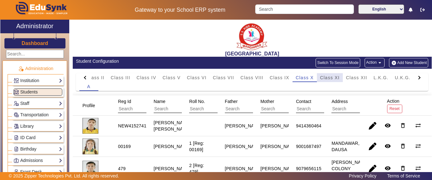
click at [334, 75] on span "Class XI" at bounding box center [330, 77] width 20 height 4
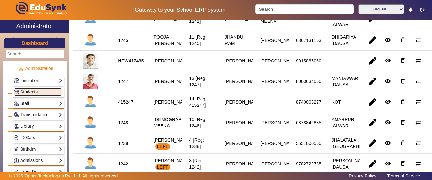
scroll to position [403, 0]
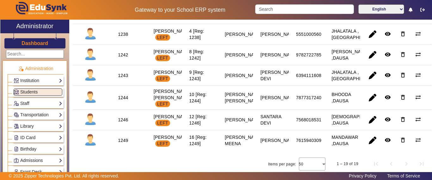
drag, startPoint x: 260, startPoint y: 162, endPoint x: 250, endPoint y: 162, distance: 10.5
click at [250, 162] on div "Items per page: 50 1 – 19 of 19" at bounding box center [252, 164] width 359 height 18
drag, startPoint x: 260, startPoint y: 161, endPoint x: 223, endPoint y: 157, distance: 37.2
click at [223, 157] on div "Items per page: 50 1 – 19 of 19" at bounding box center [252, 164] width 359 height 18
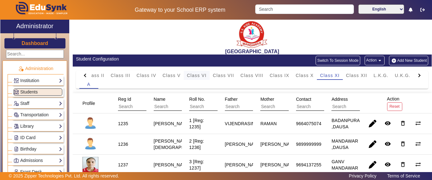
scroll to position [0, 0]
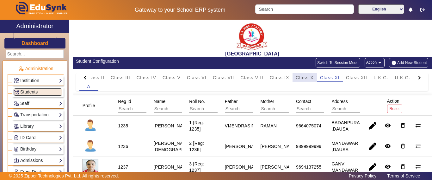
click at [310, 78] on span "Class X" at bounding box center [305, 77] width 18 height 4
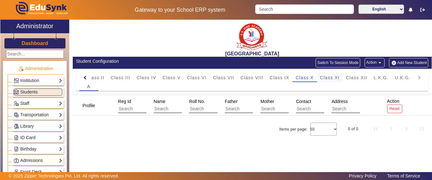
click at [328, 79] on span "Class XI" at bounding box center [330, 77] width 20 height 4
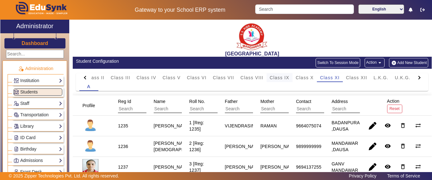
click at [287, 76] on span "Class IX" at bounding box center [280, 77] width 20 height 4
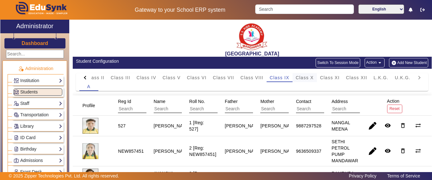
click at [306, 76] on span "Class X" at bounding box center [305, 77] width 18 height 4
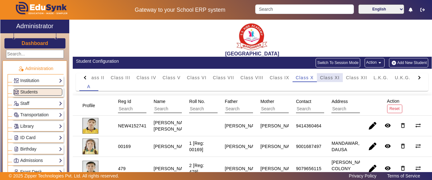
click at [329, 79] on span "Class XI" at bounding box center [330, 77] width 20 height 4
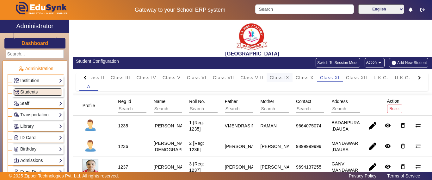
click at [277, 77] on span "Class IX" at bounding box center [280, 77] width 20 height 4
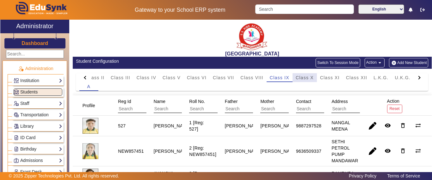
click at [298, 77] on span "Class X" at bounding box center [305, 77] width 18 height 4
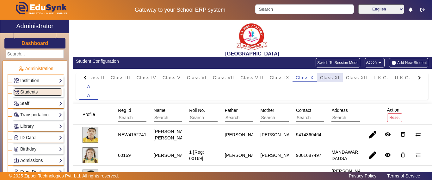
click at [331, 77] on span "Class XI" at bounding box center [330, 77] width 20 height 4
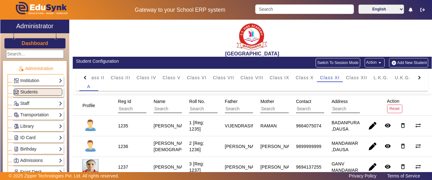
click at [29, 40] on h3 "Dashboard" at bounding box center [34, 43] width 27 height 6
click at [32, 44] on h3 "Dashboard" at bounding box center [34, 43] width 27 height 6
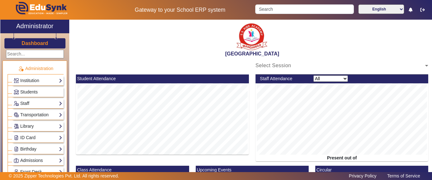
click at [32, 44] on h3 "Dashboard" at bounding box center [34, 43] width 27 height 6
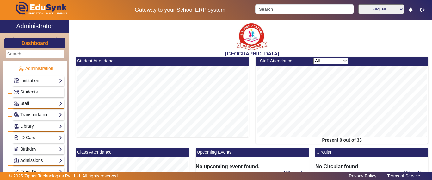
click at [32, 93] on span "Students" at bounding box center [28, 91] width 17 height 5
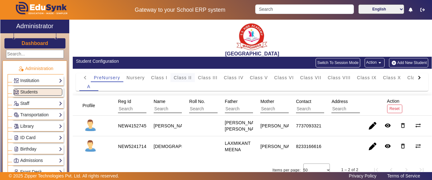
click at [191, 80] on span "Class II" at bounding box center [183, 77] width 18 height 4
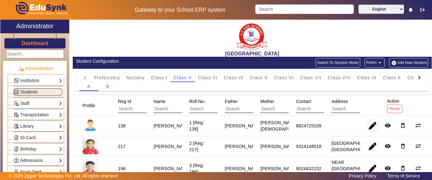
click at [370, 126] on span "button" at bounding box center [372, 125] width 15 height 15
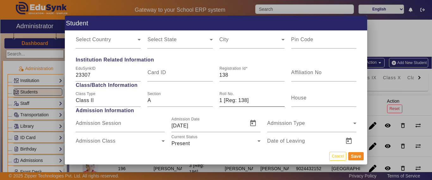
scroll to position [284, 0]
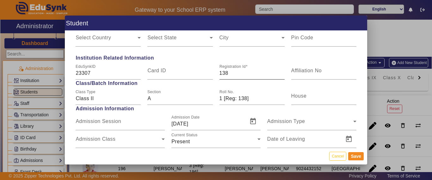
click at [230, 71] on input "138" at bounding box center [251, 73] width 65 height 8
click at [225, 73] on input "138" at bounding box center [251, 73] width 65 height 8
click at [229, 73] on input "138" at bounding box center [251, 73] width 65 height 8
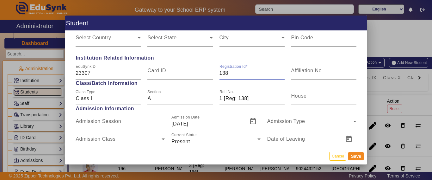
click at [229, 73] on input "138" at bounding box center [251, 73] width 65 height 8
click at [334, 158] on button "Cancel" at bounding box center [337, 155] width 17 height 9
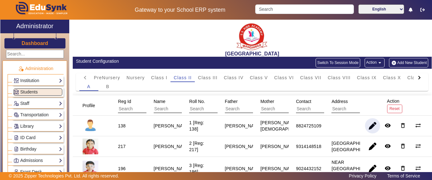
click at [34, 43] on h3 "Dashboard" at bounding box center [34, 43] width 27 height 6
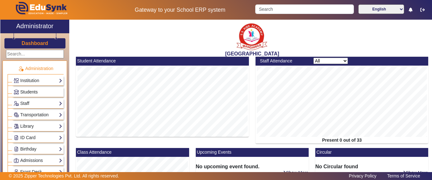
click at [29, 91] on span "Students" at bounding box center [28, 91] width 17 height 5
click at [30, 91] on span "Students" at bounding box center [28, 91] width 17 height 5
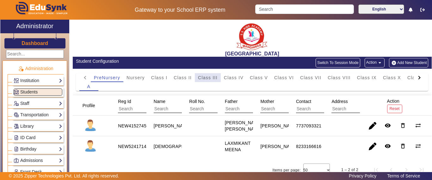
click at [211, 76] on span "Class III" at bounding box center [208, 77] width 20 height 4
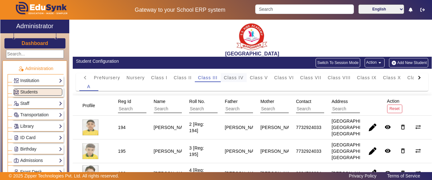
click at [228, 78] on span "Class IV" at bounding box center [234, 77] width 20 height 4
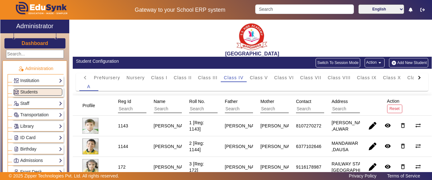
click at [417, 77] on div at bounding box center [418, 77] width 3 height 3
click at [412, 77] on mat-tab-header "PreNursery Nursery Class I Class II Class III Class IV Class V Class VI Class V…" at bounding box center [251, 77] width 345 height 9
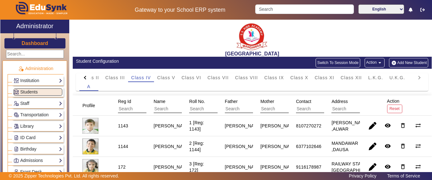
click at [412, 77] on mat-tab-header "PreNursery Nursery Class I Class II Class III Class IV Class V Class VI Class V…" at bounding box center [251, 77] width 345 height 9
click at [383, 78] on span "L.K.G." at bounding box center [375, 77] width 15 height 4
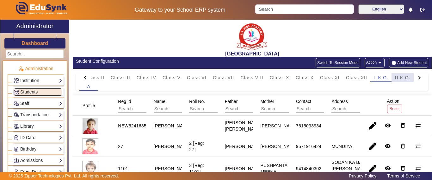
click at [406, 76] on span "U.K.G." at bounding box center [402, 77] width 16 height 4
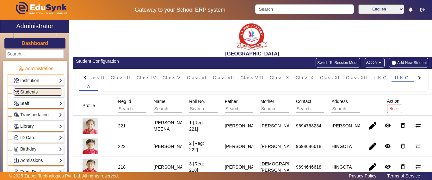
click at [417, 77] on div at bounding box center [418, 77] width 3 height 3
click at [413, 77] on mat-tab-header "PreNursery Nursery Class I Class II Class III Class IV Class V Class VI Class V…" at bounding box center [251, 77] width 345 height 9
click at [348, 77] on span "Class XII" at bounding box center [350, 77] width 21 height 4
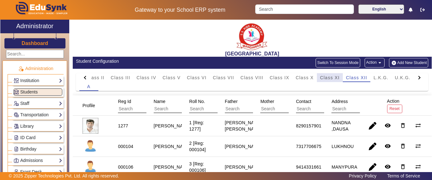
click at [326, 77] on span "Class XI" at bounding box center [330, 77] width 20 height 4
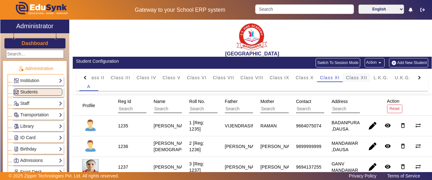
click at [355, 76] on span "Class XII" at bounding box center [356, 77] width 21 height 4
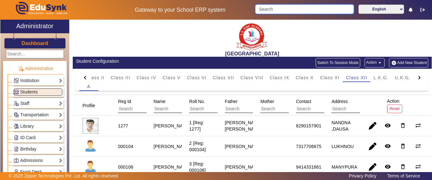
click at [271, 9] on input "Search" at bounding box center [304, 8] width 98 height 9
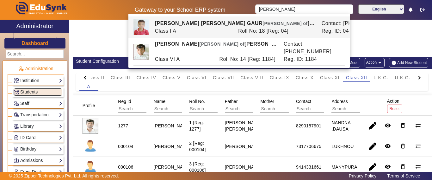
click at [85, 81] on div at bounding box center [84, 77] width 11 height 9
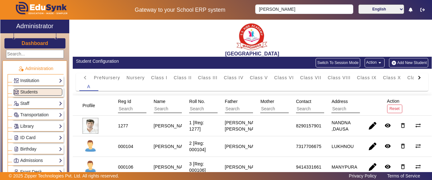
click at [85, 78] on mat-tab-header "PreNursery Nursery Class I Class II Class III Class IV Class V Class VI Class V…" at bounding box center [251, 77] width 345 height 9
click at [165, 81] on span "Class I" at bounding box center [159, 77] width 16 height 9
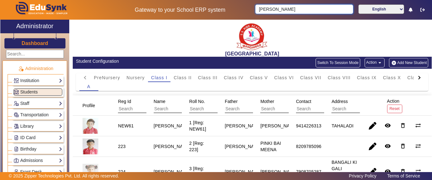
click at [285, 9] on input "KHUSHAL" at bounding box center [304, 8] width 98 height 9
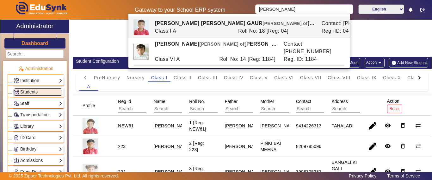
click at [213, 22] on div "KHUSHAL PRATAP SINGH GAUR Ward of BHUPENDER PRATAP SINGH" at bounding box center [234, 24] width 167 height 8
type input "KHUSHAL PRATAP SINGH GAUR"
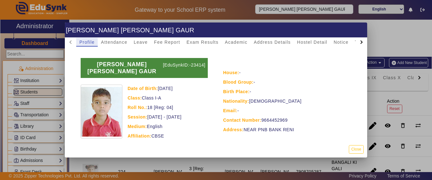
drag, startPoint x: 355, startPoint y: 147, endPoint x: 326, endPoint y: 153, distance: 29.1
click at [354, 147] on button "Close" at bounding box center [356, 149] width 15 height 9
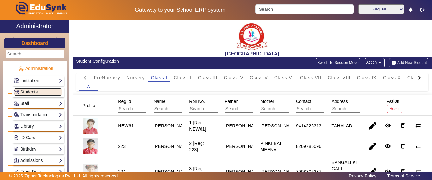
click at [29, 41] on h3 "Dashboard" at bounding box center [34, 43] width 27 height 6
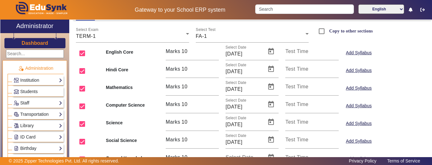
scroll to position [63, 0]
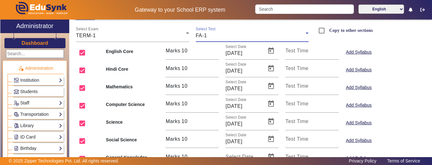
click at [224, 35] on div "FA-1" at bounding box center [251, 36] width 110 height 8
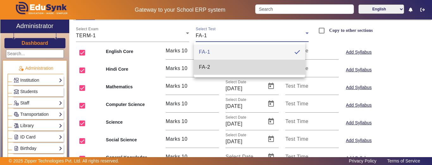
click at [210, 70] on span "FA-2" at bounding box center [204, 68] width 11 height 8
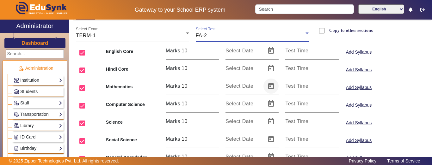
click at [270, 84] on span "Open calendar" at bounding box center [270, 86] width 15 height 15
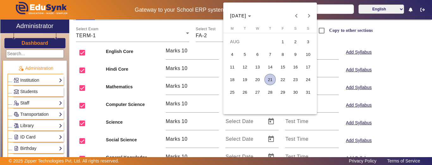
click at [234, 93] on span "25" at bounding box center [231, 92] width 11 height 11
type input "[DATE]"
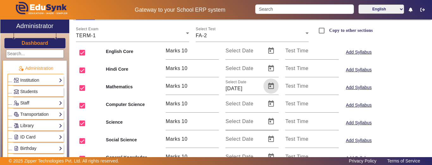
scroll to position [90, 0]
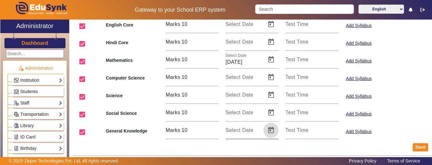
click at [269, 129] on span "Open calendar" at bounding box center [270, 130] width 15 height 15
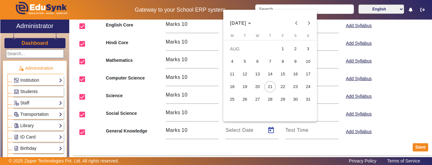
click at [233, 99] on span "25" at bounding box center [231, 99] width 11 height 11
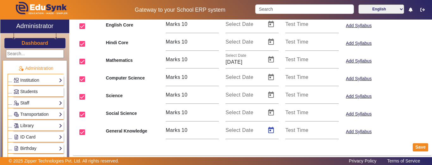
type input "[DATE]"
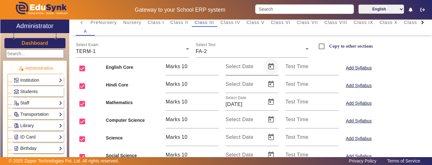
scroll to position [58, 0]
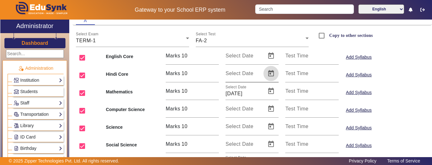
click at [271, 73] on span "Open calendar" at bounding box center [270, 73] width 15 height 15
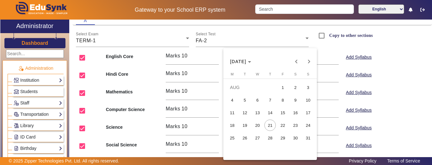
click at [244, 138] on span "26" at bounding box center [244, 137] width 11 height 11
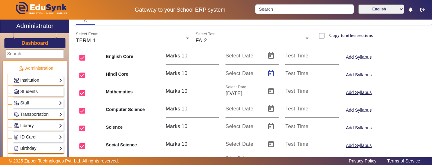
type input "[DATE]"
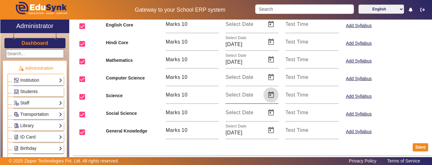
click at [269, 97] on span "Open calendar" at bounding box center [270, 95] width 15 height 15
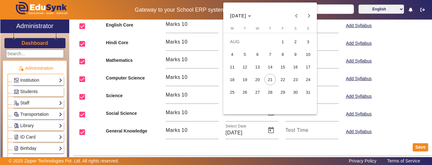
click at [245, 94] on span "26" at bounding box center [244, 92] width 11 height 11
type input "[DATE]"
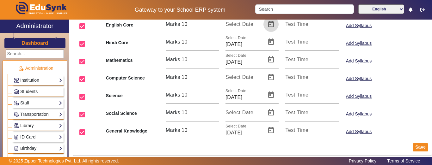
click at [267, 25] on span "Open calendar" at bounding box center [270, 24] width 15 height 15
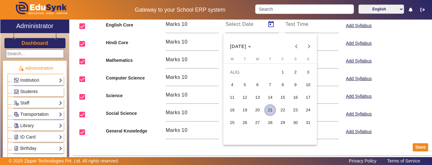
click at [258, 125] on span "27" at bounding box center [257, 122] width 11 height 11
type input "[DATE]"
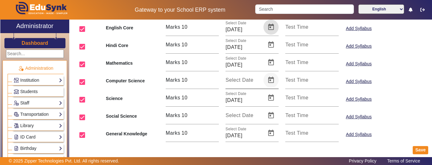
click at [267, 83] on span "Open calendar" at bounding box center [270, 80] width 15 height 15
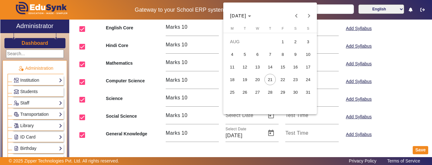
click at [258, 89] on span "27" at bounding box center [257, 92] width 11 height 11
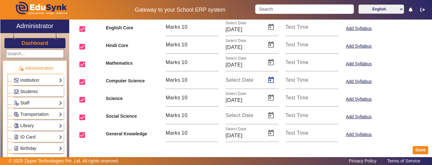
type input "[DATE]"
click at [271, 116] on span "Open calendar" at bounding box center [270, 115] width 15 height 15
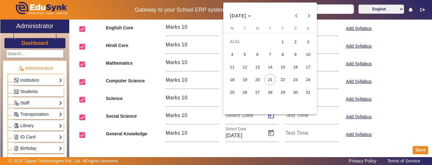
click at [272, 94] on span "28" at bounding box center [269, 92] width 11 height 11
type input "[DATE]"
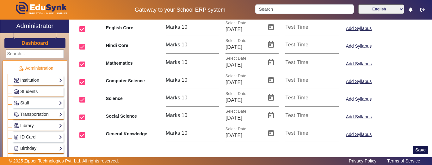
click at [414, 152] on button "Save" at bounding box center [420, 150] width 15 height 8
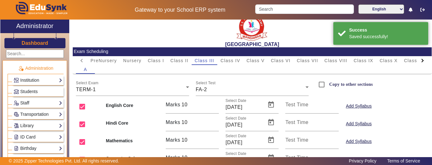
scroll to position [0, 0]
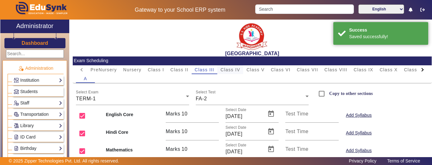
click at [232, 71] on span "Class IV" at bounding box center [230, 70] width 20 height 4
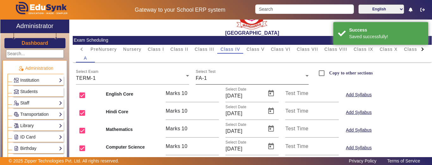
scroll to position [32, 0]
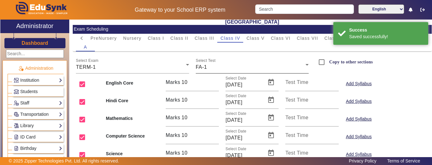
click at [211, 66] on div "FA-1" at bounding box center [251, 68] width 110 height 8
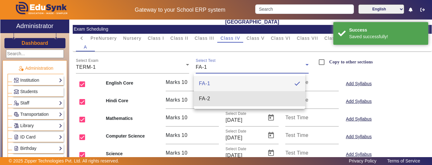
drag, startPoint x: 210, startPoint y: 96, endPoint x: 240, endPoint y: 97, distance: 30.4
click at [210, 97] on span "FA-2" at bounding box center [204, 99] width 11 height 8
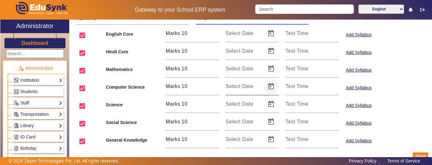
scroll to position [90, 0]
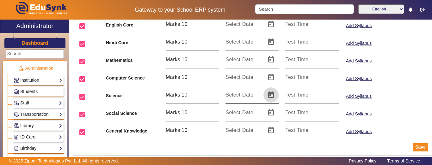
click at [266, 95] on span "Open calendar" at bounding box center [270, 95] width 15 height 15
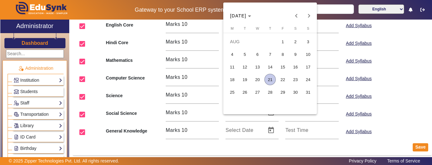
click at [234, 93] on span "25" at bounding box center [231, 92] width 11 height 11
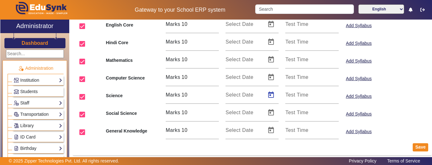
type input "[DATE]"
click at [272, 129] on span "Open calendar" at bounding box center [270, 130] width 15 height 15
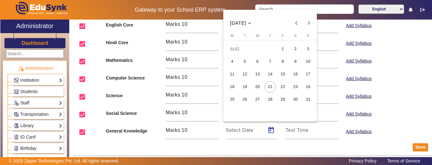
click at [234, 102] on span "25" at bounding box center [231, 99] width 11 height 11
type input "[DATE]"
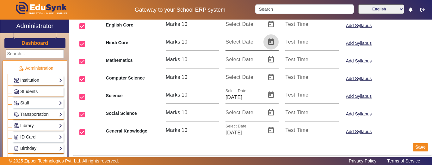
click at [270, 39] on span "Open calendar" at bounding box center [270, 41] width 15 height 15
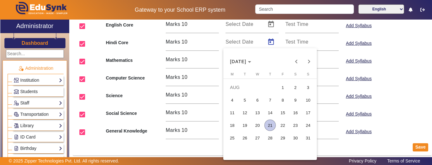
click at [244, 139] on span "26" at bounding box center [244, 137] width 11 height 11
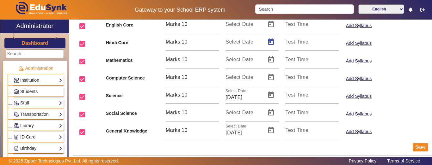
type input "[DATE]"
click at [269, 59] on span "Open calendar" at bounding box center [270, 59] width 15 height 15
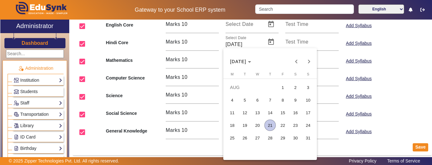
click at [244, 138] on span "26" at bounding box center [244, 137] width 11 height 11
type input "[DATE]"
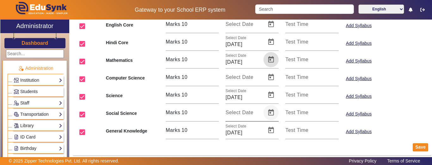
click at [266, 114] on span "Open calendar" at bounding box center [270, 112] width 15 height 15
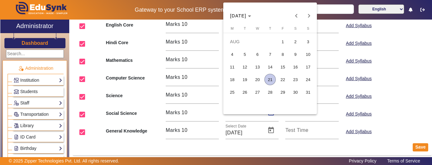
click at [258, 92] on span "27" at bounding box center [257, 92] width 11 height 11
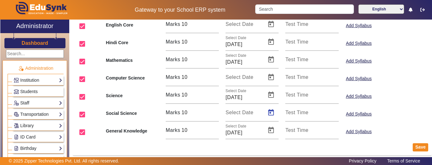
type input "[DATE]"
click at [267, 77] on span "Open calendar" at bounding box center [270, 77] width 15 height 15
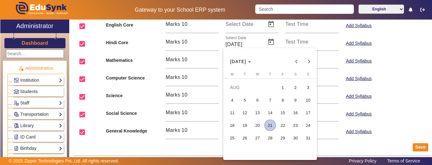
click at [259, 139] on span "27" at bounding box center [257, 137] width 11 height 11
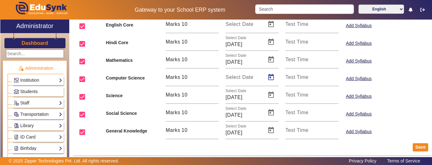
type input "[DATE]"
click at [268, 21] on span "Open calendar" at bounding box center [270, 24] width 15 height 15
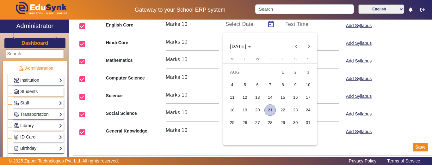
click at [274, 122] on span "28" at bounding box center [269, 122] width 11 height 11
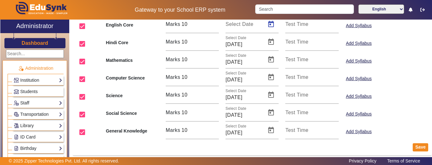
type input "[DATE]"
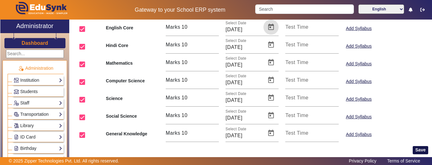
click at [415, 149] on button "Save" at bounding box center [420, 150] width 15 height 8
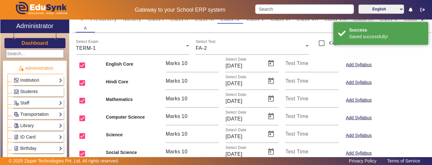
scroll to position [0, 0]
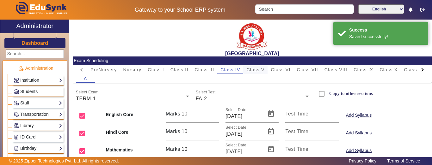
click at [257, 69] on span "Class V" at bounding box center [255, 70] width 18 height 4
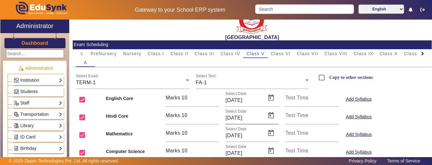
scroll to position [32, 0]
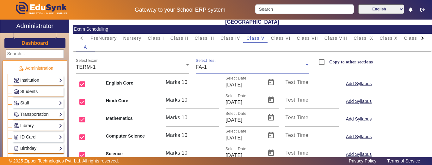
click at [231, 65] on div "FA-1" at bounding box center [251, 68] width 110 height 8
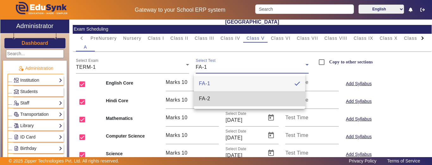
click at [215, 102] on mat-option "FA-2" at bounding box center [249, 98] width 111 height 15
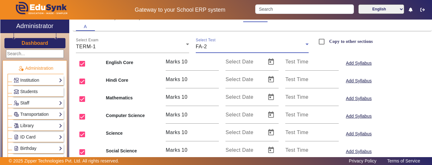
scroll to position [63, 0]
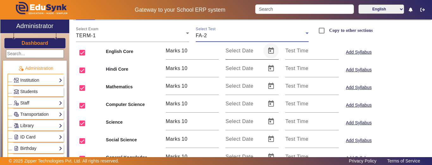
click at [263, 52] on span "Open calendar" at bounding box center [270, 50] width 15 height 15
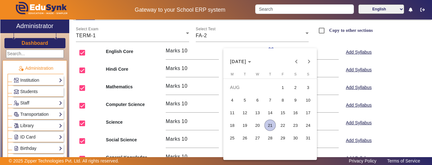
click at [236, 137] on span "25" at bounding box center [231, 137] width 11 height 11
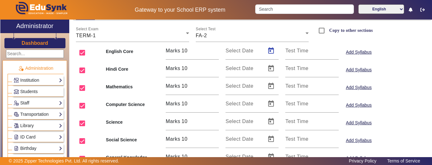
type input "[DATE]"
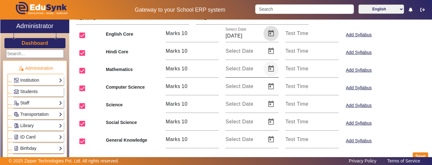
scroll to position [90, 0]
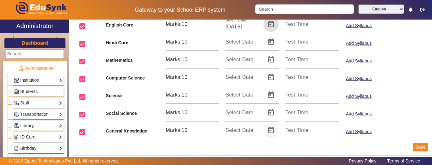
click at [271, 132] on span "Open calendar" at bounding box center [270, 130] width 15 height 15
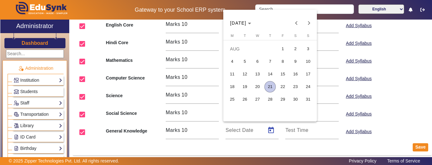
click at [228, 101] on span "25" at bounding box center [231, 99] width 11 height 11
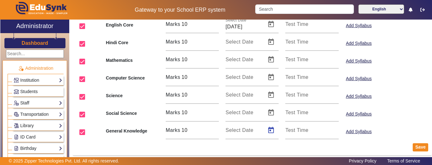
type input "[DATE]"
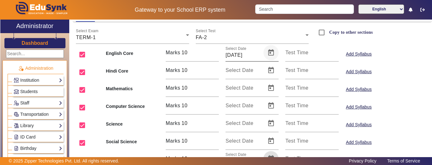
scroll to position [27, 0]
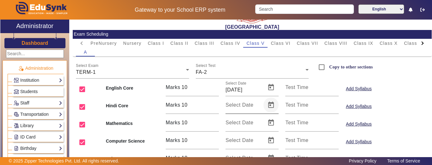
click at [267, 102] on span "Open calendar" at bounding box center [270, 105] width 15 height 15
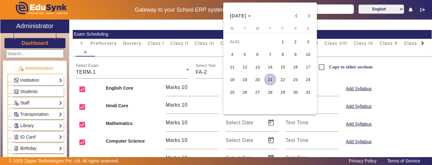
click at [243, 92] on span "26" at bounding box center [244, 92] width 11 height 11
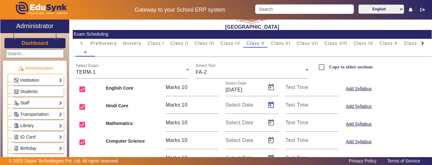
type input "[DATE]"
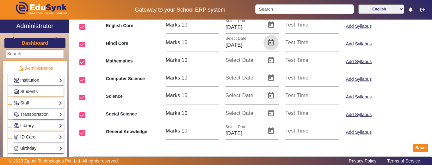
scroll to position [90, 0]
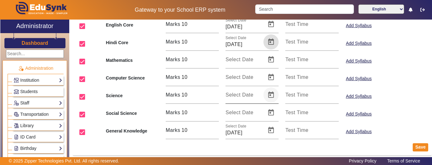
click at [268, 95] on span "Open calendar" at bounding box center [270, 95] width 15 height 15
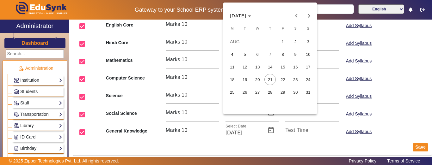
drag, startPoint x: 246, startPoint y: 94, endPoint x: 251, endPoint y: 98, distance: 6.5
click at [246, 94] on span "26" at bounding box center [244, 92] width 11 height 11
type input "[DATE]"
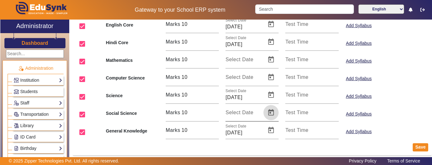
click at [267, 110] on span "Open calendar" at bounding box center [270, 112] width 15 height 15
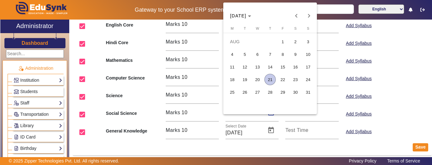
click at [254, 93] on span "27" at bounding box center [257, 92] width 11 height 11
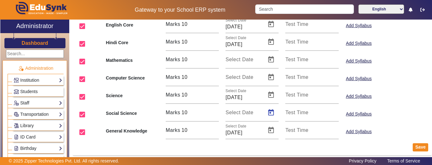
type input "[DATE]"
click at [272, 76] on span "Open calendar" at bounding box center [270, 77] width 15 height 15
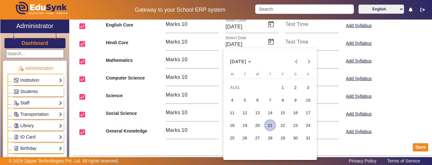
click at [260, 139] on span "27" at bounding box center [257, 137] width 11 height 11
type input "[DATE]"
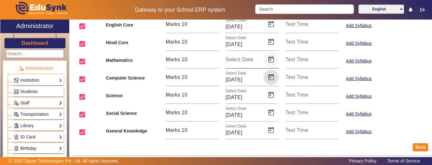
click at [270, 63] on span "Open calendar" at bounding box center [270, 59] width 15 height 15
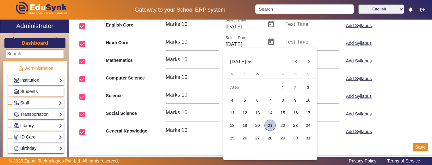
click at [272, 138] on span "28" at bounding box center [269, 137] width 11 height 11
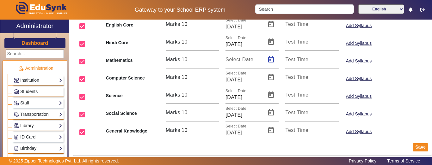
type input "[DATE]"
click at [413, 148] on button "Save" at bounding box center [420, 148] width 15 height 8
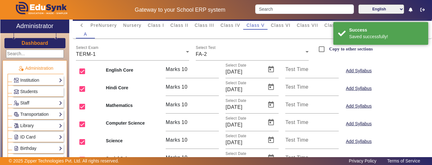
scroll to position [0, 0]
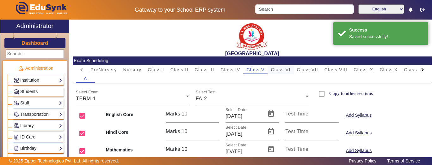
click at [287, 70] on span "Class VI" at bounding box center [281, 70] width 20 height 4
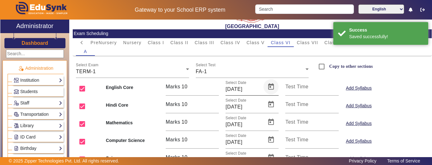
scroll to position [63, 0]
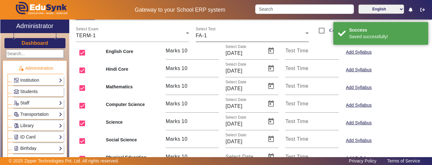
click at [220, 42] on div "Select Test FA-1" at bounding box center [252, 33] width 113 height 18
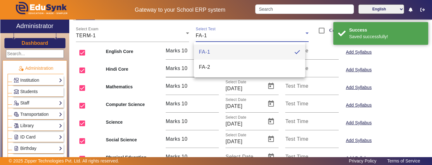
drag, startPoint x: 209, startPoint y: 63, endPoint x: 216, endPoint y: 66, distance: 7.6
click at [209, 64] on span "FA-2" at bounding box center [204, 68] width 11 height 8
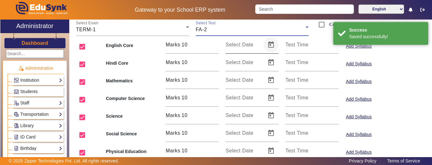
scroll to position [58, 0]
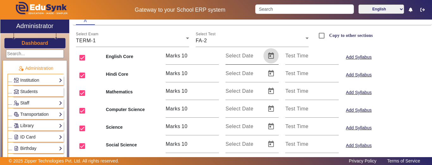
click at [263, 55] on span "Open calendar" at bounding box center [270, 55] width 15 height 15
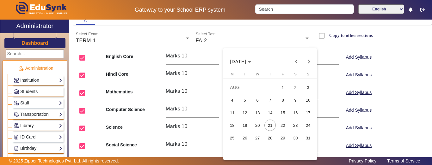
click at [232, 45] on div at bounding box center [216, 82] width 432 height 165
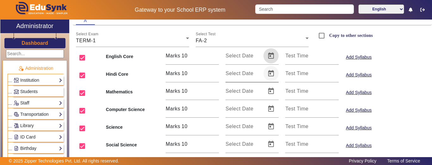
click at [266, 74] on span "Open calendar" at bounding box center [270, 73] width 15 height 15
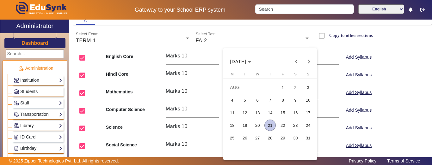
click at [235, 137] on span "25" at bounding box center [231, 137] width 11 height 11
type input "[DATE]"
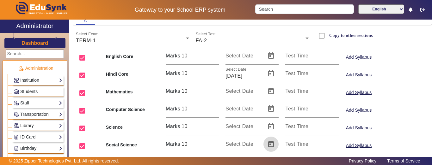
click at [273, 143] on span "Open calendar" at bounding box center [270, 144] width 15 height 15
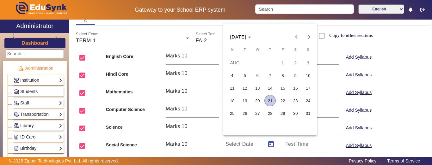
click at [233, 113] on span "25" at bounding box center [231, 113] width 11 height 11
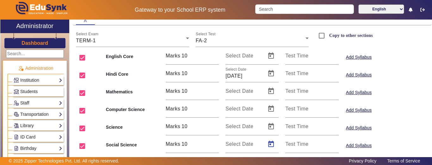
type input "[DATE]"
click at [272, 92] on span "Open calendar" at bounding box center [270, 91] width 15 height 15
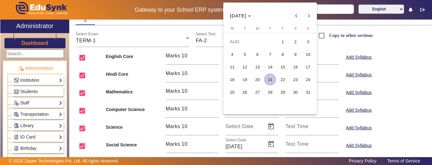
click at [246, 96] on span "26" at bounding box center [244, 92] width 11 height 11
type input "[DATE]"
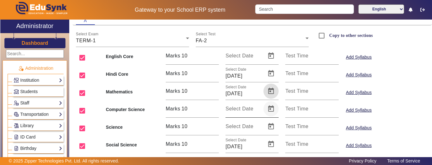
click at [272, 113] on span "Open calendar" at bounding box center [270, 108] width 15 height 15
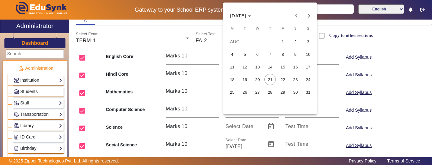
click at [243, 94] on span "26" at bounding box center [244, 92] width 11 height 11
type input "[DATE]"
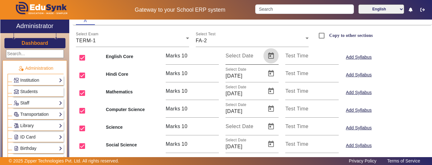
click at [267, 57] on span "Open calendar" at bounding box center [270, 55] width 15 height 15
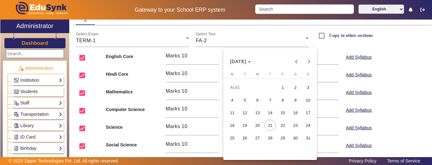
click at [257, 140] on span "27" at bounding box center [257, 137] width 11 height 11
type input "[DATE]"
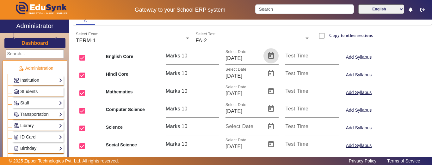
scroll to position [90, 0]
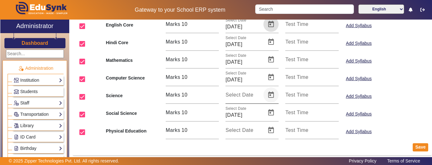
click at [271, 96] on span "Open calendar" at bounding box center [270, 95] width 15 height 15
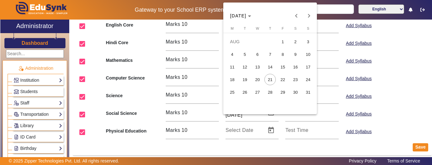
click at [260, 91] on span "27" at bounding box center [257, 92] width 11 height 11
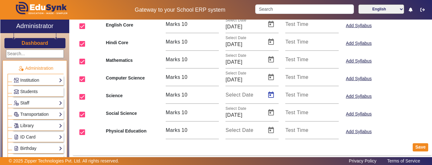
type input "[DATE]"
click at [81, 132] on input "checkbox" at bounding box center [82, 132] width 13 height 13
checkbox input "false"
click at [413, 148] on button "Save" at bounding box center [420, 148] width 15 height 8
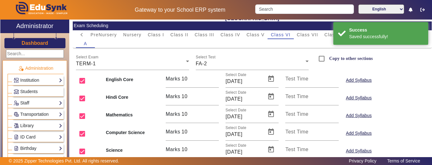
scroll to position [0, 0]
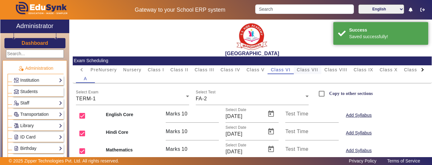
click at [307, 71] on span "Class VII" at bounding box center [307, 70] width 21 height 4
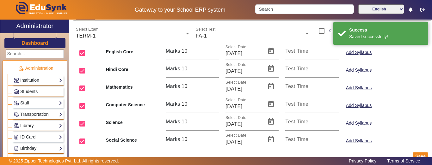
scroll to position [63, 0]
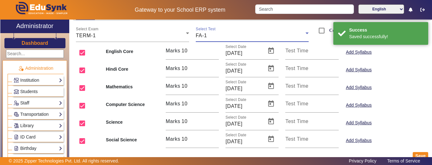
click at [237, 39] on div "FA-1" at bounding box center [251, 36] width 110 height 8
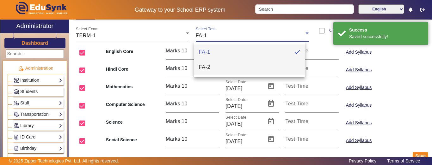
click at [214, 64] on mat-option "FA-2" at bounding box center [249, 67] width 111 height 15
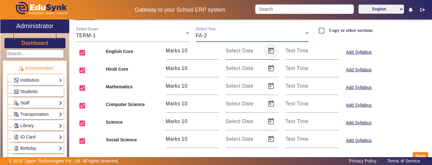
click at [270, 53] on span "Open calendar" at bounding box center [270, 50] width 15 height 15
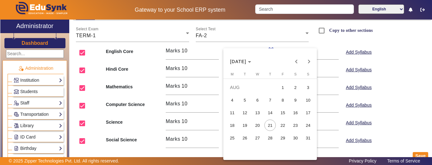
click at [232, 137] on span "25" at bounding box center [231, 137] width 11 height 11
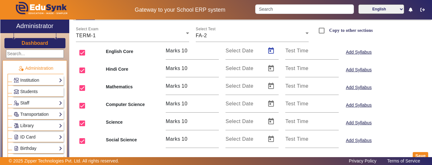
type input "[DATE]"
click at [266, 86] on span "Open calendar" at bounding box center [270, 86] width 15 height 15
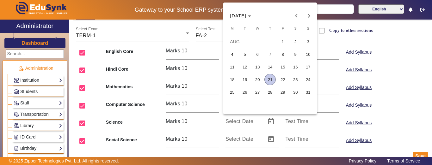
click at [235, 93] on span "25" at bounding box center [231, 92] width 11 height 11
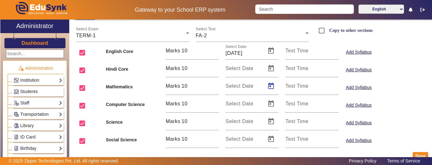
type input "[DATE]"
click at [267, 70] on span "Open calendar" at bounding box center [270, 68] width 15 height 15
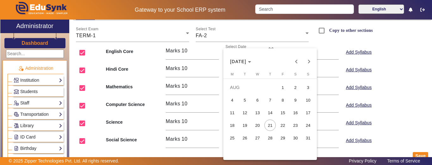
click at [247, 138] on span "26" at bounding box center [244, 137] width 11 height 11
type input "[DATE]"
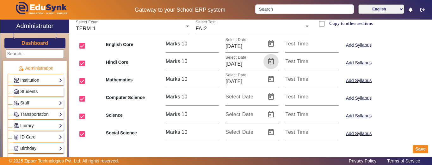
scroll to position [72, 0]
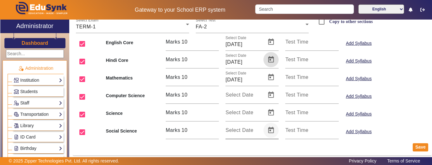
click at [268, 131] on span "Open calendar" at bounding box center [270, 130] width 15 height 15
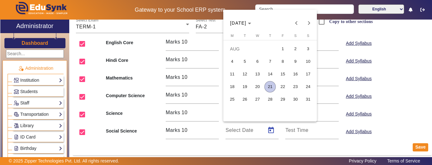
click at [245, 101] on span "26" at bounding box center [244, 99] width 11 height 11
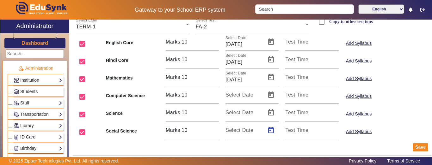
type input "[DATE]"
click at [269, 115] on span "Open calendar" at bounding box center [270, 112] width 15 height 15
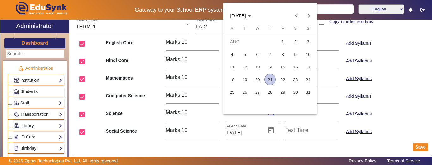
click at [258, 93] on span "27" at bounding box center [257, 92] width 11 height 11
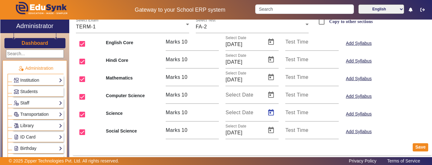
type input "[DATE]"
click at [270, 92] on span "Open calendar" at bounding box center [270, 95] width 15 height 15
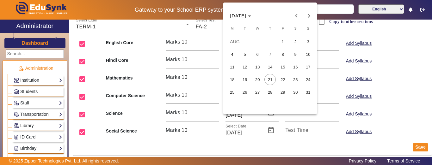
click at [258, 93] on span "27" at bounding box center [257, 92] width 11 height 11
type input "[DATE]"
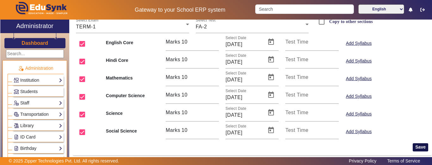
click at [416, 145] on button "Save" at bounding box center [420, 148] width 15 height 8
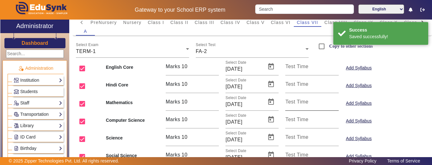
scroll to position [0, 0]
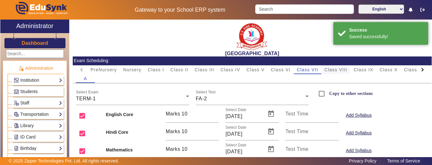
click at [342, 71] on span "Class VIII" at bounding box center [335, 70] width 23 height 4
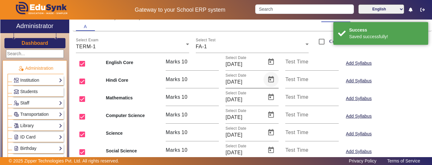
scroll to position [63, 0]
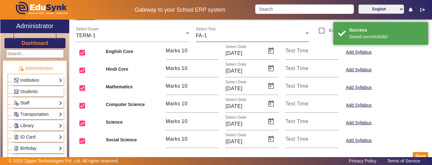
click at [239, 33] on div "FA-1" at bounding box center [251, 36] width 110 height 8
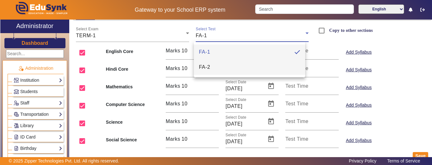
click at [220, 67] on mat-option "FA-2" at bounding box center [249, 67] width 111 height 15
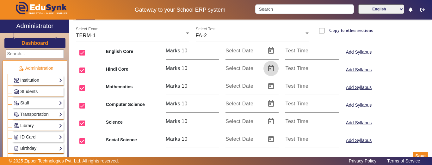
click at [265, 69] on span "Open calendar" at bounding box center [270, 68] width 15 height 15
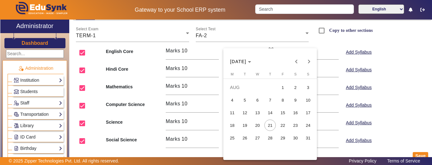
click at [232, 141] on span "25" at bounding box center [231, 137] width 11 height 11
type input "[DATE]"
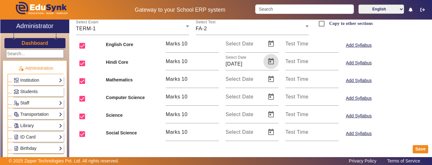
scroll to position [72, 0]
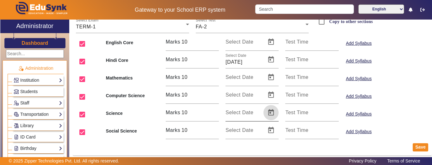
click at [266, 113] on span "Open calendar" at bounding box center [270, 112] width 15 height 15
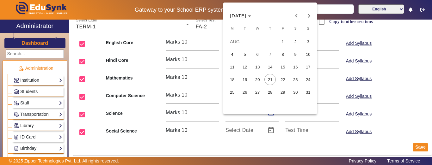
click at [230, 90] on span "25" at bounding box center [231, 92] width 11 height 11
type input "[DATE]"
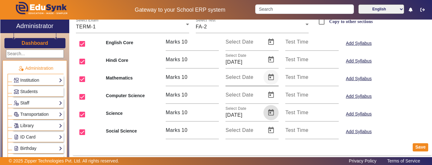
click at [267, 79] on span "Open calendar" at bounding box center [270, 77] width 15 height 15
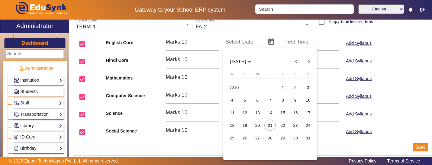
click at [244, 137] on span "26" at bounding box center [244, 137] width 11 height 11
type input "[DATE]"
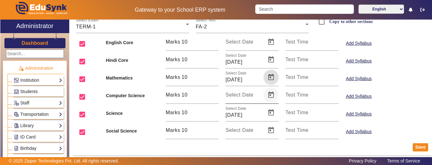
click at [267, 98] on span "Open calendar" at bounding box center [270, 95] width 15 height 15
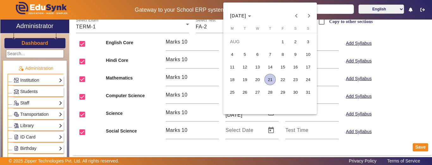
click at [244, 93] on span "26" at bounding box center [244, 92] width 11 height 11
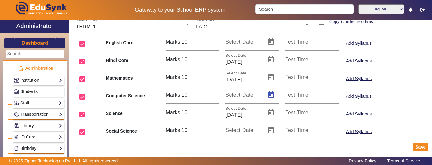
type input "[DATE]"
click at [272, 130] on span "Open calendar" at bounding box center [270, 130] width 15 height 15
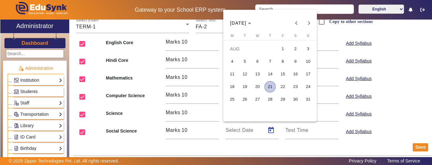
click at [256, 101] on span "27" at bounding box center [257, 99] width 11 height 11
type input "[DATE]"
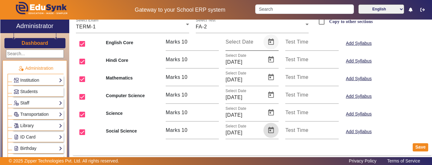
click at [268, 43] on span "Open calendar" at bounding box center [270, 41] width 15 height 15
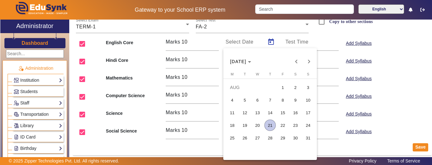
click at [258, 140] on span "27" at bounding box center [257, 137] width 11 height 11
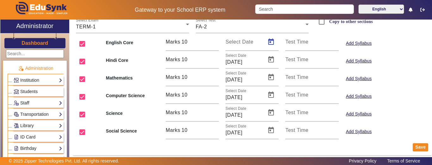
type input "[DATE]"
click at [413, 146] on button "Save" at bounding box center [420, 148] width 15 height 8
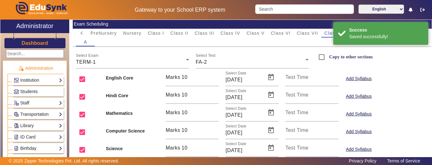
scroll to position [0, 0]
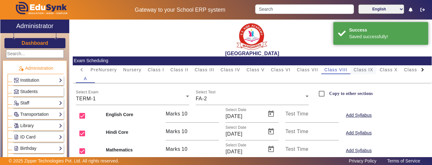
click at [367, 70] on span "Class IX" at bounding box center [363, 70] width 20 height 4
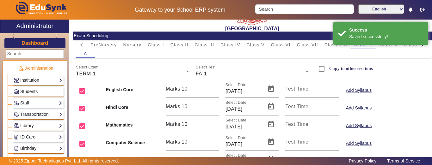
scroll to position [32, 0]
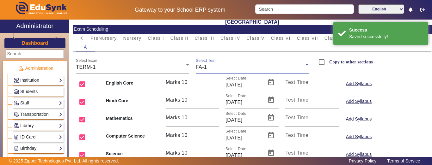
click at [207, 65] on div "FA-1" at bounding box center [251, 68] width 110 height 8
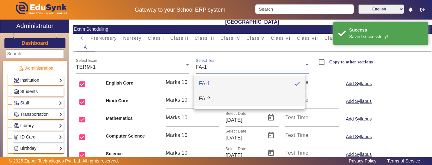
click at [207, 99] on span "FA-2" at bounding box center [204, 99] width 11 height 8
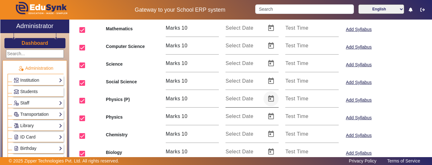
scroll to position [126, 0]
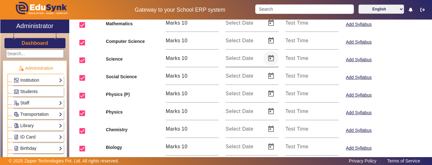
click at [267, 59] on span "Open calendar" at bounding box center [270, 58] width 15 height 15
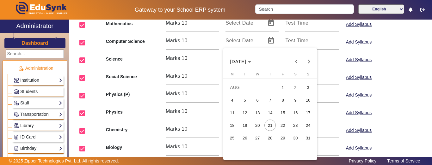
click at [234, 139] on span "25" at bounding box center [231, 137] width 11 height 11
type input "[DATE]"
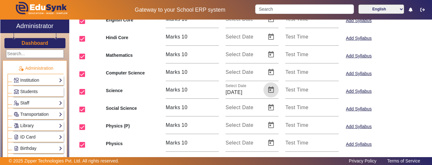
scroll to position [63, 0]
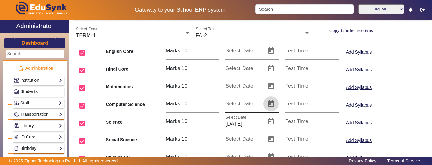
click at [269, 102] on span "Open calendar" at bounding box center [270, 103] width 15 height 15
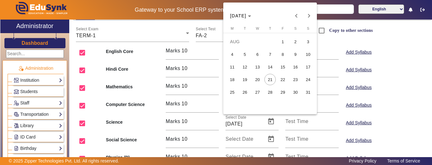
click at [232, 94] on span "25" at bounding box center [231, 92] width 11 height 11
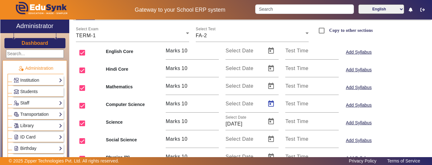
type input "[DATE]"
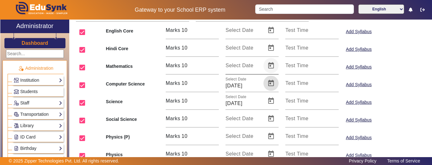
scroll to position [95, 0]
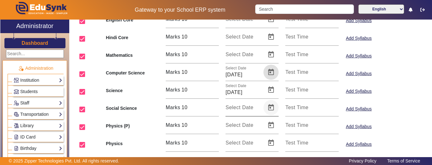
click at [267, 107] on span "Open calendar" at bounding box center [270, 107] width 15 height 15
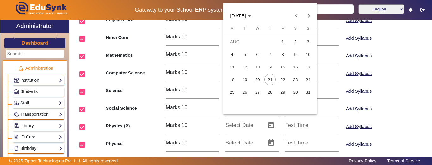
click at [247, 91] on span "26" at bounding box center [244, 92] width 11 height 11
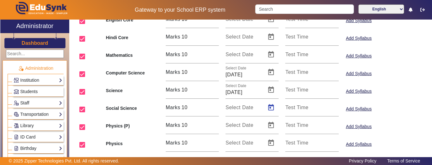
type input "[DATE]"
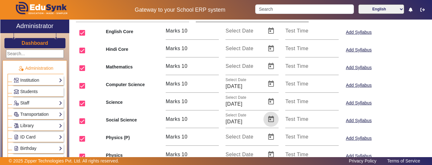
scroll to position [32, 0]
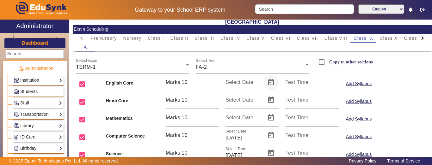
click at [266, 82] on span "Open calendar" at bounding box center [270, 82] width 15 height 15
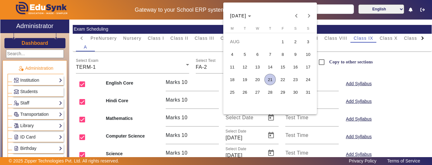
click at [247, 91] on span "26" at bounding box center [244, 92] width 11 height 11
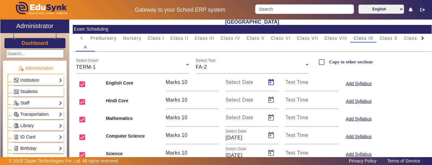
type input "[DATE]"
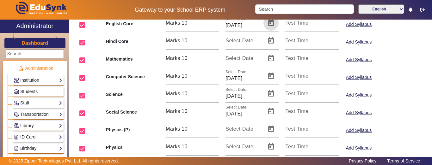
scroll to position [95, 0]
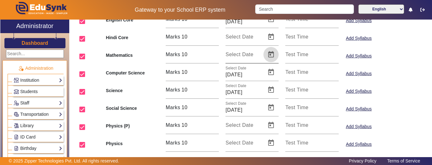
click at [265, 56] on span "Open calendar" at bounding box center [270, 54] width 15 height 15
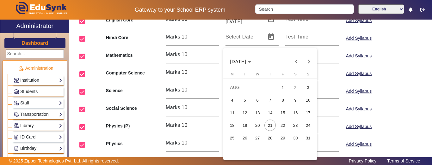
click at [259, 139] on span "27" at bounding box center [257, 137] width 11 height 11
type input "[DATE]"
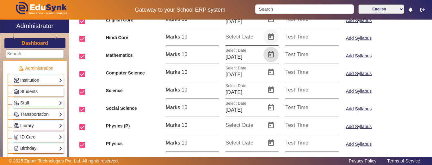
click at [266, 37] on span "Open calendar" at bounding box center [270, 36] width 15 height 15
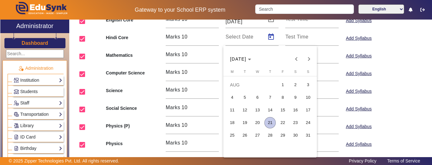
click at [260, 134] on span "27" at bounding box center [257, 135] width 11 height 11
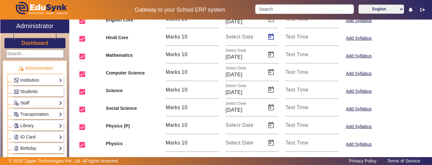
type input "[DATE]"
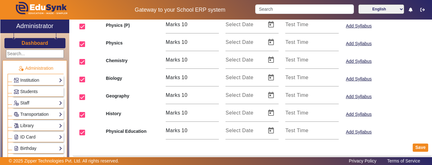
scroll to position [196, 0]
click at [413, 145] on button "Save" at bounding box center [420, 148] width 15 height 8
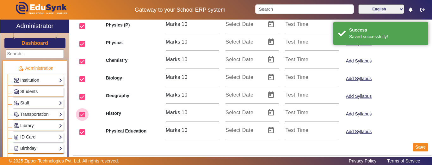
click at [84, 115] on input "checkbox" at bounding box center [82, 114] width 13 height 13
checkbox input "false"
click at [81, 96] on input "checkbox" at bounding box center [82, 97] width 13 height 13
checkbox input "false"
click at [81, 79] on input "checkbox" at bounding box center [82, 79] width 13 height 13
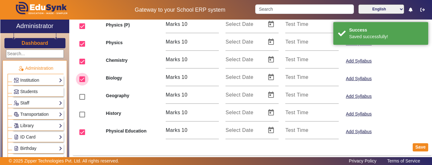
checkbox input "false"
click at [81, 61] on input "checkbox" at bounding box center [82, 61] width 13 height 13
checkbox input "false"
click at [81, 45] on input "checkbox" at bounding box center [82, 44] width 13 height 13
checkbox input "false"
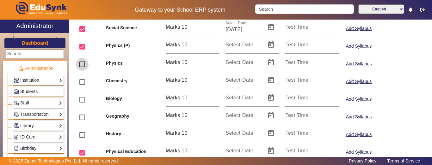
scroll to position [164, 0]
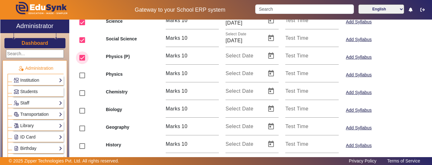
click at [81, 58] on input "checkbox" at bounding box center [82, 58] width 13 height 13
checkbox input "false"
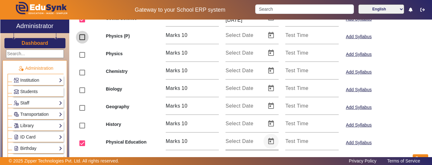
scroll to position [196, 0]
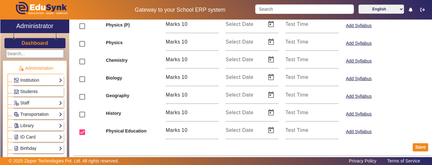
drag, startPoint x: 416, startPoint y: 146, endPoint x: 137, endPoint y: 152, distance: 278.9
click at [137, 152] on mat-card-actions "Save" at bounding box center [252, 147] width 359 height 16
click at [81, 133] on input "checkbox" at bounding box center [82, 132] width 13 height 13
checkbox input "false"
click at [417, 147] on button "Save" at bounding box center [420, 148] width 15 height 8
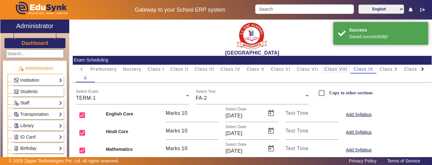
scroll to position [0, 0]
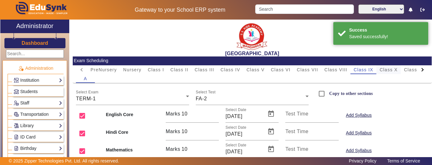
click at [394, 70] on span "Class X" at bounding box center [388, 70] width 18 height 4
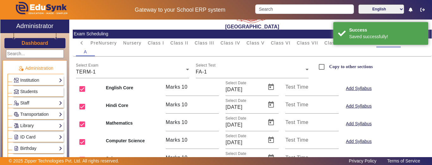
scroll to position [63, 0]
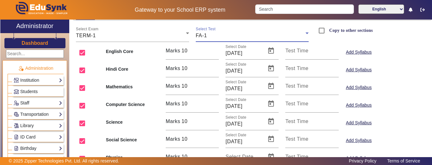
click at [244, 38] on div "FA-1" at bounding box center [251, 36] width 110 height 8
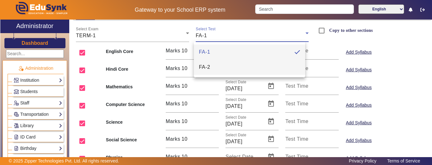
click at [214, 68] on mat-option "FA-2" at bounding box center [249, 67] width 111 height 15
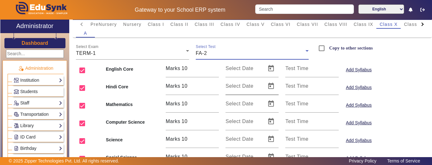
scroll to position [34, 0]
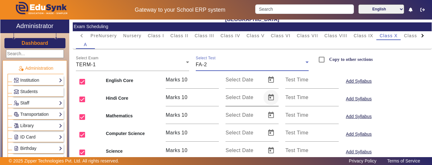
click at [266, 98] on span "Open calendar" at bounding box center [270, 97] width 15 height 15
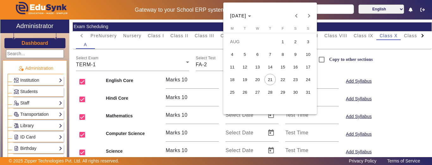
click at [235, 91] on span "25" at bounding box center [231, 92] width 11 height 11
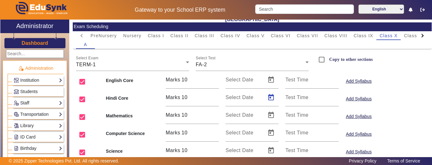
type input "[DATE]"
click at [268, 115] on span "Open calendar" at bounding box center [270, 115] width 15 height 15
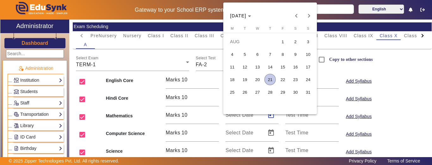
click at [233, 91] on span "25" at bounding box center [231, 92] width 11 height 11
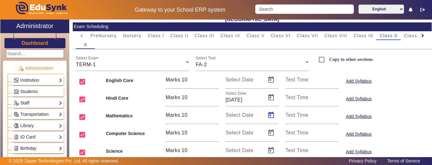
type input "[DATE]"
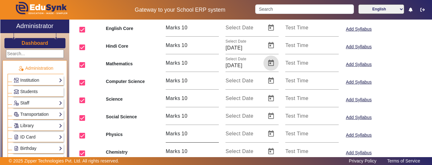
scroll to position [97, 0]
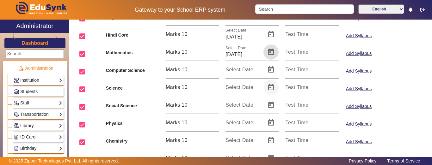
click at [271, 87] on span "Open calendar" at bounding box center [270, 87] width 15 height 15
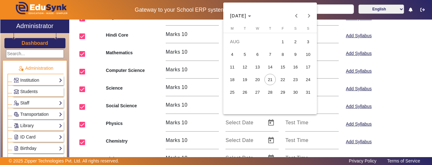
click at [248, 92] on span "26" at bounding box center [244, 92] width 11 height 11
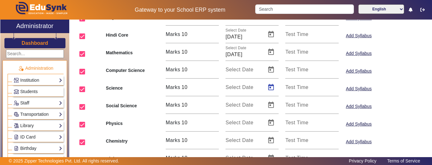
type input "[DATE]"
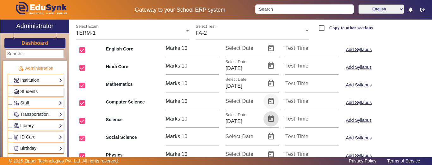
click at [271, 99] on span "Open calendar" at bounding box center [270, 101] width 15 height 15
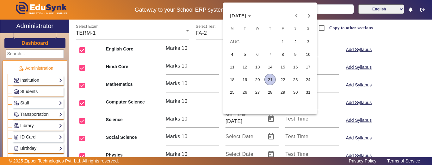
click at [247, 92] on span "26" at bounding box center [244, 92] width 11 height 11
type input "[DATE]"
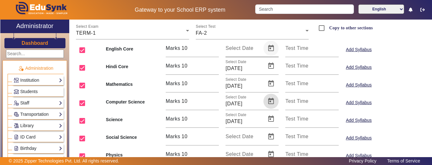
click at [268, 50] on span "Open calendar" at bounding box center [270, 48] width 15 height 15
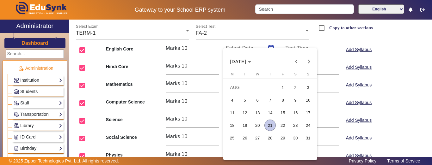
click at [260, 140] on span "27" at bounding box center [257, 137] width 11 height 11
type input "[DATE]"
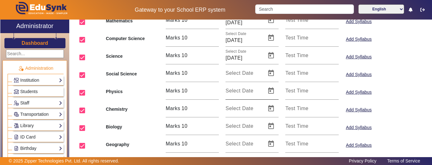
scroll to position [129, 0]
click at [272, 72] on span "Open calendar" at bounding box center [270, 73] width 15 height 15
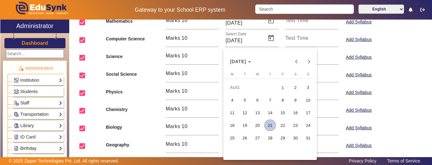
click at [259, 136] on span "27" at bounding box center [257, 137] width 11 height 11
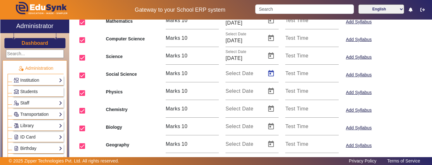
type input "[DATE]"
click at [83, 91] on input "checkbox" at bounding box center [82, 93] width 13 height 13
checkbox input "false"
drag, startPoint x: 81, startPoint y: 110, endPoint x: 81, endPoint y: 115, distance: 4.7
click at [81, 111] on input "checkbox" at bounding box center [82, 111] width 13 height 13
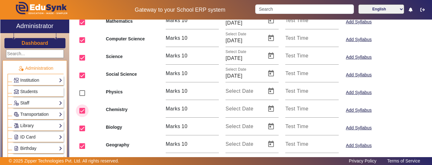
checkbox input "false"
click at [83, 131] on input "checkbox" at bounding box center [82, 128] width 13 height 13
checkbox input "false"
click at [83, 145] on input "checkbox" at bounding box center [82, 146] width 13 height 13
checkbox input "false"
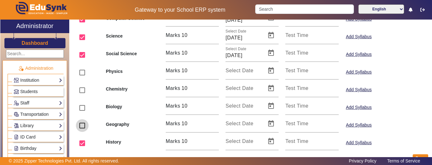
scroll to position [161, 0]
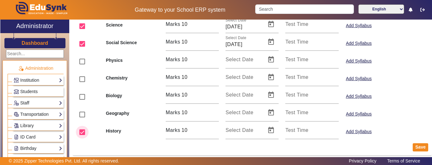
click at [82, 132] on input "checkbox" at bounding box center [82, 132] width 13 height 13
checkbox input "false"
drag, startPoint x: 414, startPoint y: 147, endPoint x: 396, endPoint y: 149, distance: 18.1
click at [413, 147] on button "Save" at bounding box center [420, 148] width 15 height 8
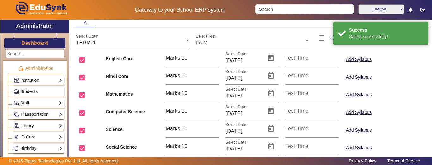
scroll to position [0, 0]
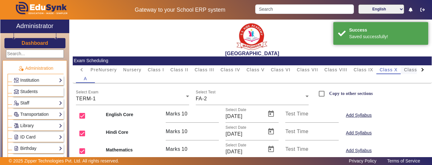
click at [410, 73] on span "Class XI" at bounding box center [414, 69] width 20 height 9
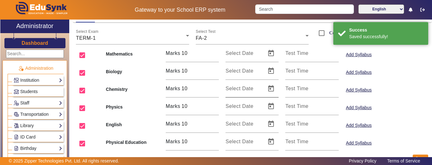
scroll to position [63, 0]
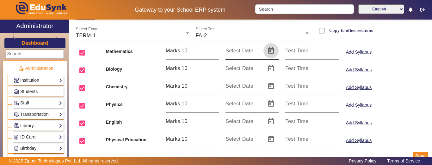
click at [270, 51] on span "Open calendar" at bounding box center [270, 50] width 15 height 15
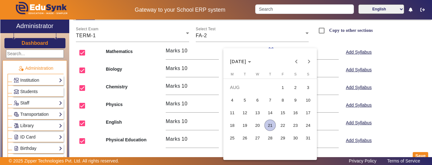
click at [234, 135] on span "25" at bounding box center [231, 137] width 11 height 11
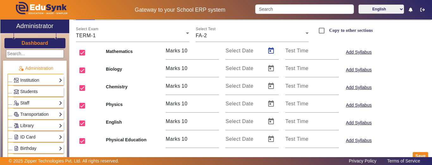
type input "[DATE]"
click at [267, 72] on span "Open calendar" at bounding box center [270, 68] width 15 height 15
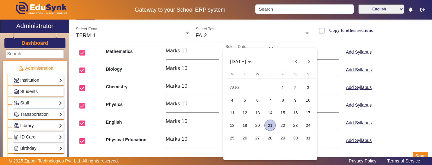
click at [232, 138] on span "25" at bounding box center [231, 137] width 11 height 11
type input "[DATE]"
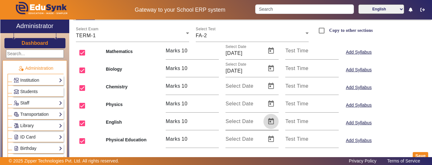
click at [269, 122] on span "Open calendar" at bounding box center [270, 121] width 15 height 15
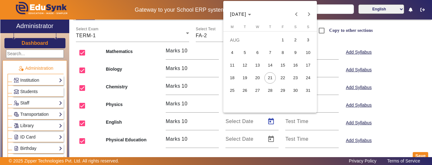
click at [231, 89] on span "25" at bounding box center [231, 90] width 11 height 11
type input "[DATE]"
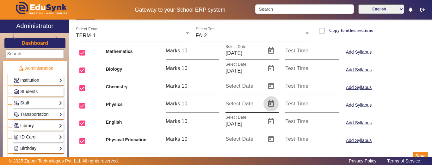
click at [266, 107] on span "Open calendar" at bounding box center [270, 103] width 15 height 15
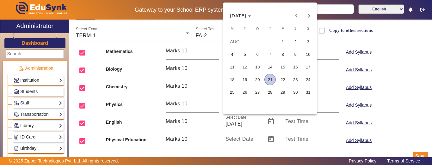
click at [246, 96] on span "26" at bounding box center [244, 92] width 11 height 11
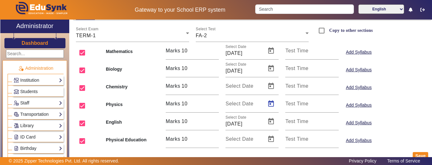
type input "[DATE]"
click at [272, 140] on span "Open calendar" at bounding box center [270, 139] width 15 height 15
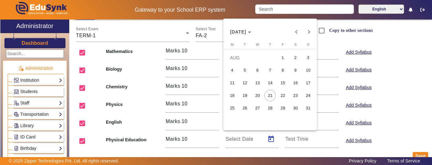
click at [244, 109] on span "26" at bounding box center [244, 108] width 11 height 11
type input "[DATE]"
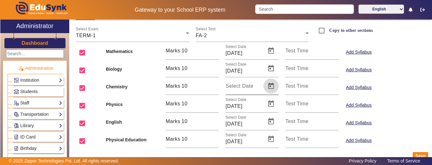
click at [268, 86] on span "Open calendar" at bounding box center [270, 86] width 15 height 15
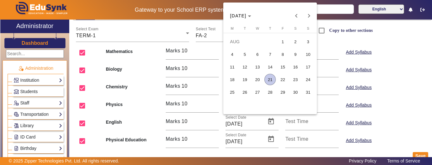
click at [258, 92] on span "27" at bounding box center [257, 92] width 11 height 11
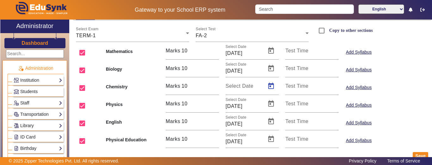
type input "[DATE]"
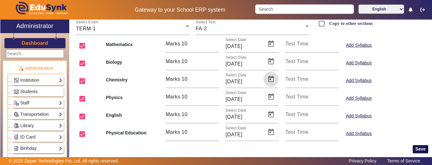
scroll to position [72, 0]
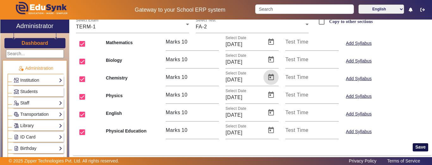
click at [414, 145] on button "Save" at bounding box center [420, 148] width 15 height 8
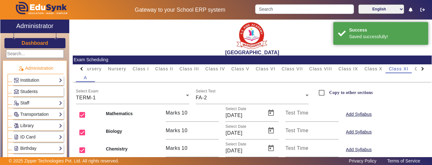
scroll to position [0, 0]
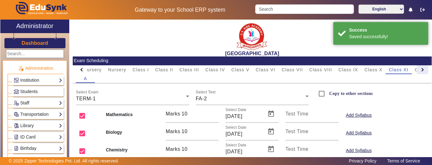
click at [420, 71] on div at bounding box center [421, 69] width 3 height 3
click at [416, 71] on mat-tab-header "PreNursery Nursery Class I Class II Class III Class IV Class V Class VI Class V…" at bounding box center [252, 69] width 352 height 9
click at [350, 69] on span "Class XII" at bounding box center [354, 70] width 21 height 4
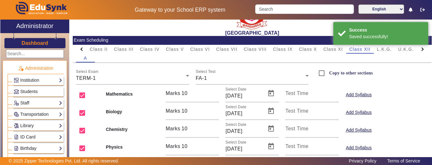
scroll to position [32, 0]
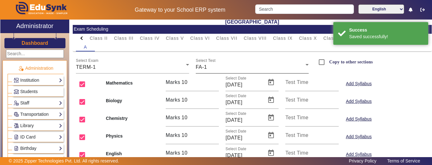
click at [241, 67] on div "FA-1" at bounding box center [251, 68] width 110 height 8
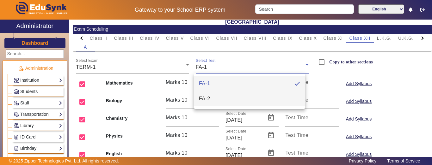
click at [226, 93] on mat-option "FA-2" at bounding box center [249, 98] width 111 height 15
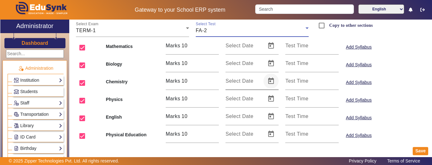
scroll to position [72, 0]
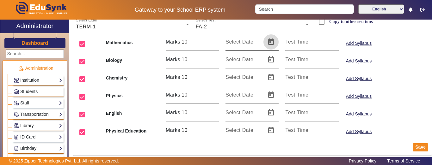
click at [269, 44] on span "Open calendar" at bounding box center [270, 41] width 15 height 15
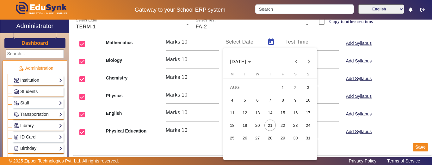
click at [232, 138] on span "25" at bounding box center [231, 137] width 11 height 11
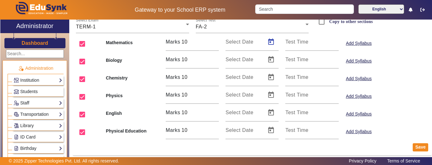
type input "[DATE]"
click at [270, 94] on span "Open calendar" at bounding box center [270, 95] width 15 height 15
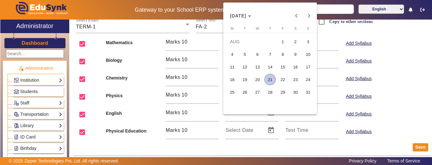
click at [235, 92] on span "25" at bounding box center [231, 92] width 11 height 11
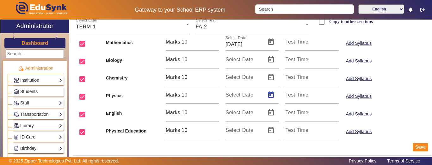
type input "[DATE]"
click at [269, 61] on span "Open calendar" at bounding box center [270, 59] width 15 height 15
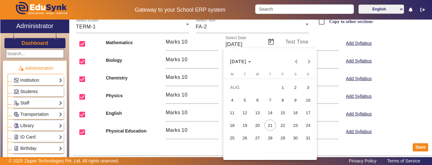
click at [244, 135] on span "26" at bounding box center [244, 137] width 11 height 11
type input "[DATE]"
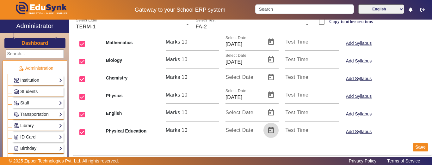
click at [265, 128] on span "Open calendar" at bounding box center [270, 130] width 15 height 15
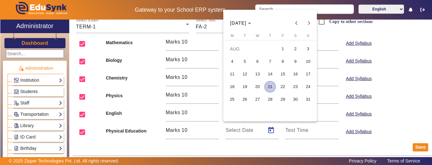
click at [246, 99] on span "26" at bounding box center [244, 99] width 11 height 11
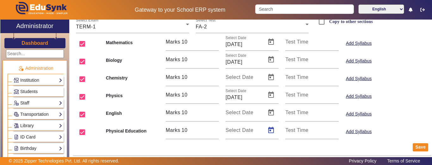
type input "[DATE]"
click at [264, 82] on span "Open calendar" at bounding box center [270, 77] width 15 height 15
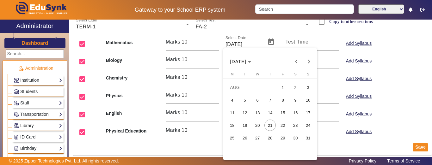
click at [257, 139] on span "27" at bounding box center [257, 137] width 11 height 11
type input "[DATE]"
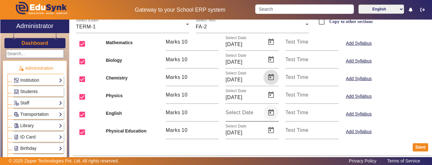
click at [271, 111] on span "Open calendar" at bounding box center [270, 112] width 15 height 15
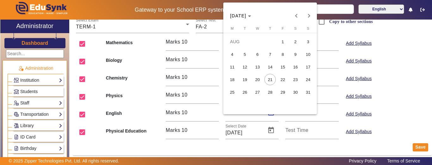
click at [255, 92] on span "27" at bounding box center [257, 92] width 11 height 11
type input "[DATE]"
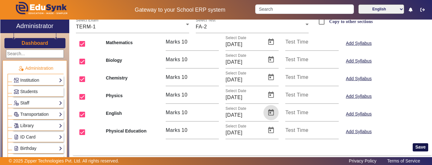
click at [415, 146] on button "Save" at bounding box center [420, 148] width 15 height 8
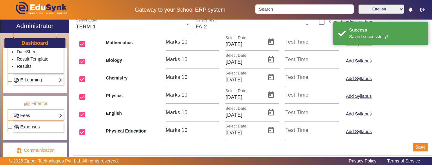
scroll to position [342, 0]
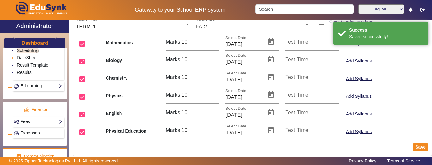
click at [27, 60] on link "DateSheet" at bounding box center [27, 57] width 21 height 5
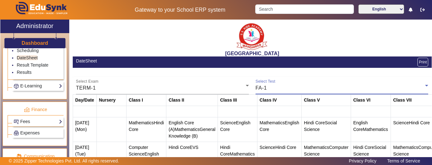
click at [266, 89] on div "FA-1" at bounding box center [340, 88] width 170 height 8
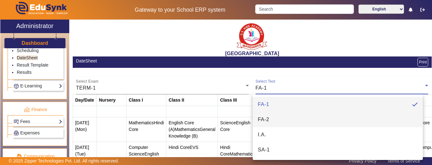
click at [270, 120] on mat-option "FA-2" at bounding box center [338, 119] width 170 height 15
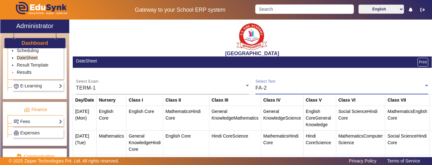
click at [26, 75] on link "Results" at bounding box center [24, 72] width 15 height 5
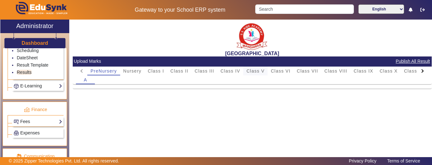
click at [257, 69] on span "Class V" at bounding box center [255, 71] width 18 height 4
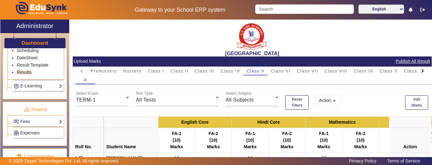
scroll to position [32, 0]
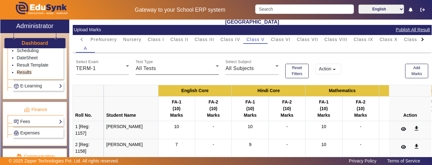
click at [149, 70] on span "All Tests" at bounding box center [146, 68] width 20 height 5
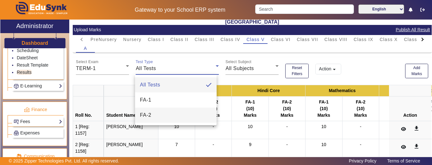
click at [154, 115] on mat-option "FA-2" at bounding box center [176, 115] width 82 height 15
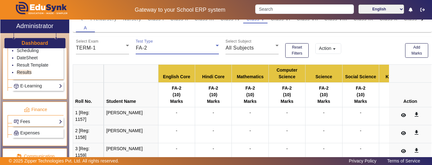
scroll to position [63, 0]
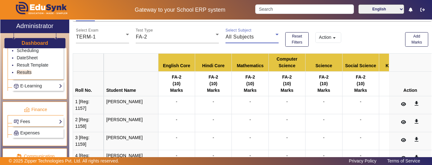
click at [241, 39] on span "All Subjects" at bounding box center [239, 36] width 28 height 5
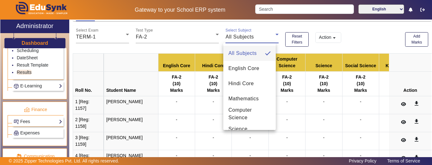
click at [237, 52] on span "All Subjects" at bounding box center [242, 54] width 28 height 8
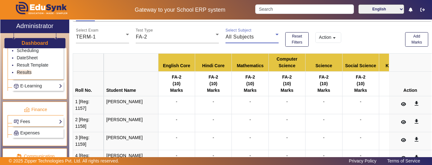
click at [250, 40] on div "All Subjects" at bounding box center [250, 37] width 50 height 8
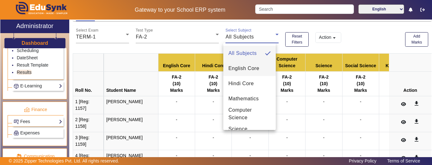
click at [241, 68] on span "English Core" at bounding box center [243, 69] width 31 height 8
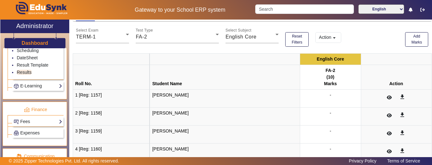
drag, startPoint x: 282, startPoint y: 89, endPoint x: 305, endPoint y: 97, distance: 24.8
click at [307, 93] on div "-" at bounding box center [330, 98] width 56 height 13
click at [337, 41] on button "Action arrow_drop_down" at bounding box center [328, 37] width 26 height 11
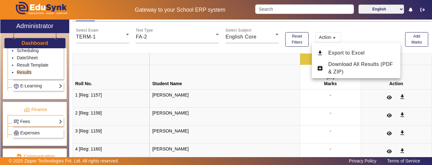
click at [356, 37] on div at bounding box center [216, 82] width 432 height 165
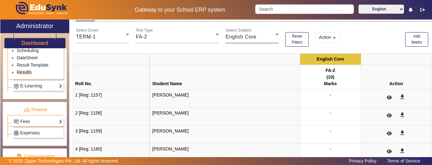
click at [262, 39] on div "English Core" at bounding box center [250, 37] width 50 height 8
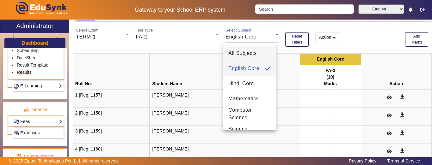
click at [244, 52] on span "All Subjects" at bounding box center [242, 54] width 28 height 8
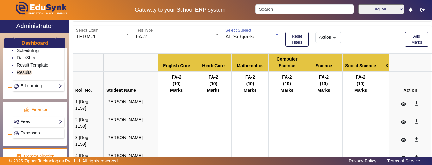
click at [336, 39] on button "Action arrow_drop_down" at bounding box center [328, 37] width 26 height 11
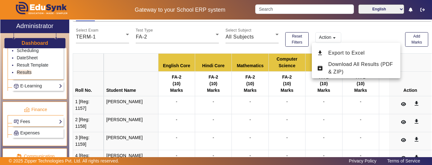
click at [364, 34] on div at bounding box center [216, 82] width 432 height 165
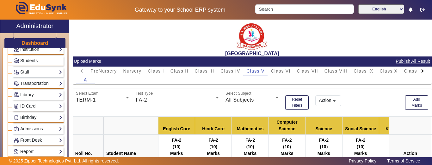
scroll to position [0, 0]
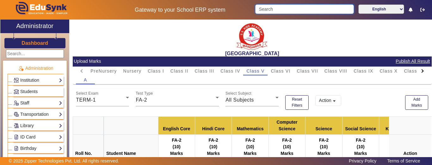
click at [307, 9] on input "Search" at bounding box center [304, 8] width 98 height 9
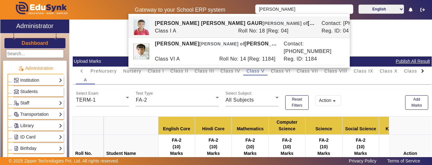
click at [31, 43] on h3 "Dashboard" at bounding box center [34, 43] width 27 height 6
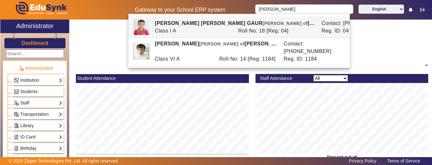
click at [31, 43] on h3 "Dashboard" at bounding box center [34, 43] width 27 height 6
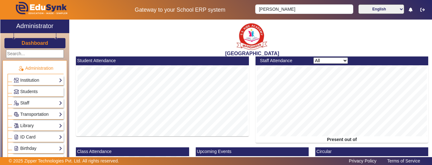
click at [31, 43] on h3 "Dashboard" at bounding box center [34, 43] width 27 height 6
drag, startPoint x: 291, startPoint y: 10, endPoint x: 155, endPoint y: 12, distance: 136.3
click at [155, 12] on div "Gateway to your School ERP system KHUSHAL English हिंदी (Hindi) ಕನ್ನಡ (Kannada)…" at bounding box center [215, 10] width 431 height 20
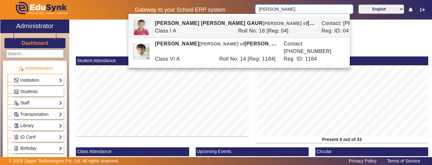
drag, startPoint x: 284, startPoint y: 6, endPoint x: 225, endPoint y: 3, distance: 58.5
click at [225, 3] on div "Gateway to your School ERP system KHUSHAL English हिंदी (Hindi) ಕನ್ನಡ (Kannada)…" at bounding box center [215, 10] width 431 height 20
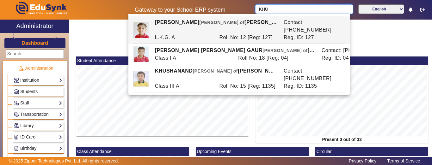
click at [222, 7] on div "Gateway to your School ERP system KHU English हिंदी (Hindi) ಕನ್ನಡ (Kannada) தமி…" at bounding box center [215, 10] width 431 height 20
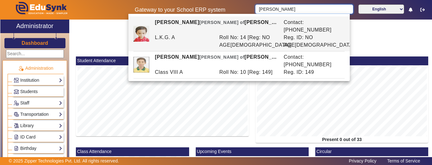
type input "KUSHAL"
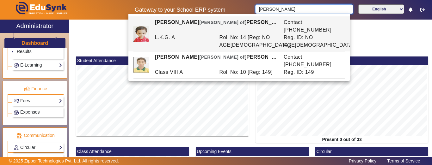
scroll to position [379, 0]
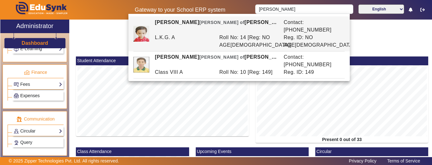
click at [27, 88] on link "Fees" at bounding box center [38, 84] width 49 height 7
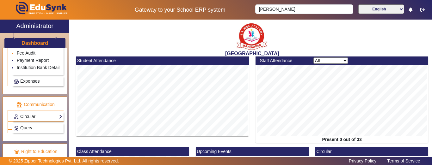
click at [27, 56] on link "Fee Audit" at bounding box center [26, 53] width 19 height 5
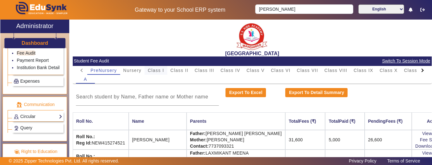
click at [152, 70] on span "Class I" at bounding box center [156, 70] width 16 height 4
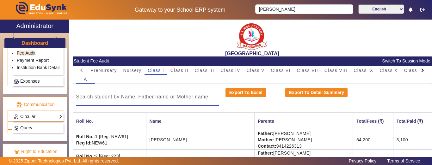
click at [140, 98] on input at bounding box center [147, 97] width 143 height 8
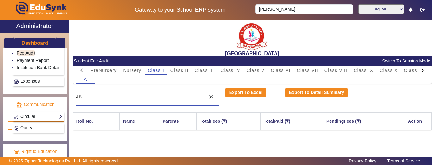
type input "J"
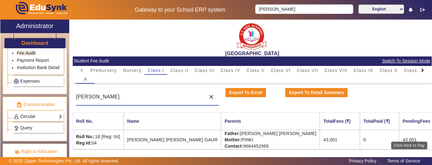
type input "KHUSHAL"
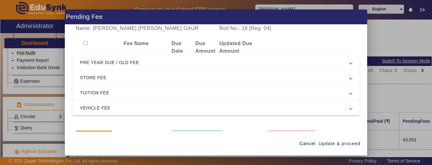
click at [96, 66] on span "PRE YEAR DUE / OLD FEE" at bounding box center [214, 63] width 269 height 8
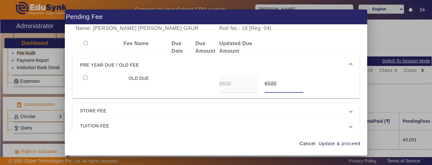
drag, startPoint x: 260, startPoint y: 88, endPoint x: 255, endPoint y: 88, distance: 4.8
click at [255, 88] on div "OLD DUE 6500 6500" at bounding box center [216, 84] width 272 height 18
click at [87, 77] on input "checkbox" at bounding box center [85, 78] width 4 height 4
checkbox input "true"
click at [95, 125] on span "TUITION FEE" at bounding box center [214, 126] width 269 height 8
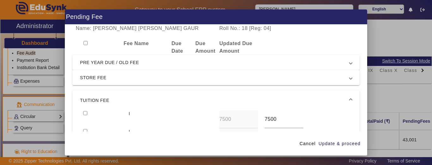
click at [86, 113] on input "checkbox" at bounding box center [85, 113] width 4 height 4
checkbox input "true"
click at [347, 143] on span "Update & proceed" at bounding box center [339, 144] width 42 height 7
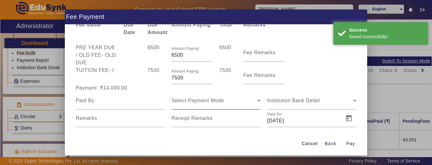
scroll to position [28, 0]
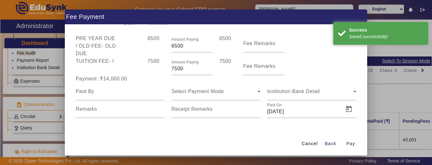
drag, startPoint x: 188, startPoint y: 70, endPoint x: 140, endPoint y: 74, distance: 48.2
click at [140, 74] on div "TUITION FEE - I 7500 Amount Paying 7500 7500 Fee Remarks" at bounding box center [215, 67] width 287 height 18
type input "3500"
click at [122, 95] on input at bounding box center [120, 92] width 89 height 8
click at [113, 95] on input at bounding box center [120, 92] width 89 height 8
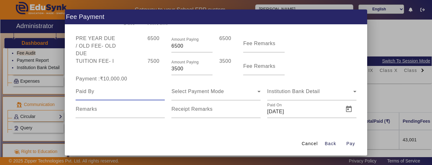
click at [111, 95] on div at bounding box center [120, 92] width 89 height 18
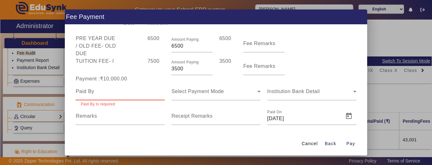
click at [111, 93] on input at bounding box center [120, 92] width 89 height 8
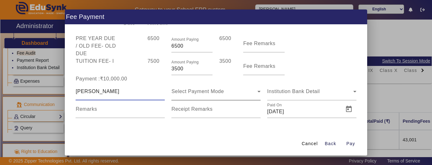
type input "KHUSHAL"
click at [200, 92] on span "Select Payment Mode" at bounding box center [197, 91] width 52 height 5
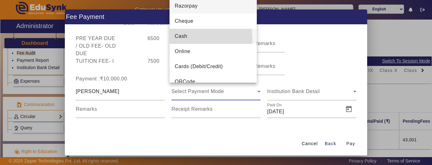
click at [183, 40] on span "Cash" at bounding box center [180, 37] width 12 height 8
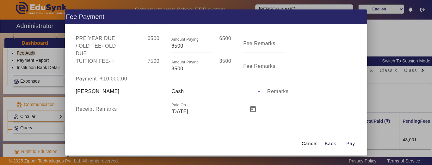
click at [109, 112] on label "Receipt Remarks" at bounding box center [96, 110] width 41 height 6
click at [109, 112] on input "Receipt Remarks" at bounding box center [120, 112] width 89 height 8
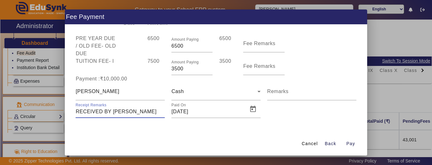
type input "RECEIVED BY NARESH JI"
click at [352, 145] on span "Pay" at bounding box center [350, 144] width 9 height 7
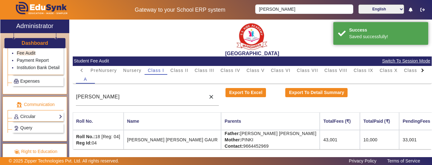
click at [33, 45] on h3 "Dashboard" at bounding box center [34, 43] width 27 height 6
